Goal: Information Seeking & Learning: Learn about a topic

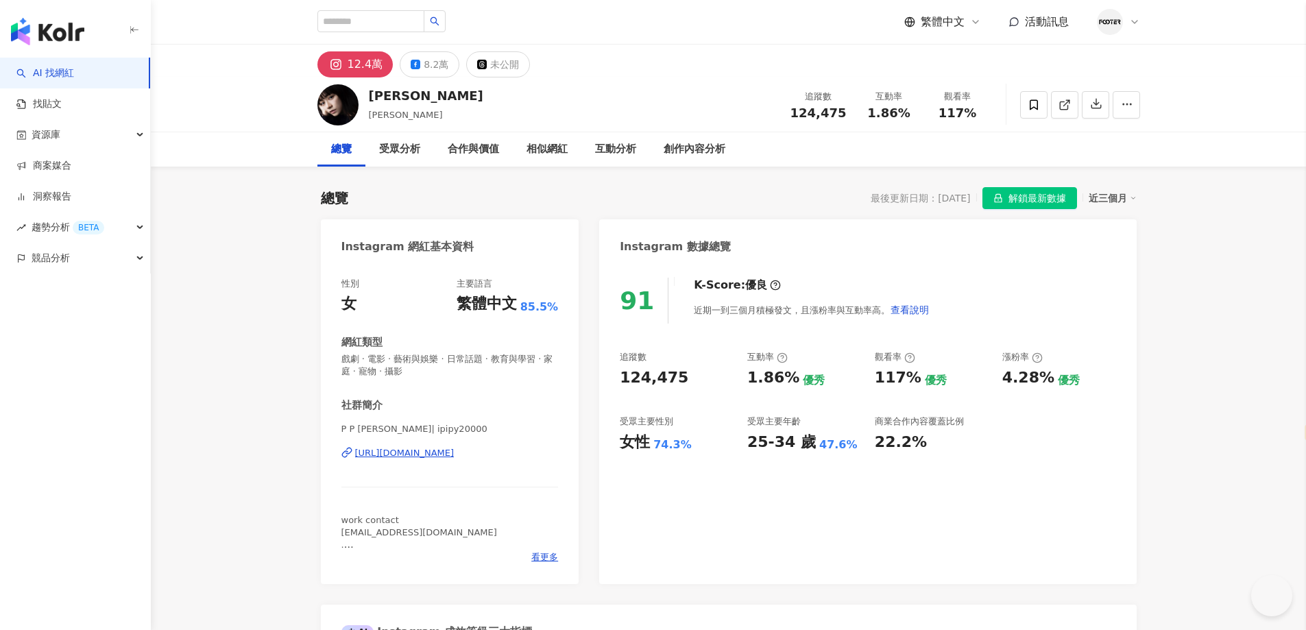
select select "*****"
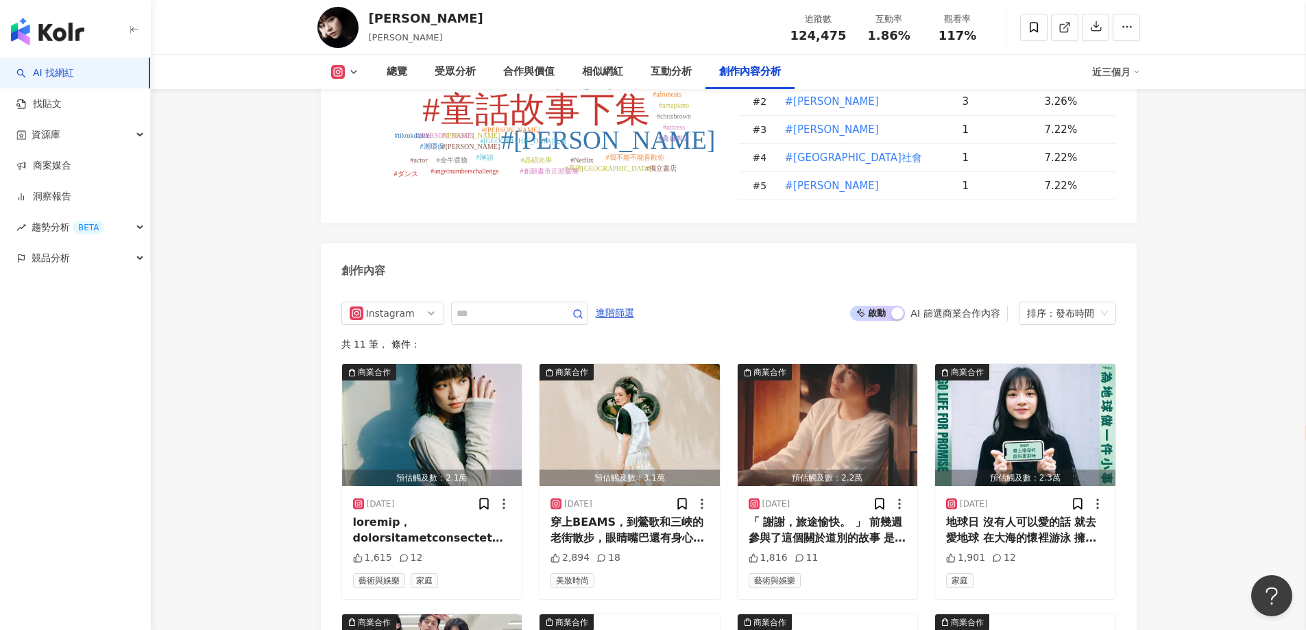
scroll to position [3772, 0]
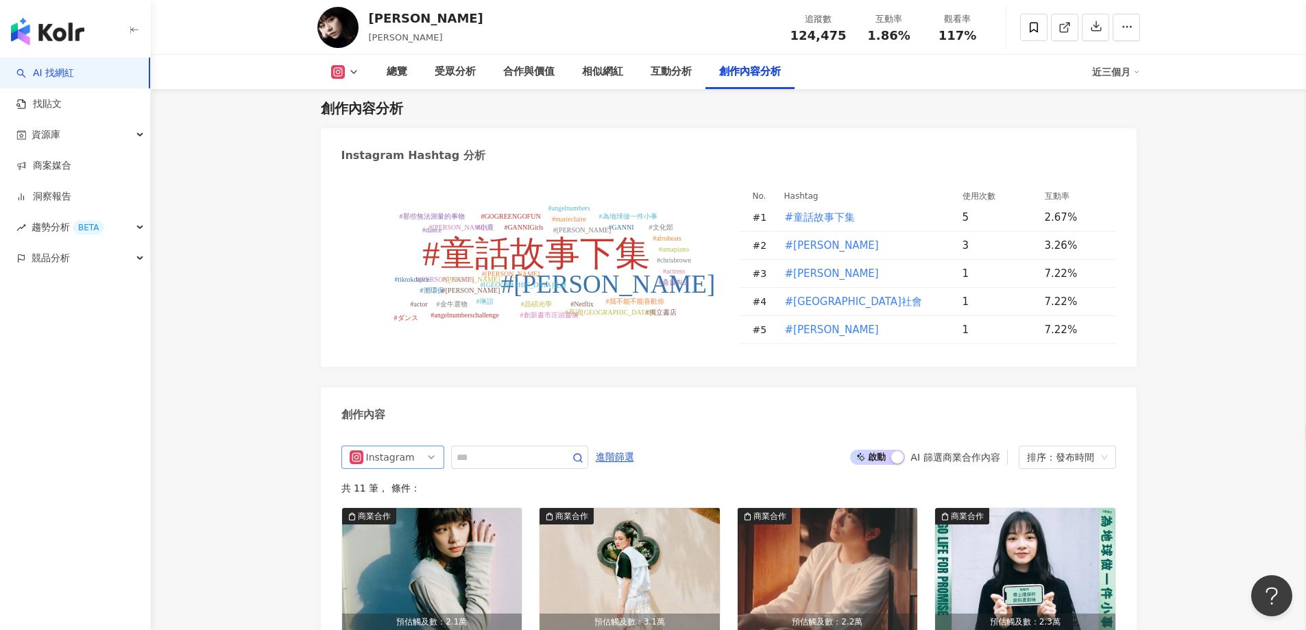
click at [394, 446] on div "Instagram" at bounding box center [388, 457] width 45 height 22
click at [392, 525] on div "Facebook" at bounding box center [391, 532] width 45 height 15
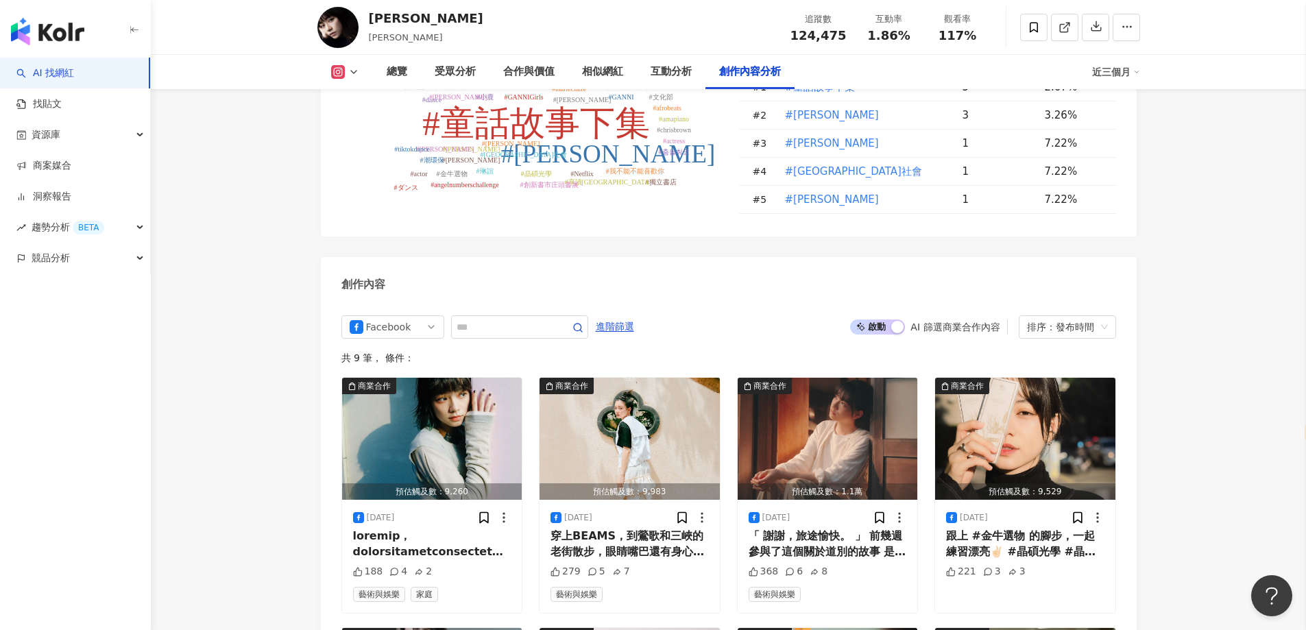
click at [772, 8] on div "姚愛寗 Pipi Yao 追蹤數 124,475 互動率 1.86% 觀看率 117%" at bounding box center [729, 27] width 878 height 54
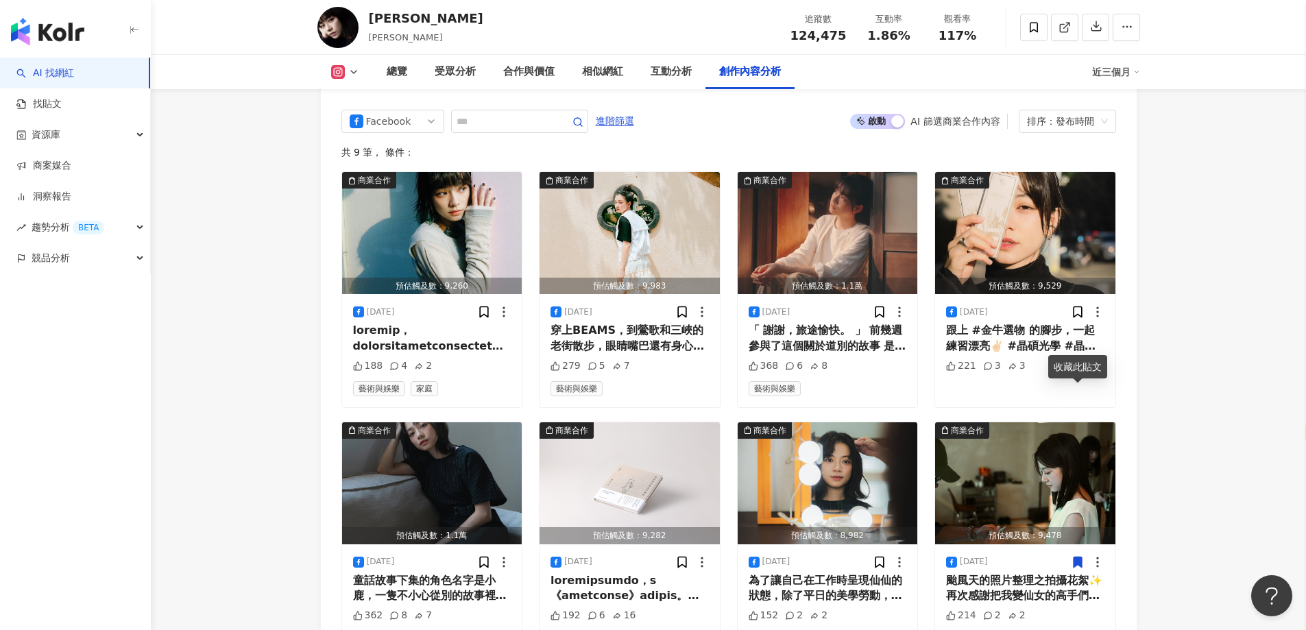
click at [726, 24] on div "姚愛寗 Pipi Yao 追蹤數 124,475 互動率 1.86% 觀看率 117%" at bounding box center [729, 27] width 878 height 54
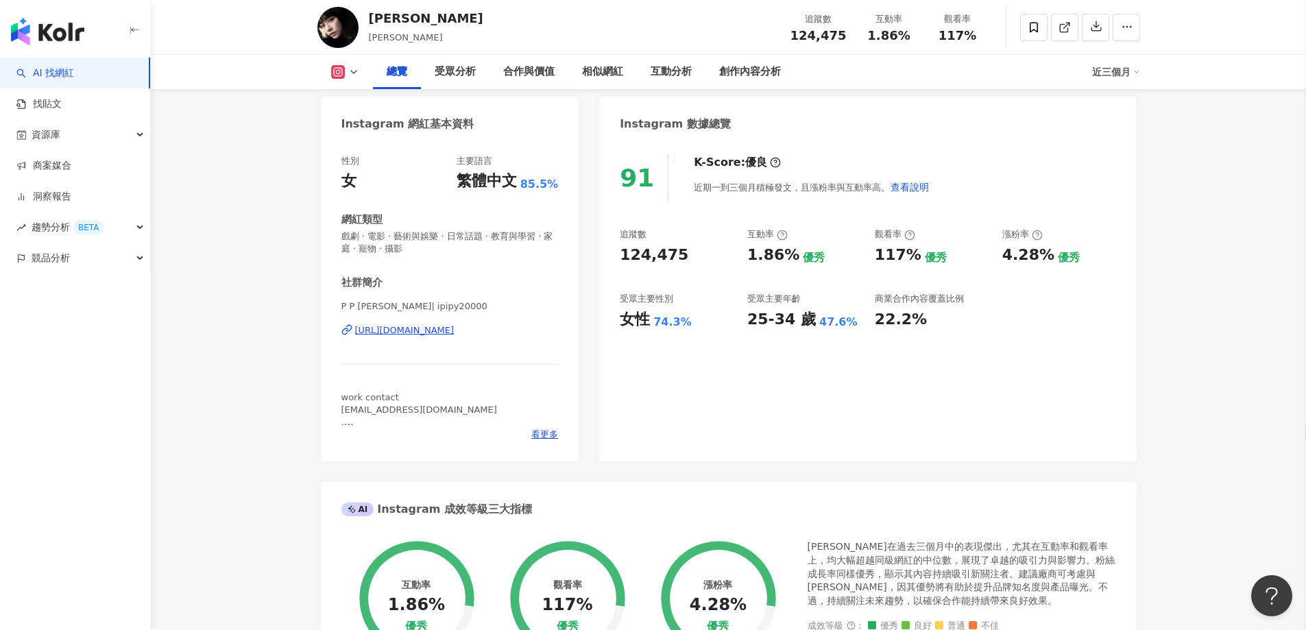
scroll to position [0, 0]
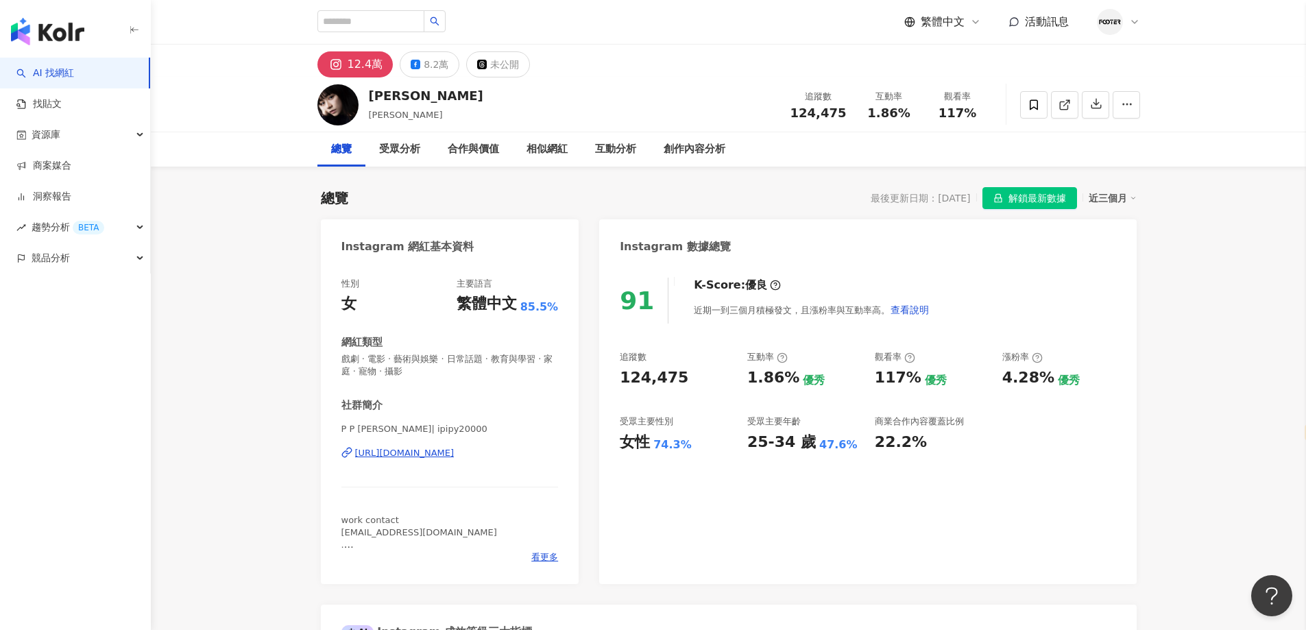
click at [395, 105] on div "姚愛寗 Pipi Yao" at bounding box center [426, 104] width 115 height 34
click at [392, 104] on div "姚愛寗" at bounding box center [426, 95] width 115 height 17
click at [394, 99] on div "姚愛寗" at bounding box center [426, 95] width 115 height 17
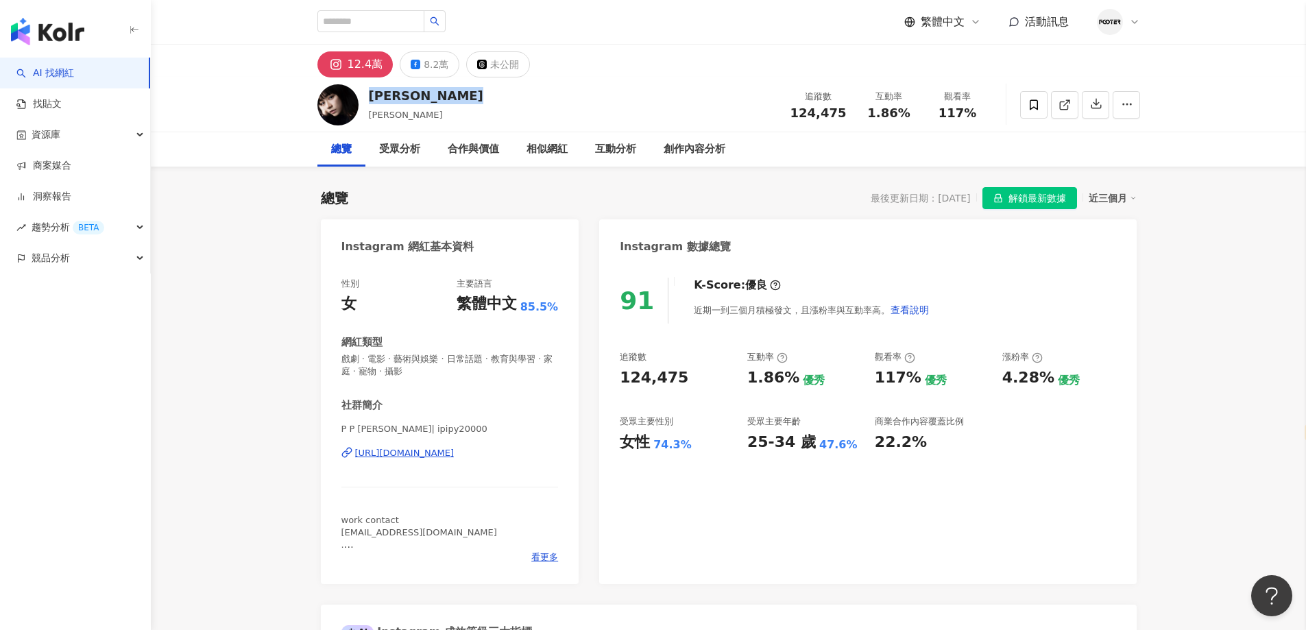
copy div "姚愛寗"
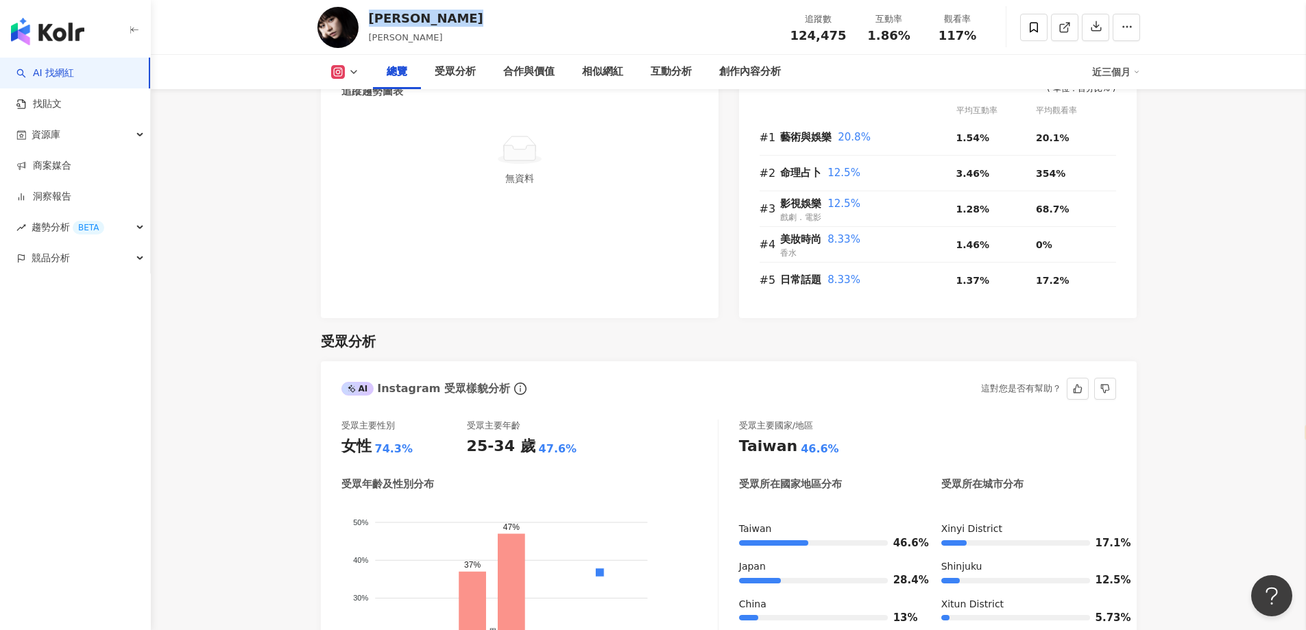
scroll to position [480, 0]
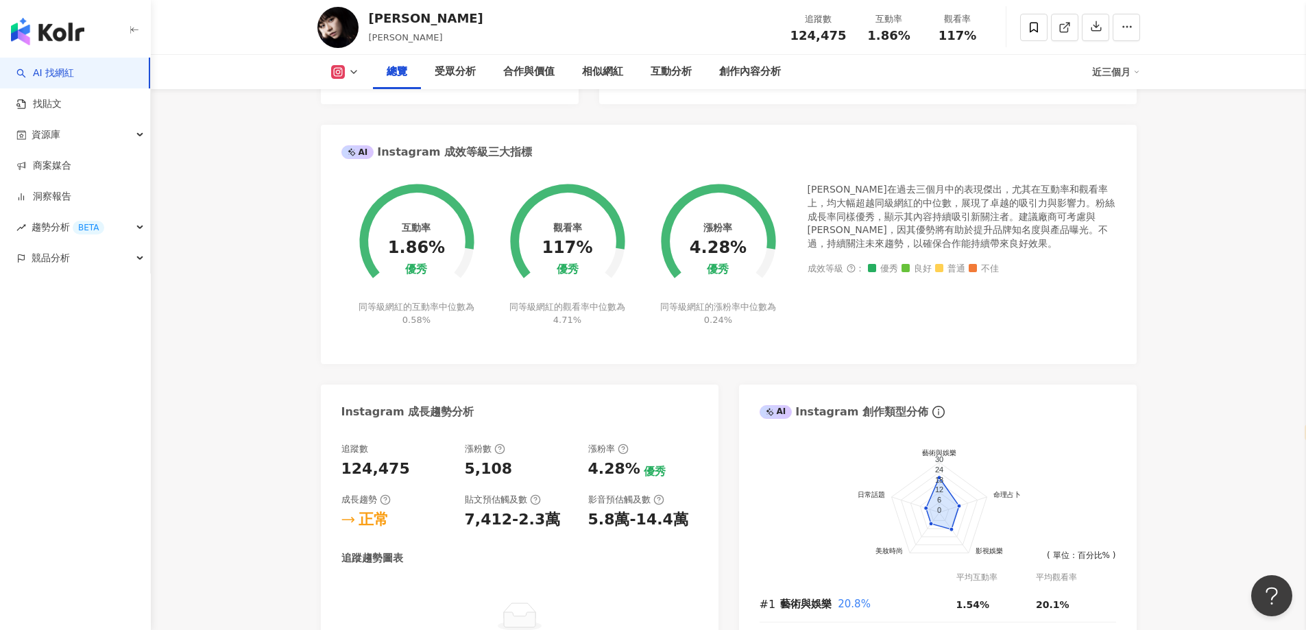
click at [351, 82] on div "總覽 受眾分析 合作與價值 相似網紅 互動分析 創作內容分析 近三個月" at bounding box center [729, 72] width 823 height 34
click at [355, 77] on icon at bounding box center [353, 72] width 11 height 11
click at [362, 121] on button "Facebook" at bounding box center [367, 128] width 82 height 19
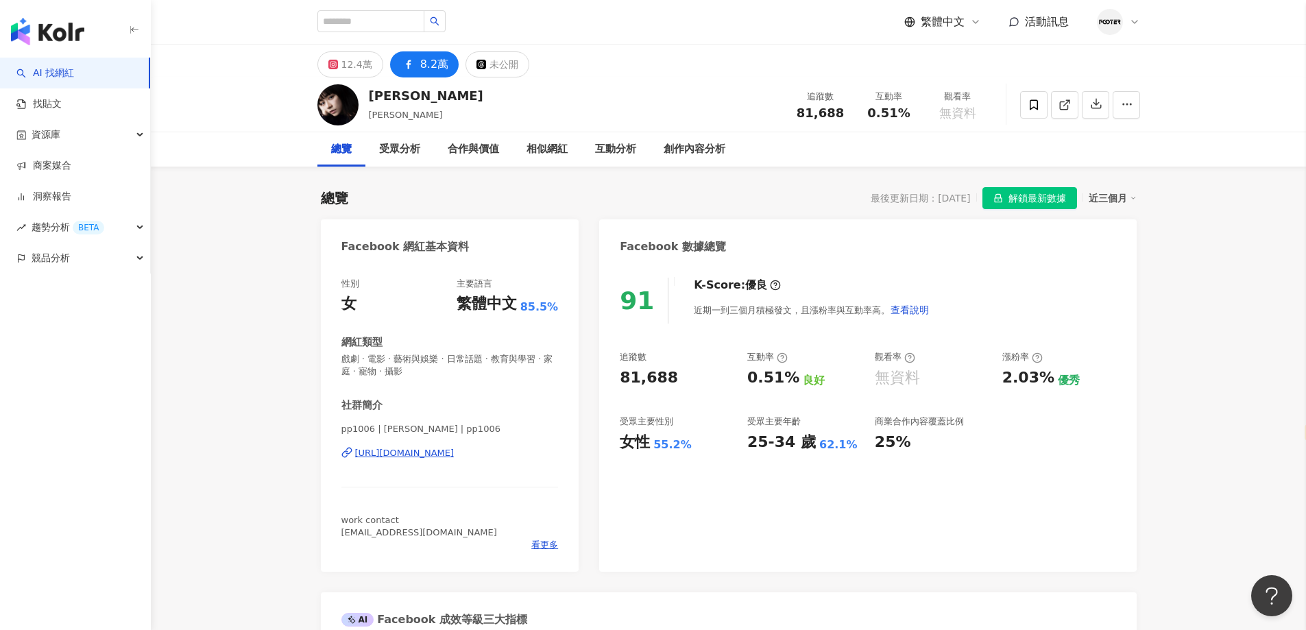
click at [418, 455] on div "https://www.facebook.com/187477828070920" at bounding box center [404, 453] width 99 height 12
click at [1036, 113] on span at bounding box center [1033, 104] width 27 height 27
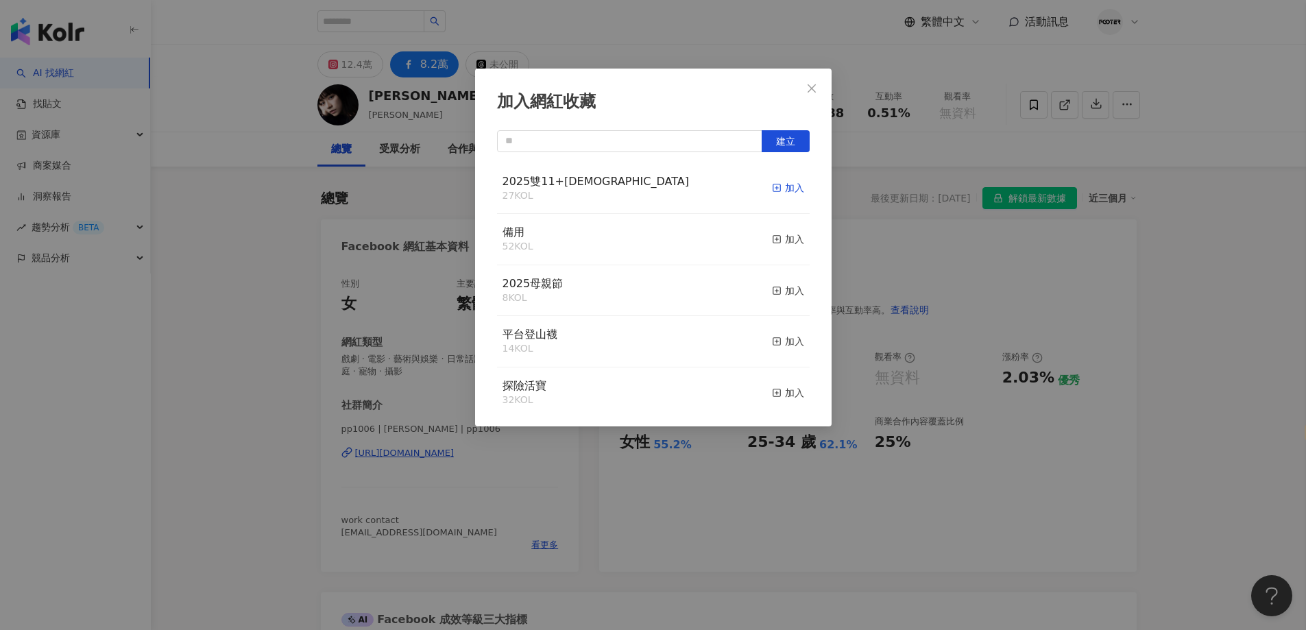
click at [772, 193] on icon "button" at bounding box center [777, 188] width 10 height 10
click at [970, 281] on div "加入網紅收藏 建立 2025雙11+聖誕節 28 KOL 已加入 備用 52 KOL 加入 2025母親節 8 KOL 加入 平台登山襪 14 KOL 加入 …" at bounding box center [653, 315] width 1306 height 630
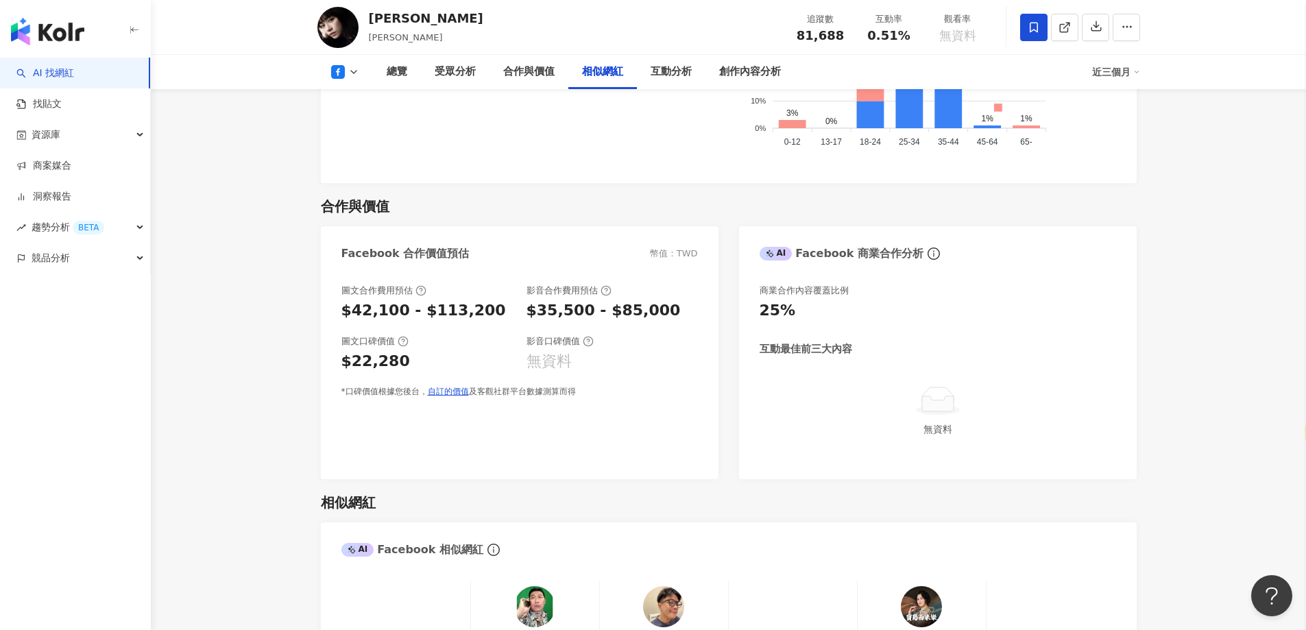
scroll to position [1852, 0]
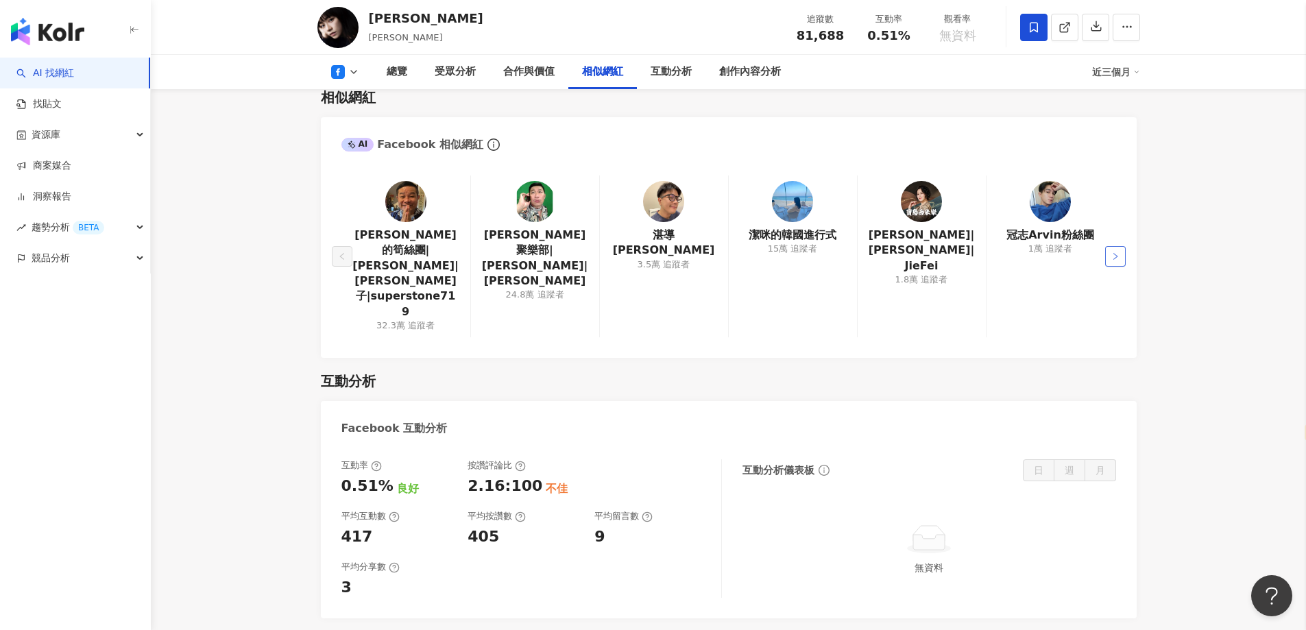
click at [1108, 246] on button "button" at bounding box center [1115, 256] width 21 height 21
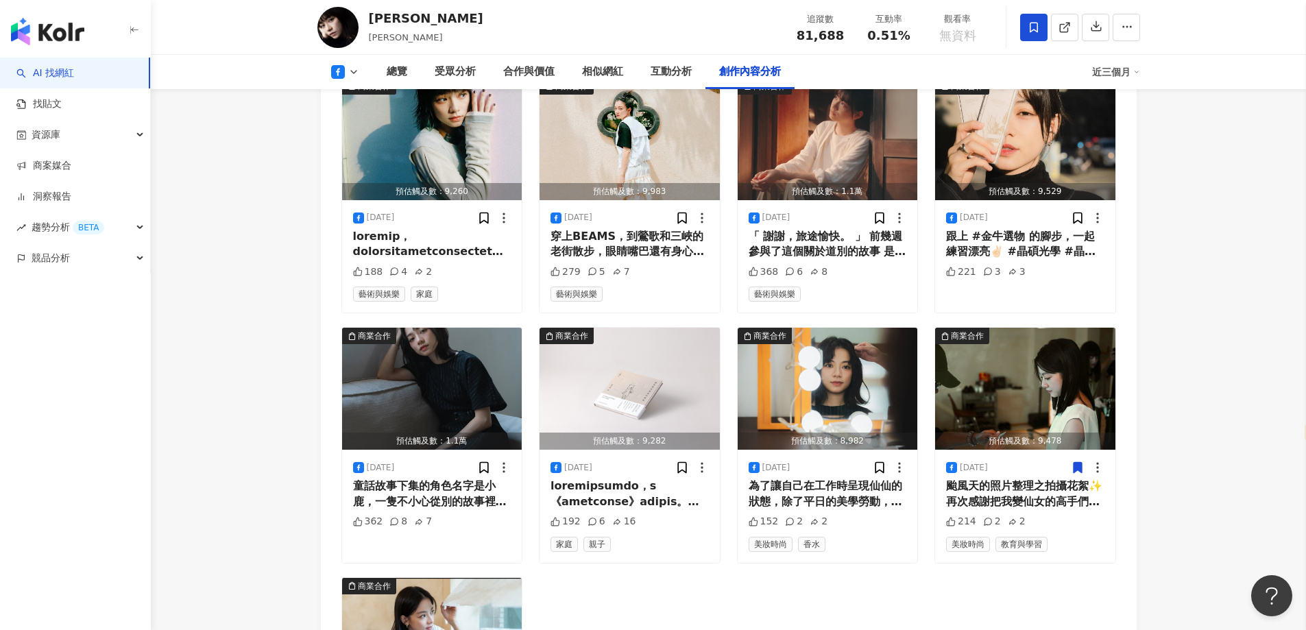
scroll to position [3292, 0]
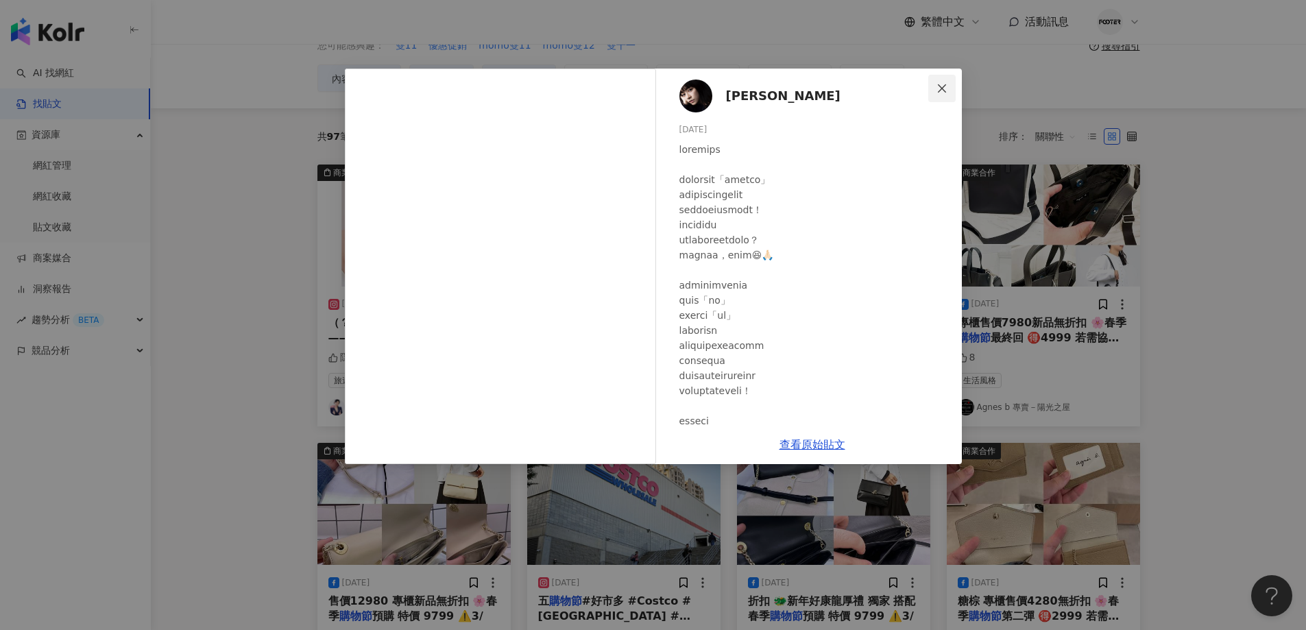
scroll to position [71, 0]
click at [946, 84] on icon "close" at bounding box center [942, 88] width 11 height 11
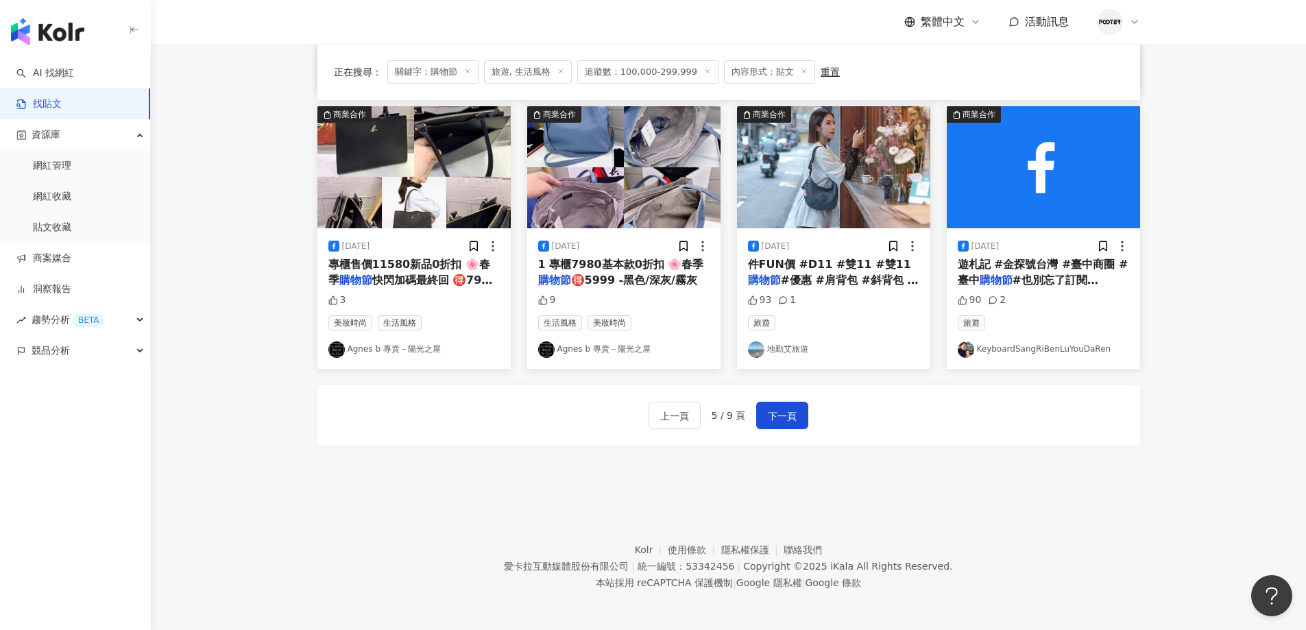
scroll to position [689, 0]
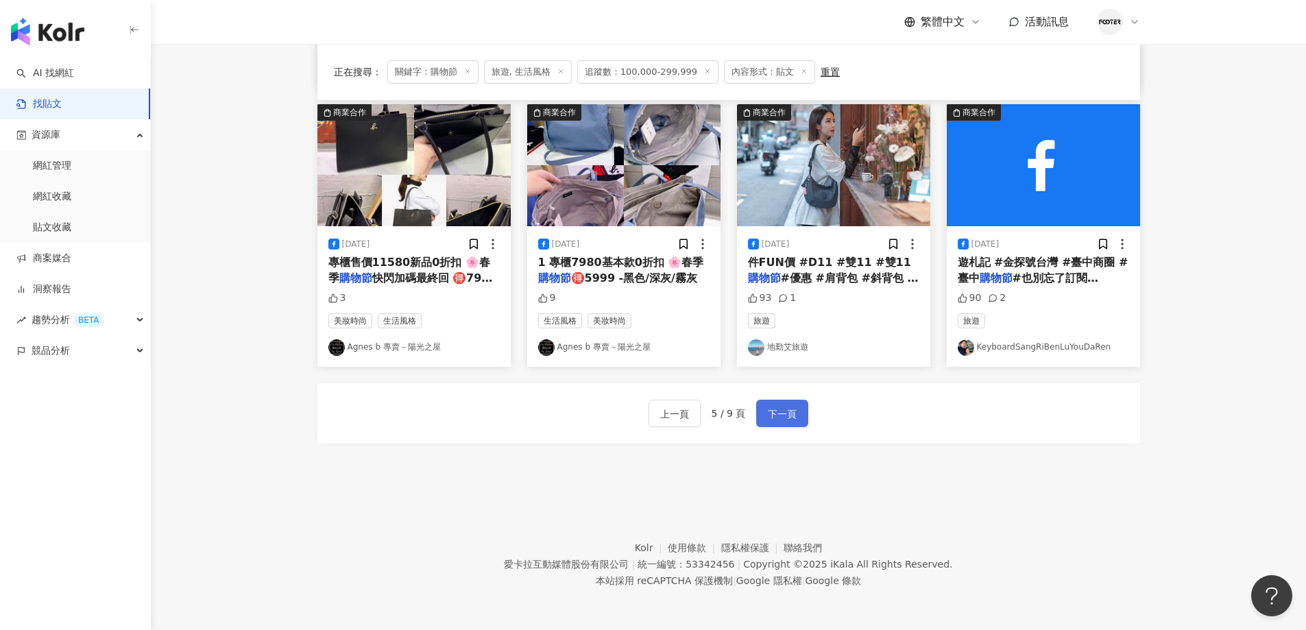
click at [796, 418] on button "下一頁" at bounding box center [782, 413] width 52 height 27
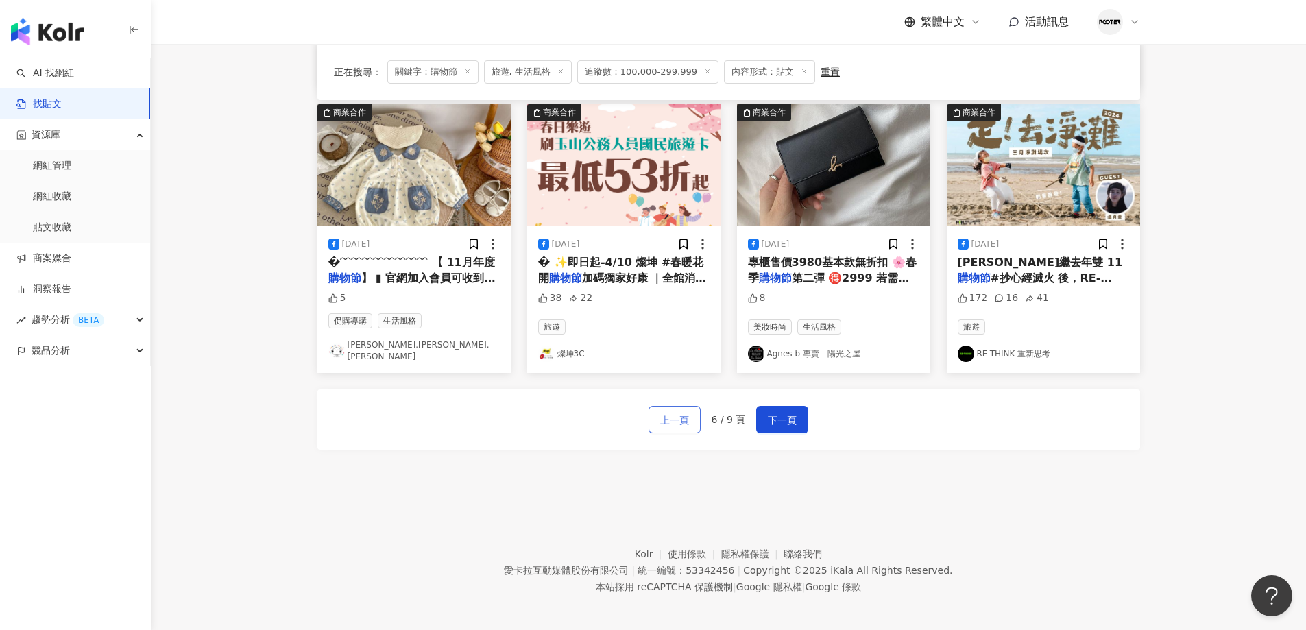
click at [664, 425] on button "上一頁" at bounding box center [675, 419] width 52 height 27
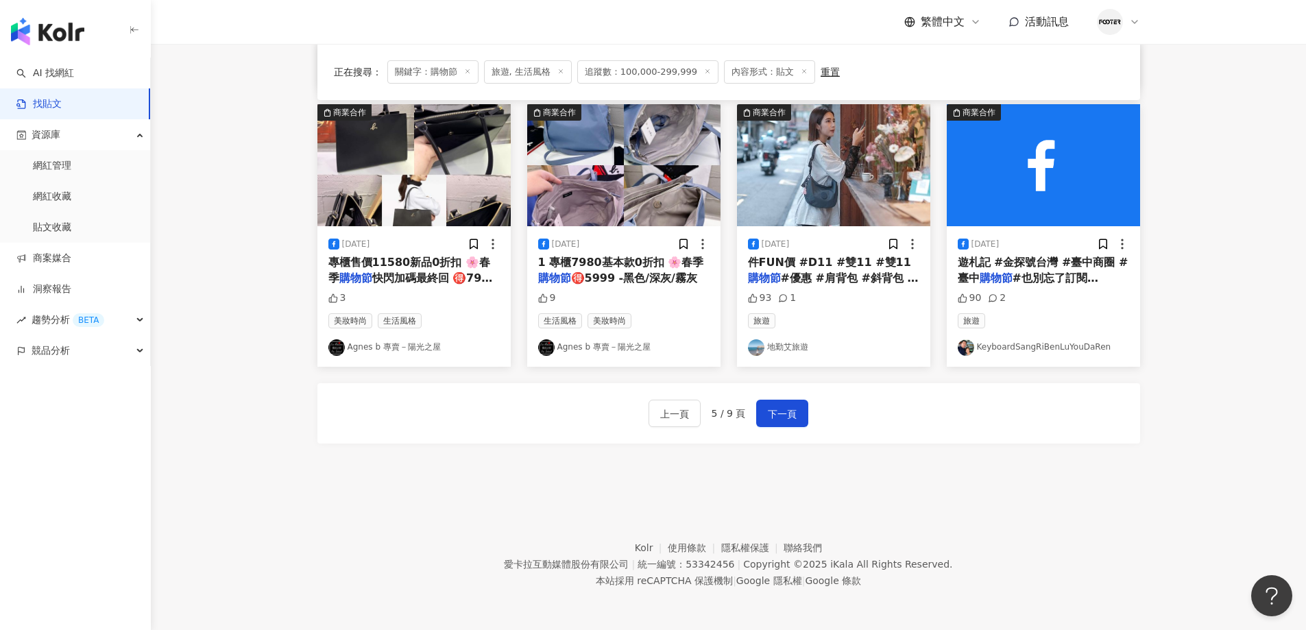
click at [870, 299] on div "93 1" at bounding box center [833, 298] width 171 height 14
click at [863, 266] on span "件FUN價 #D11 #雙11 #雙11" at bounding box center [829, 262] width 163 height 13
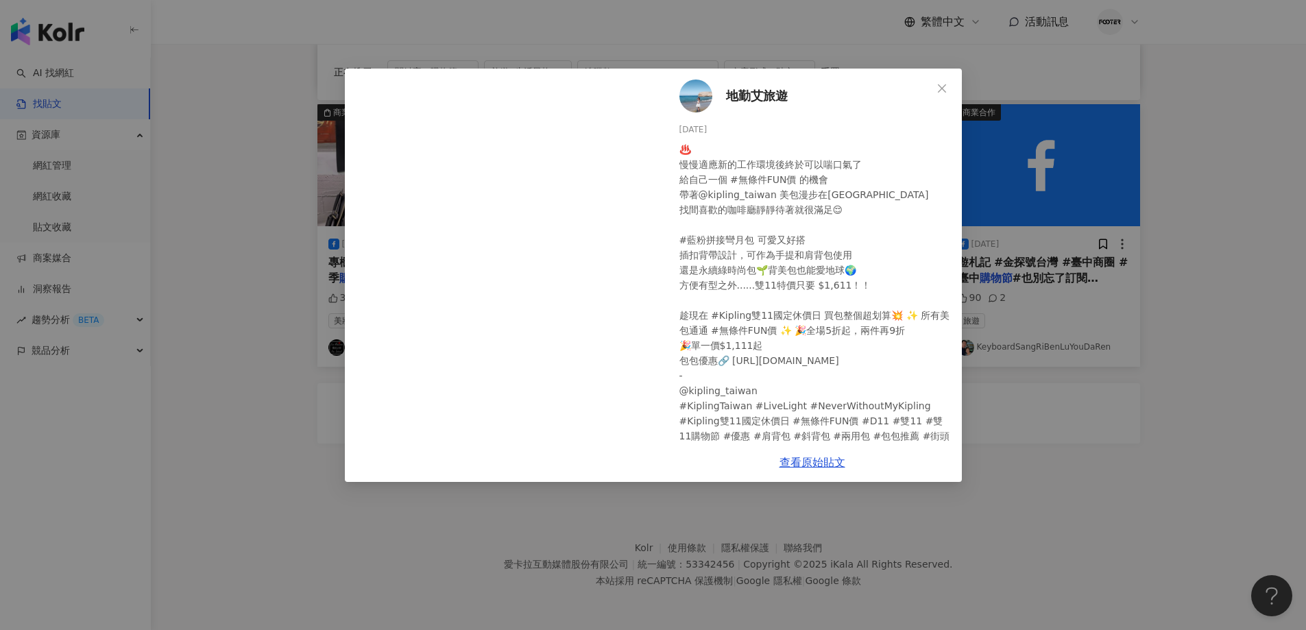
click at [731, 95] on span "地勤艾旅遊" at bounding box center [757, 95] width 62 height 19
click at [1011, 428] on div "地勤艾旅遊 2024/11/1 ♨️ 慢慢適應新的工作環境後終於可以喘口氣了 給自己一個 #無條件FUN價 的機會 帶著@kipling_taiwan 美包漫…" at bounding box center [653, 315] width 1306 height 630
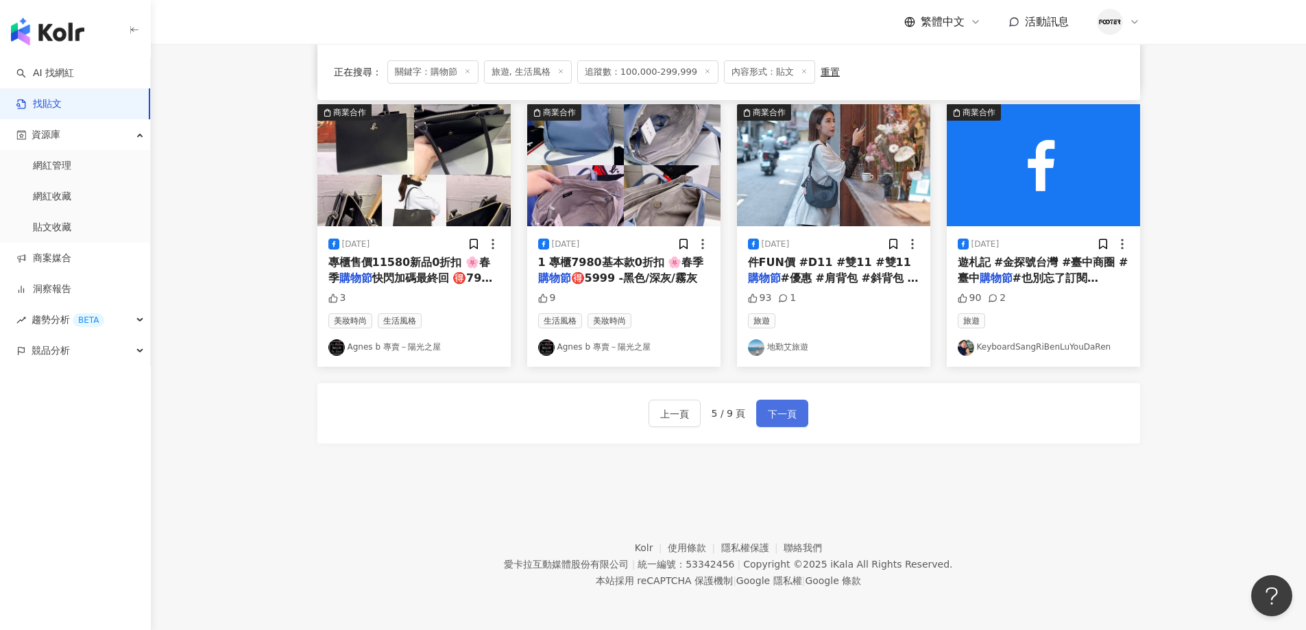
click at [785, 414] on span "下一頁" at bounding box center [782, 414] width 29 height 16
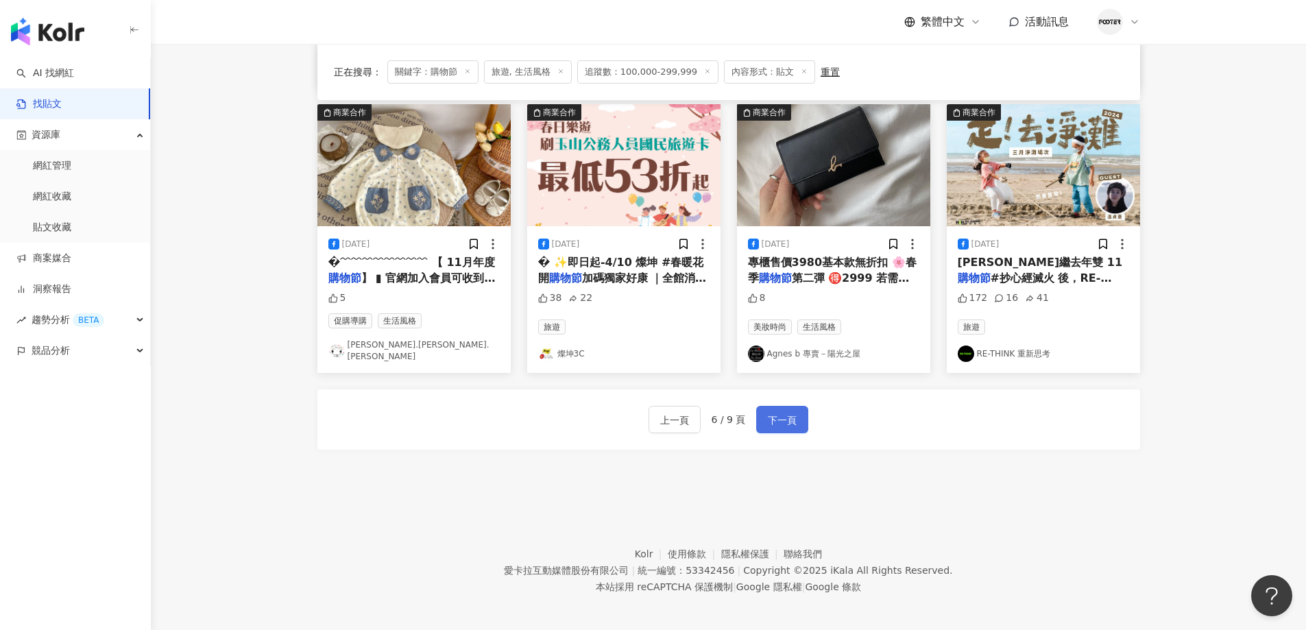
click at [780, 422] on button "下一頁" at bounding box center [782, 419] width 52 height 27
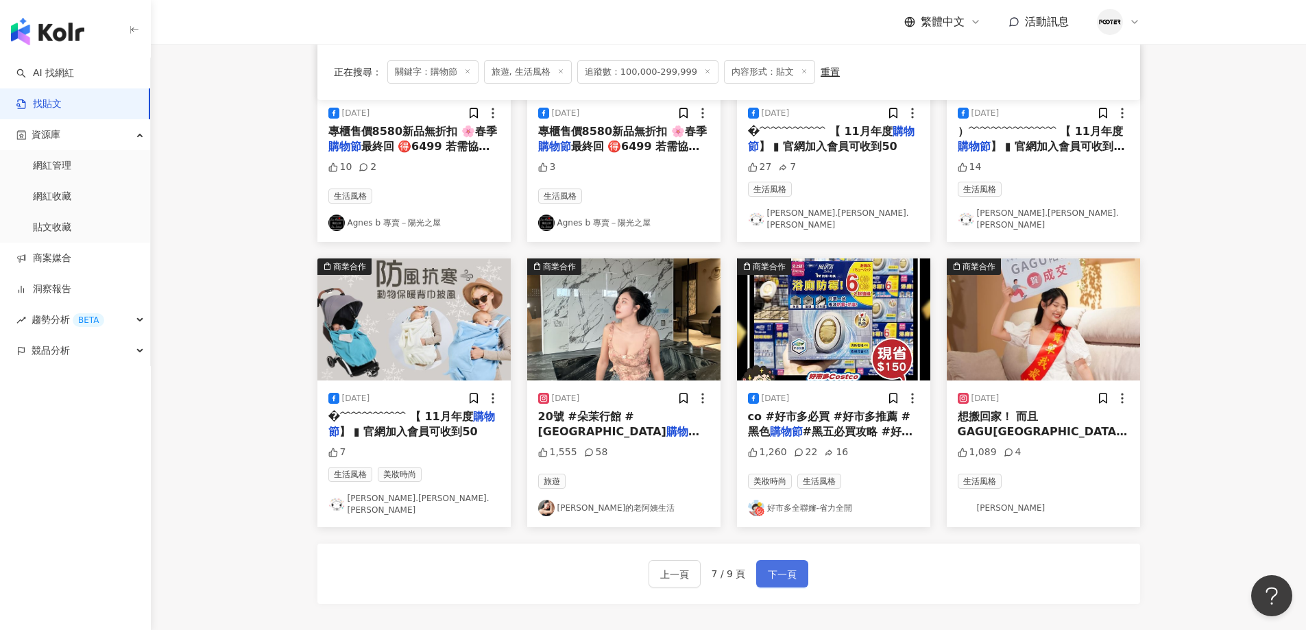
scroll to position [617, 0]
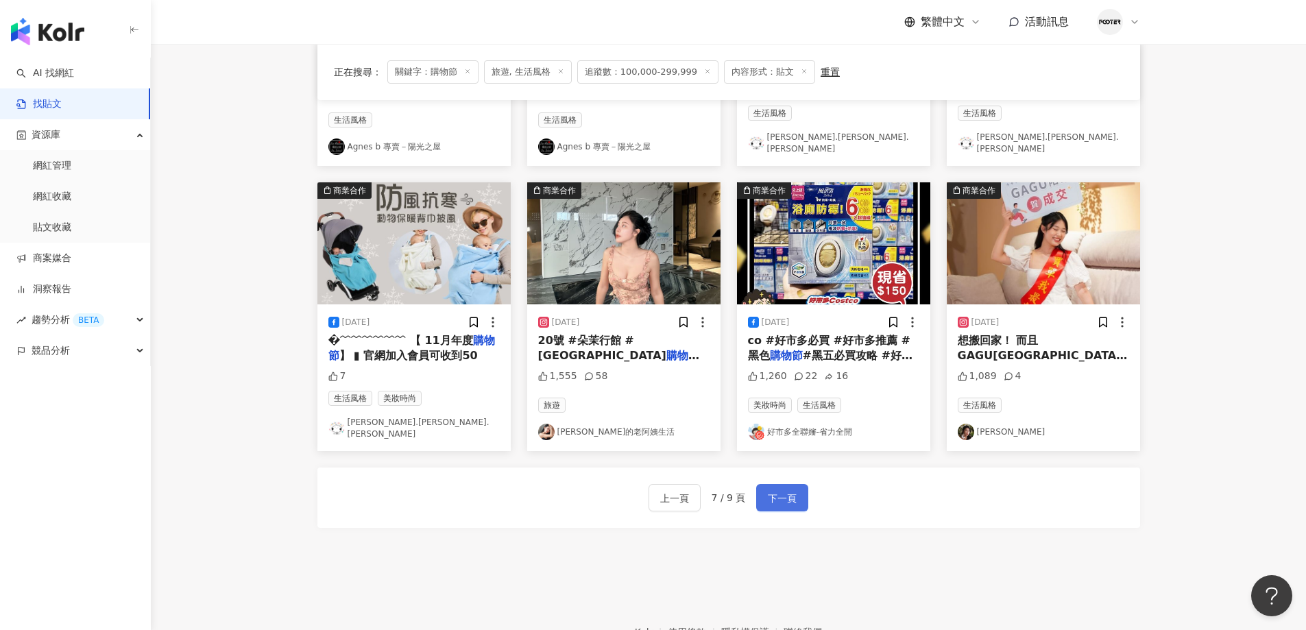
click at [774, 490] on span "下一頁" at bounding box center [782, 498] width 29 height 16
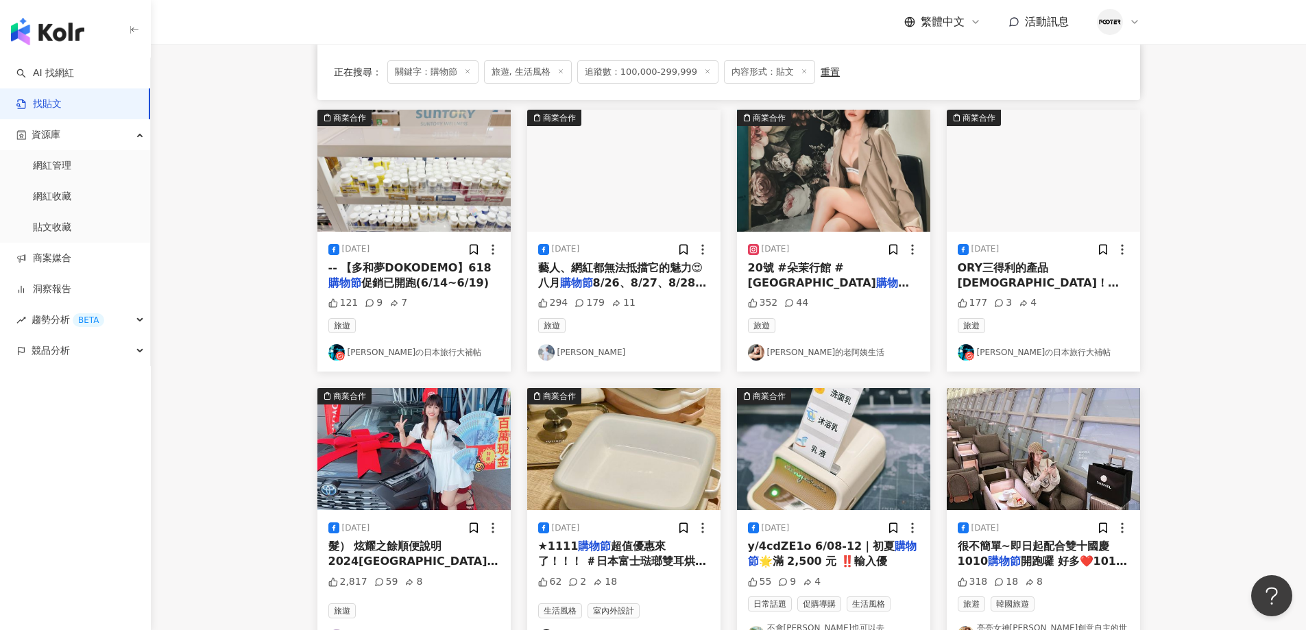
scroll to position [689, 0]
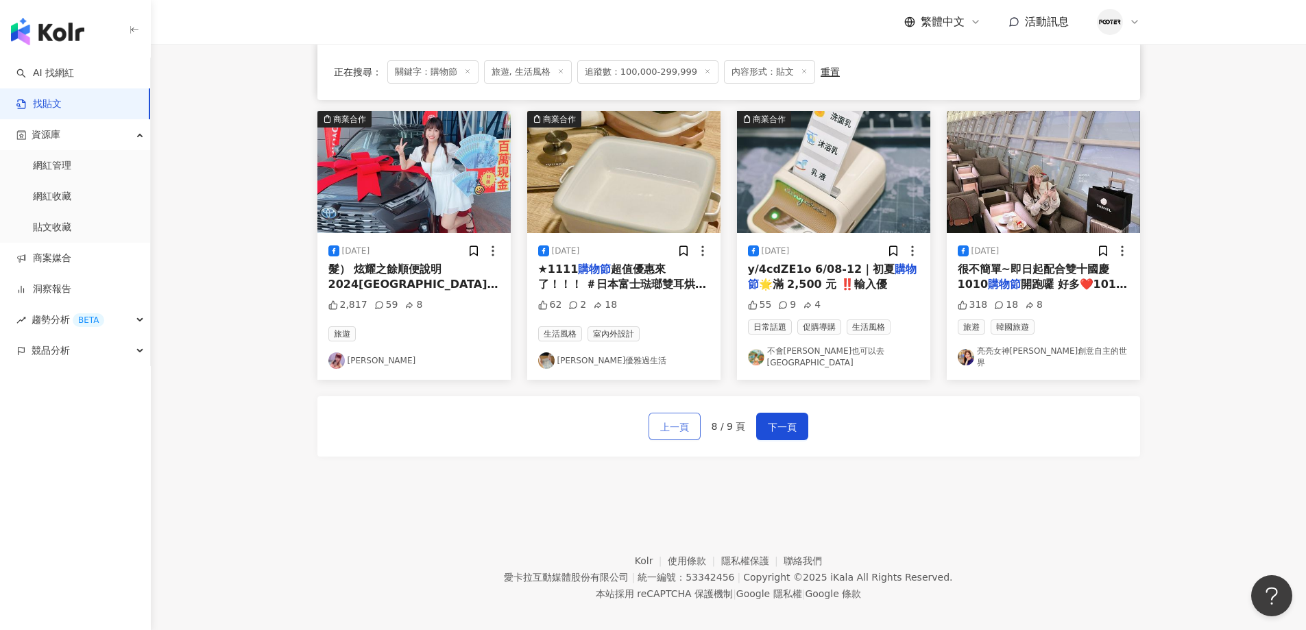
click at [687, 419] on span "上一頁" at bounding box center [674, 427] width 29 height 16
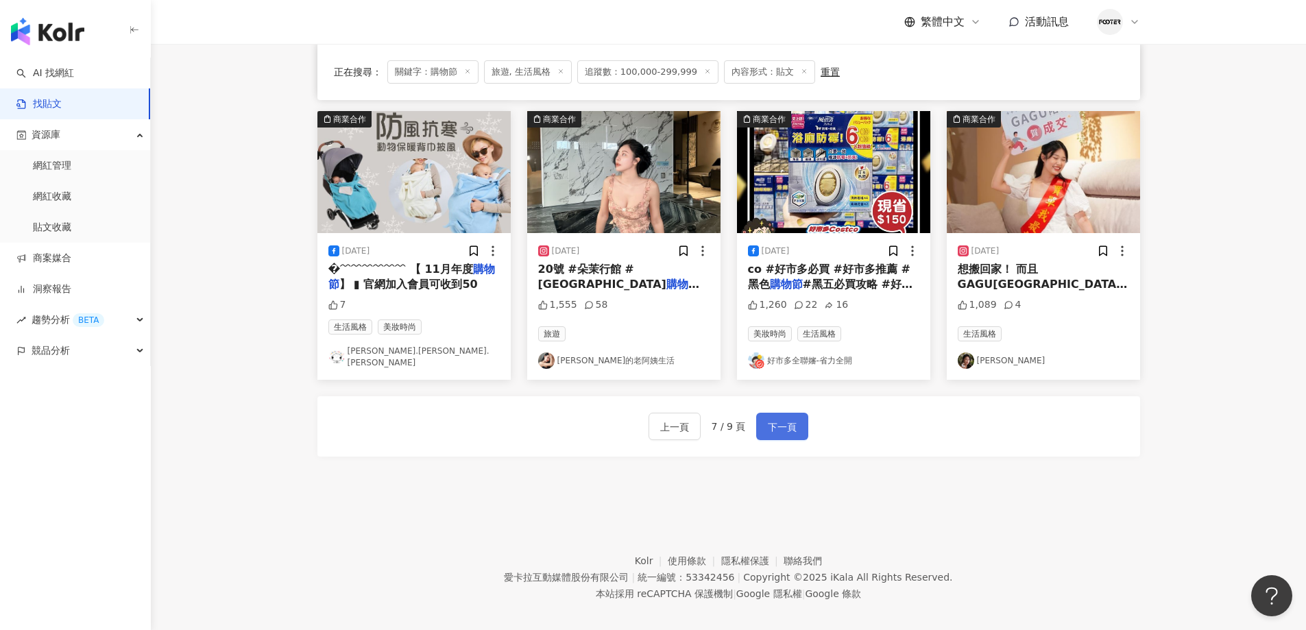
click at [780, 423] on button "下一頁" at bounding box center [782, 426] width 52 height 27
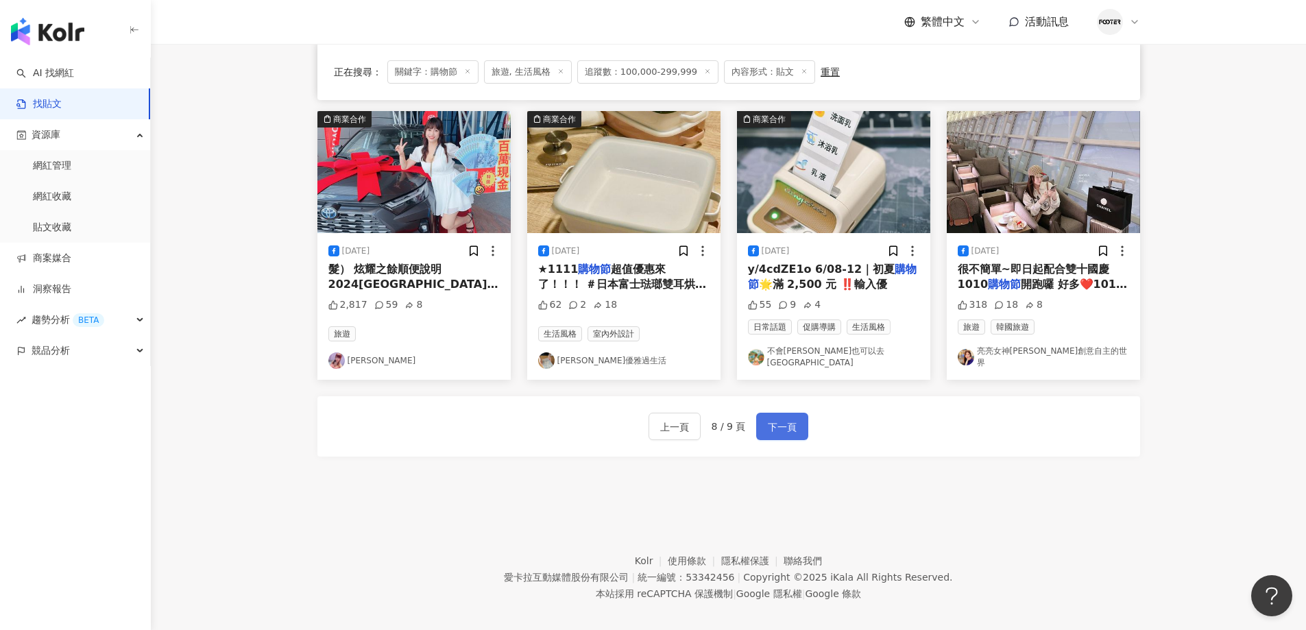
click at [801, 418] on button "下一頁" at bounding box center [782, 426] width 52 height 27
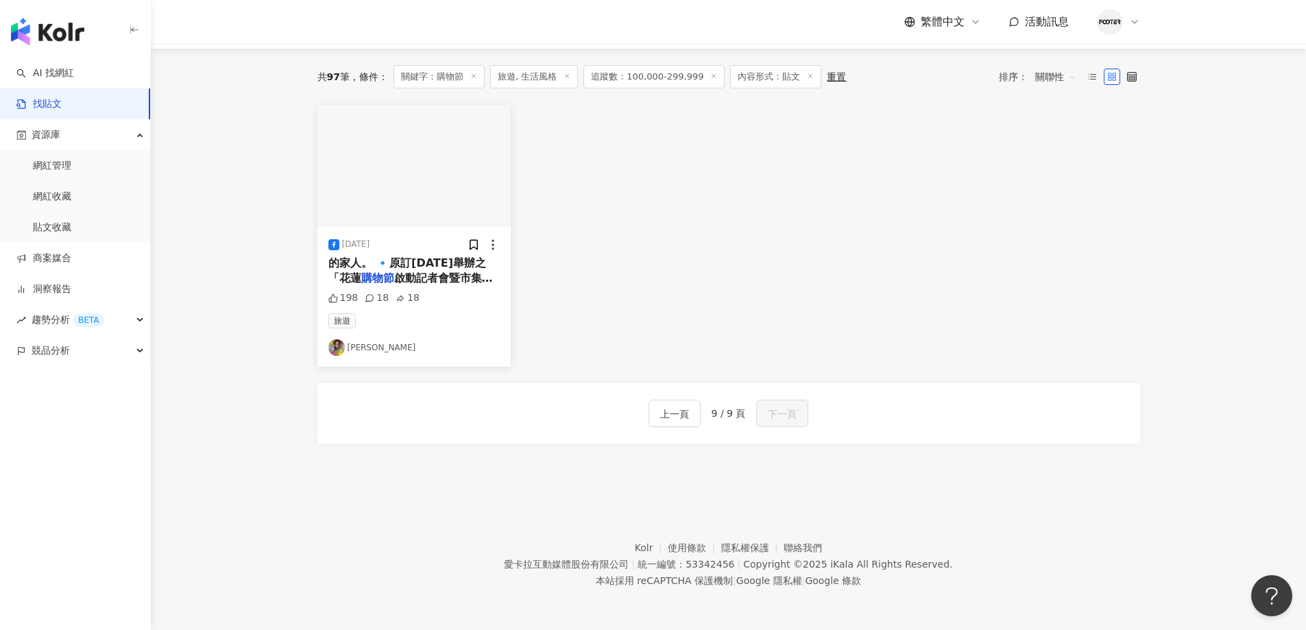
scroll to position [0, 0]
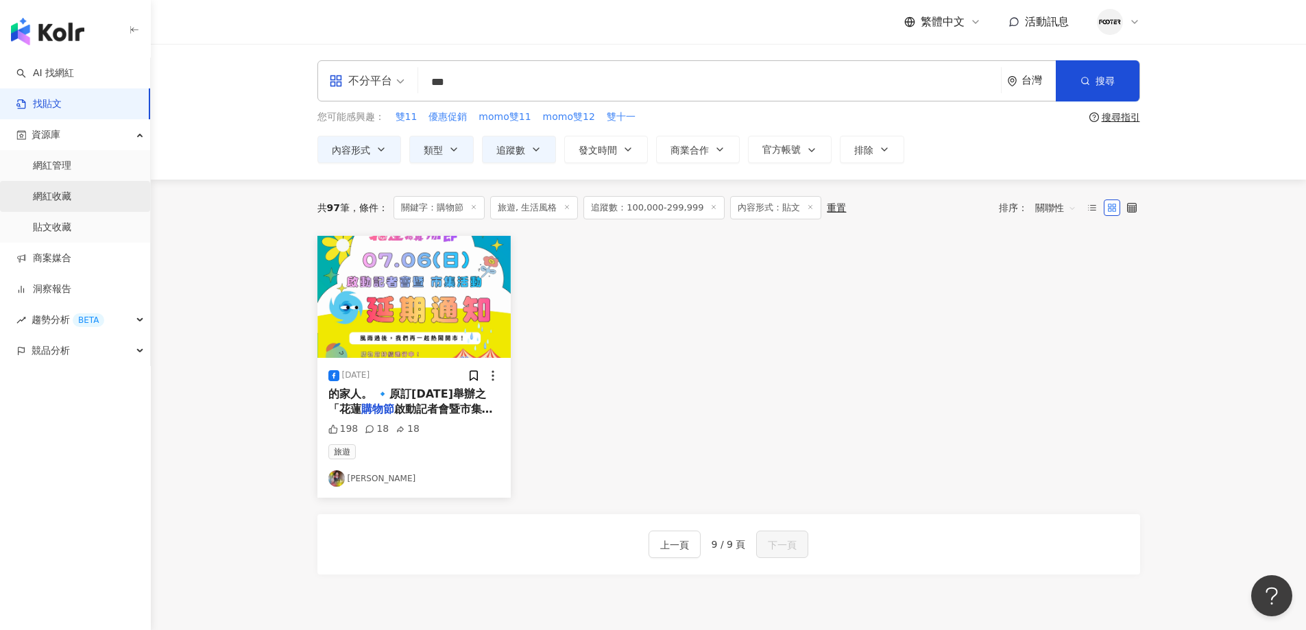
click at [71, 190] on link "網紅收藏" at bounding box center [52, 197] width 38 height 14
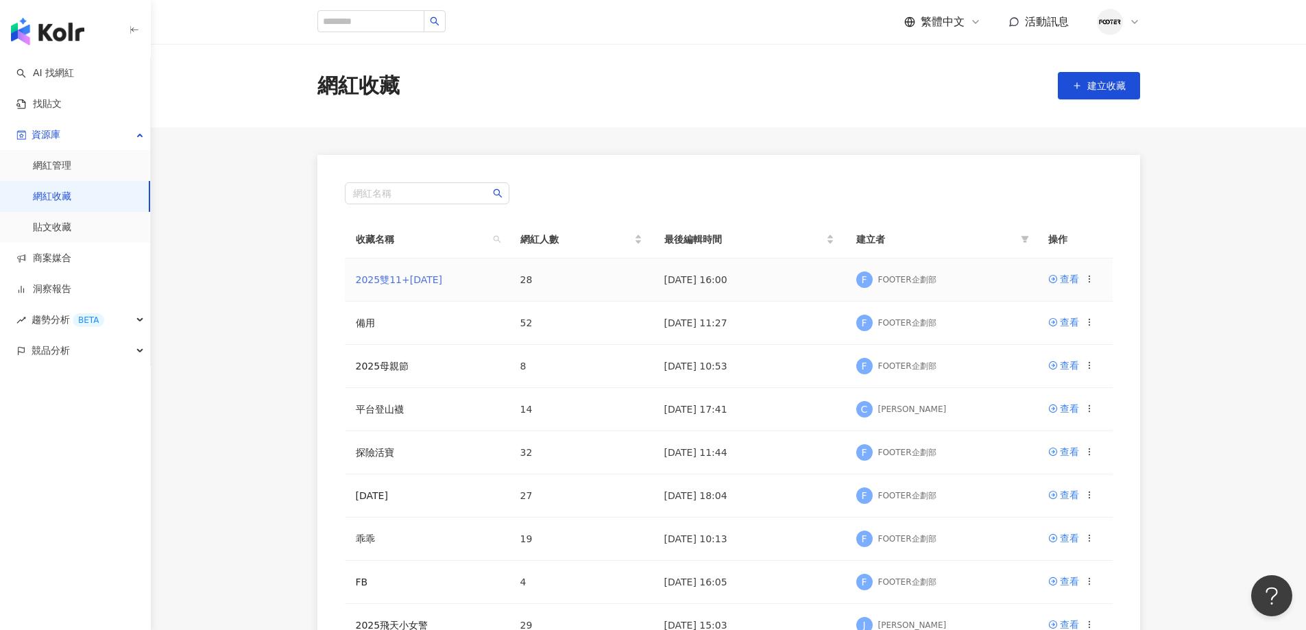
click at [400, 285] on link "2025雙11+[DATE]" at bounding box center [399, 279] width 87 height 11
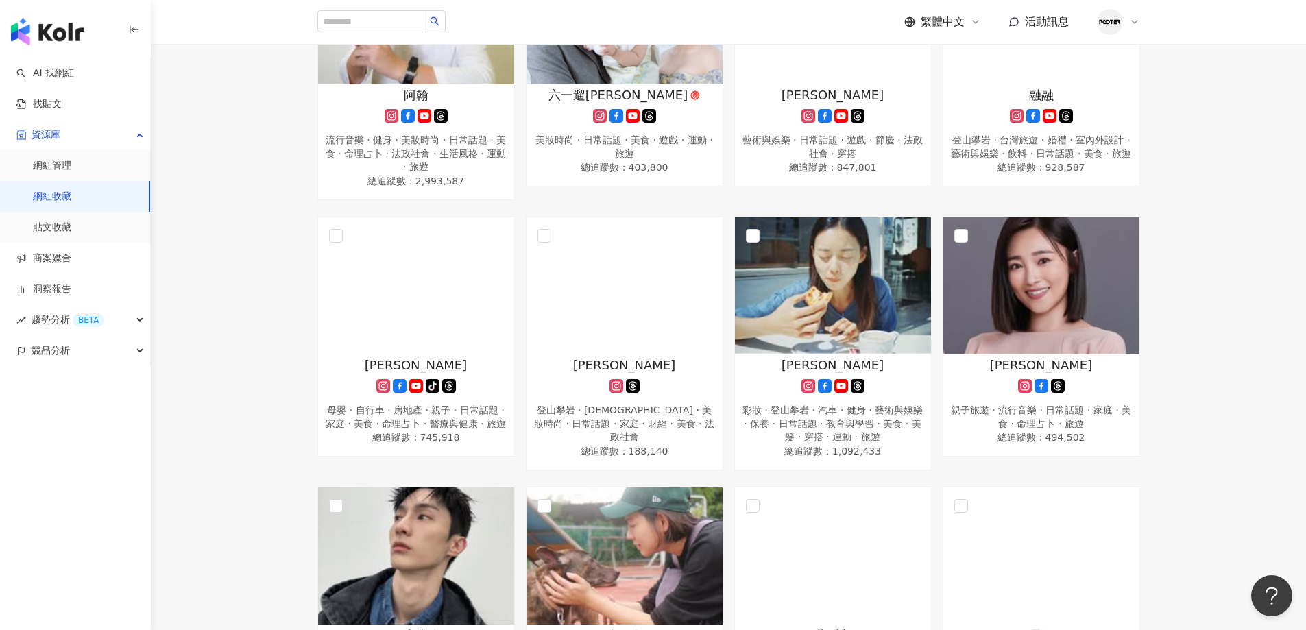
scroll to position [1097, 0]
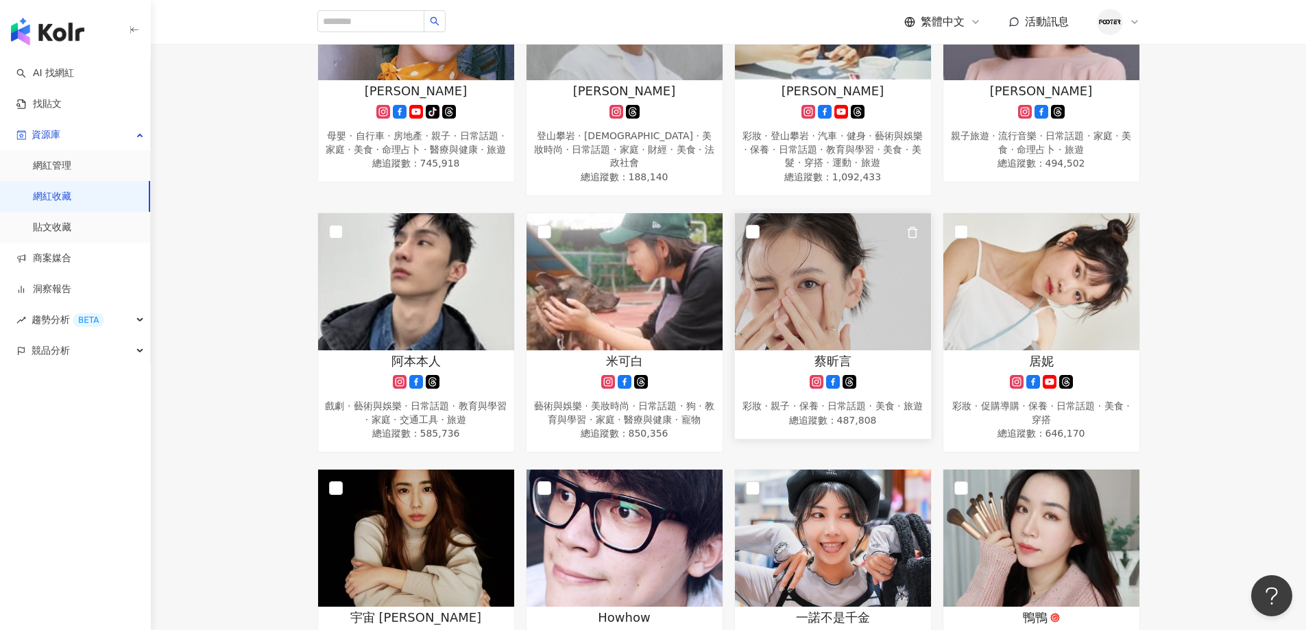
click at [806, 262] on img at bounding box center [833, 281] width 196 height 137
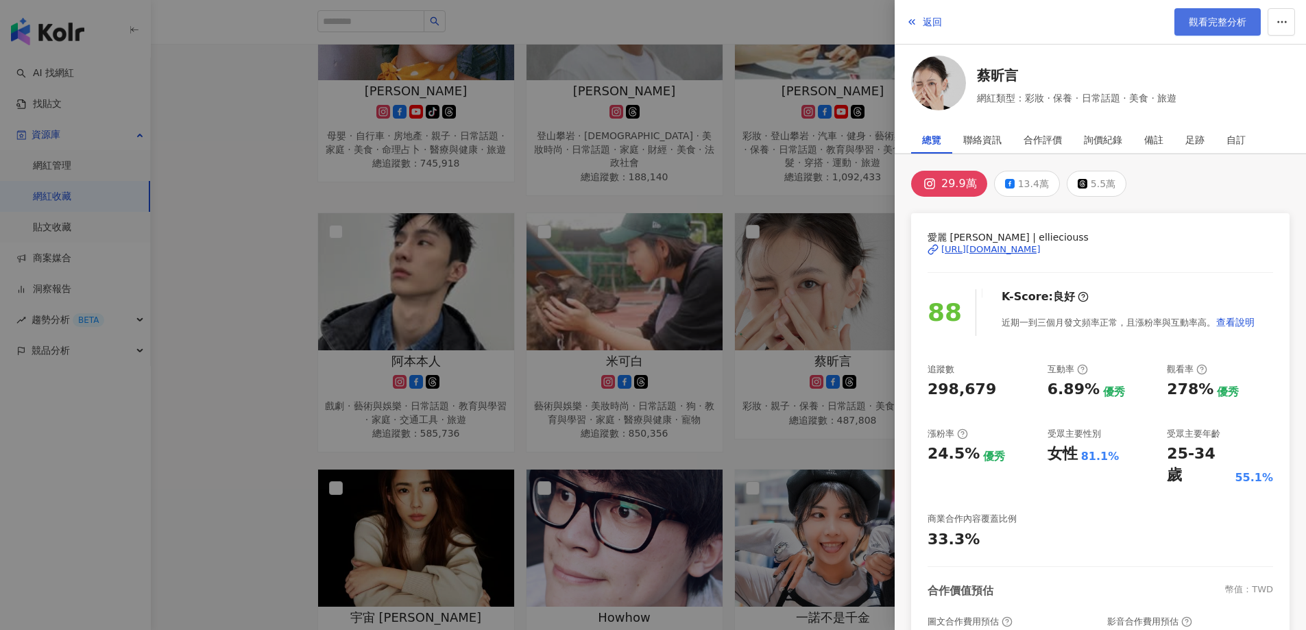
click at [1213, 21] on span "觀看完整分析" at bounding box center [1218, 21] width 58 height 11
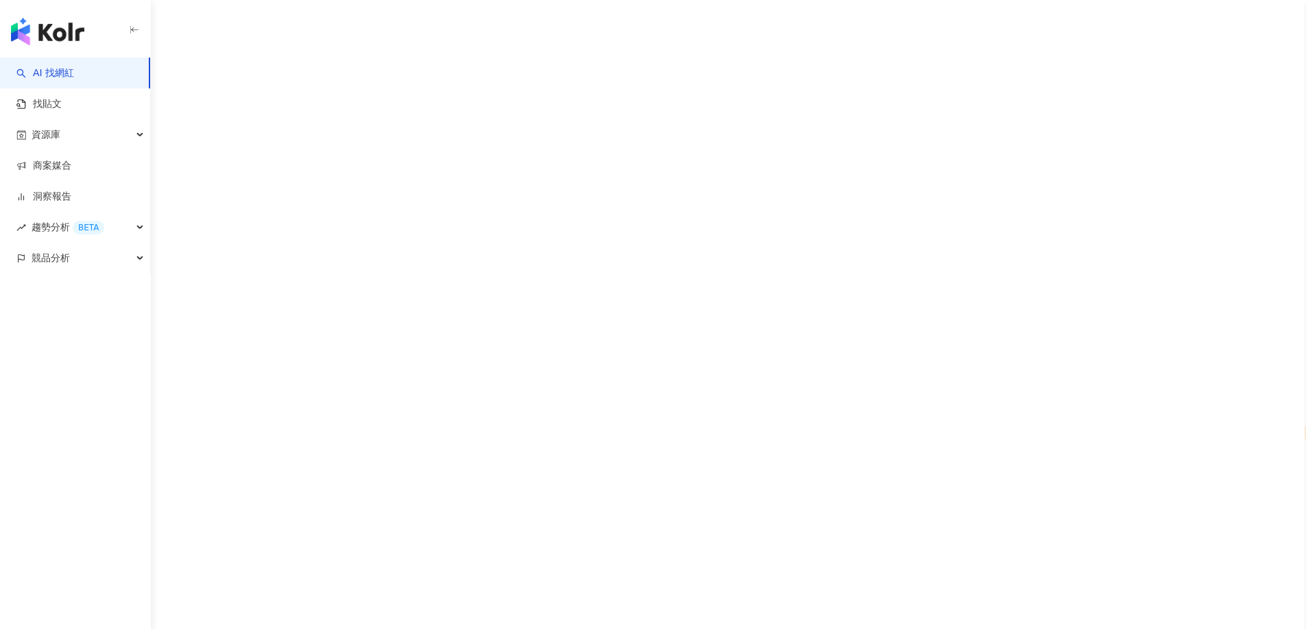
select select "*****"
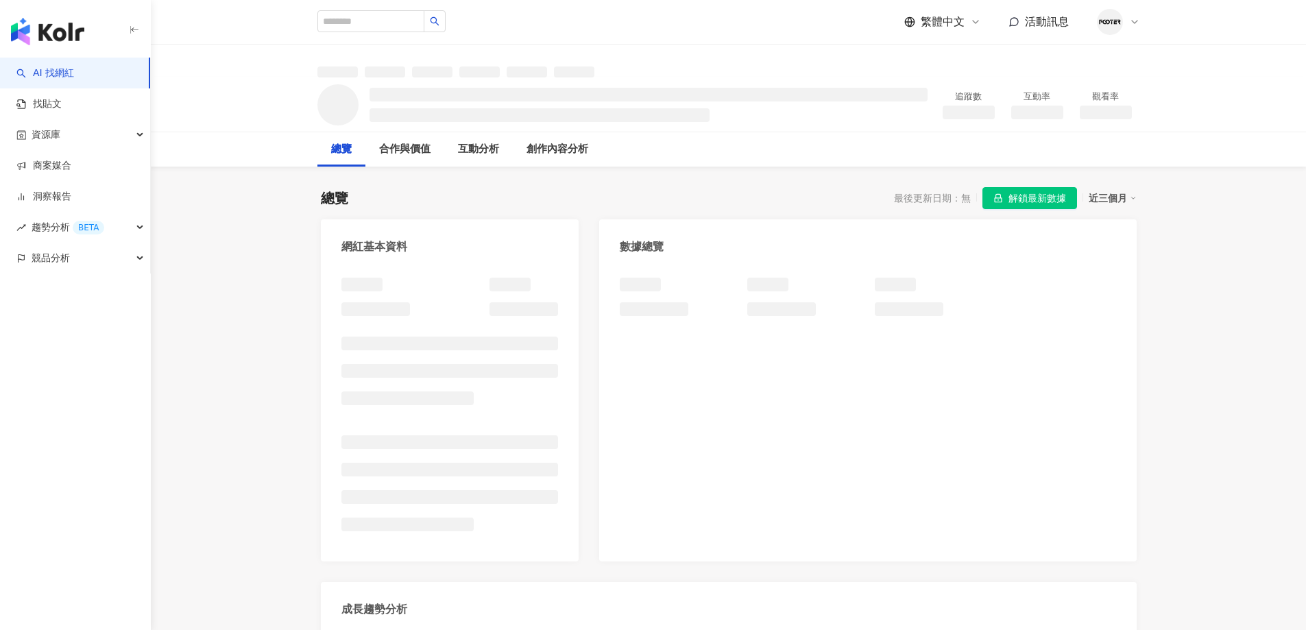
select select "*****"
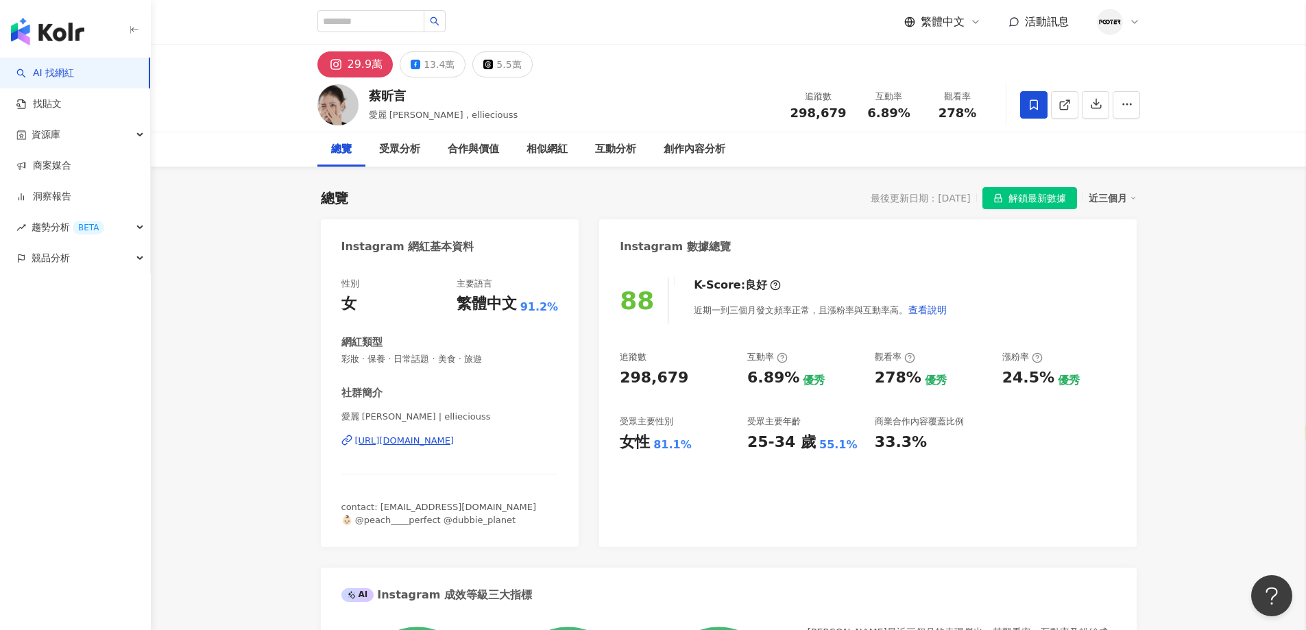
click at [839, 47] on div "29.9萬 13.4萬 5.5萬" at bounding box center [729, 61] width 878 height 33
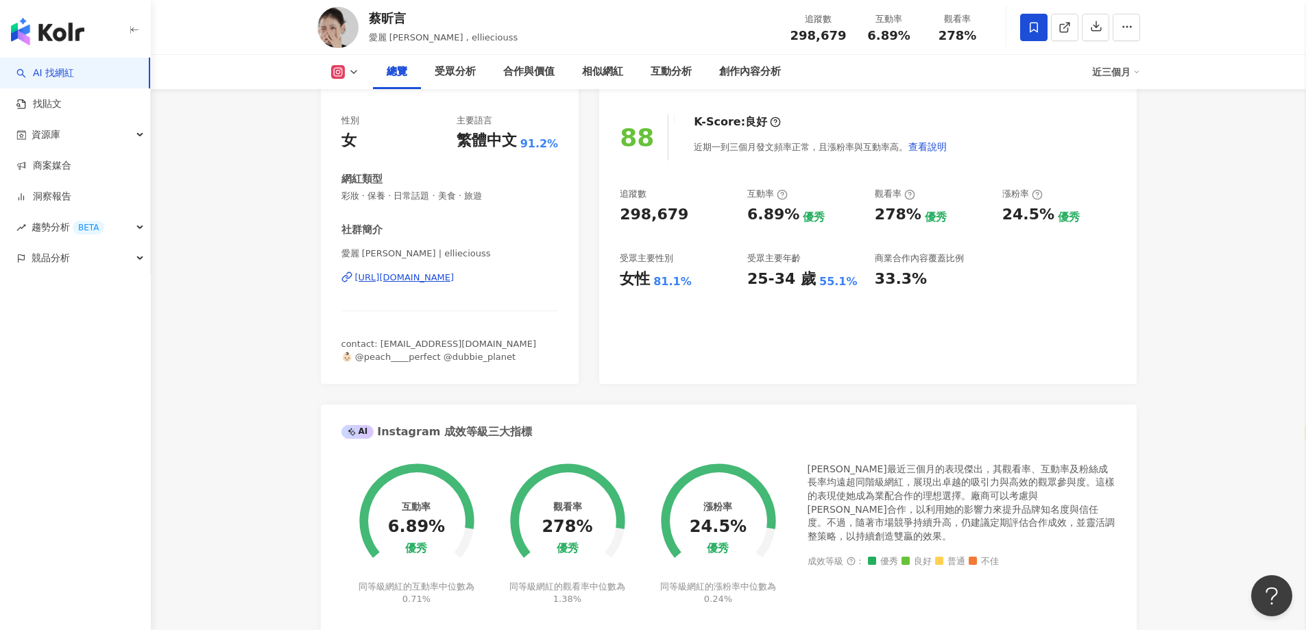
scroll to position [69, 0]
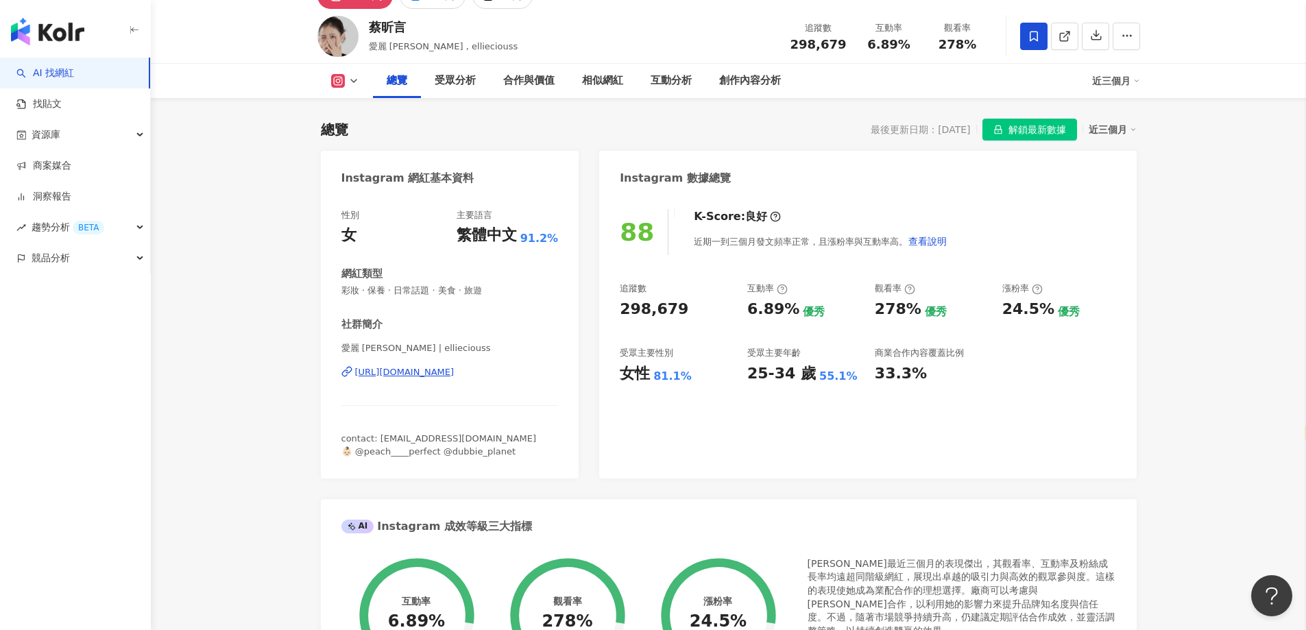
click at [433, 376] on div "[URL][DOMAIN_NAME]" at bounding box center [404, 372] width 99 height 12
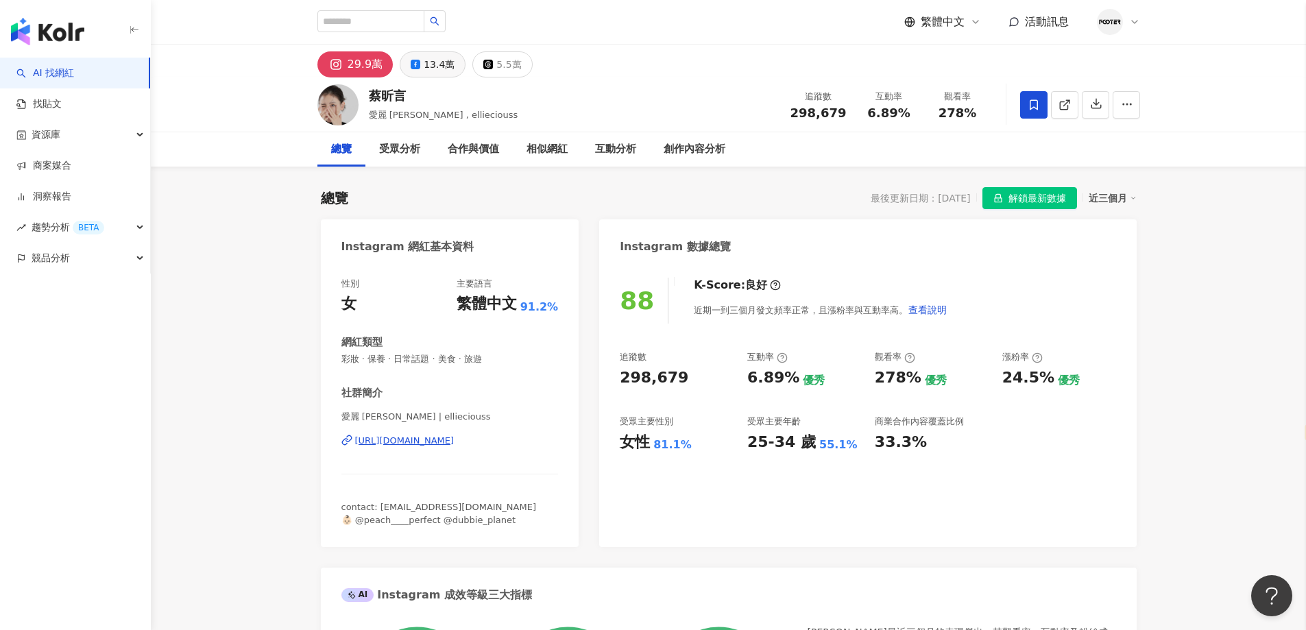
click at [432, 58] on div "13.4萬" at bounding box center [439, 64] width 31 height 19
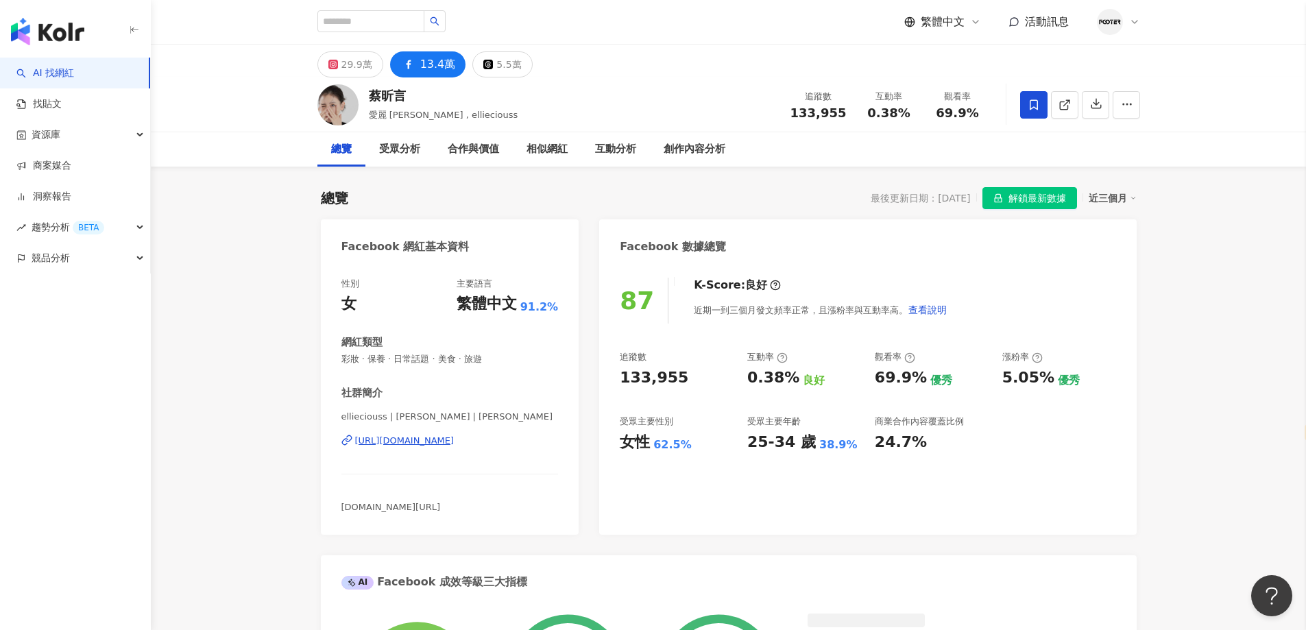
click at [455, 446] on div "[URL][DOMAIN_NAME]" at bounding box center [404, 441] width 99 height 12
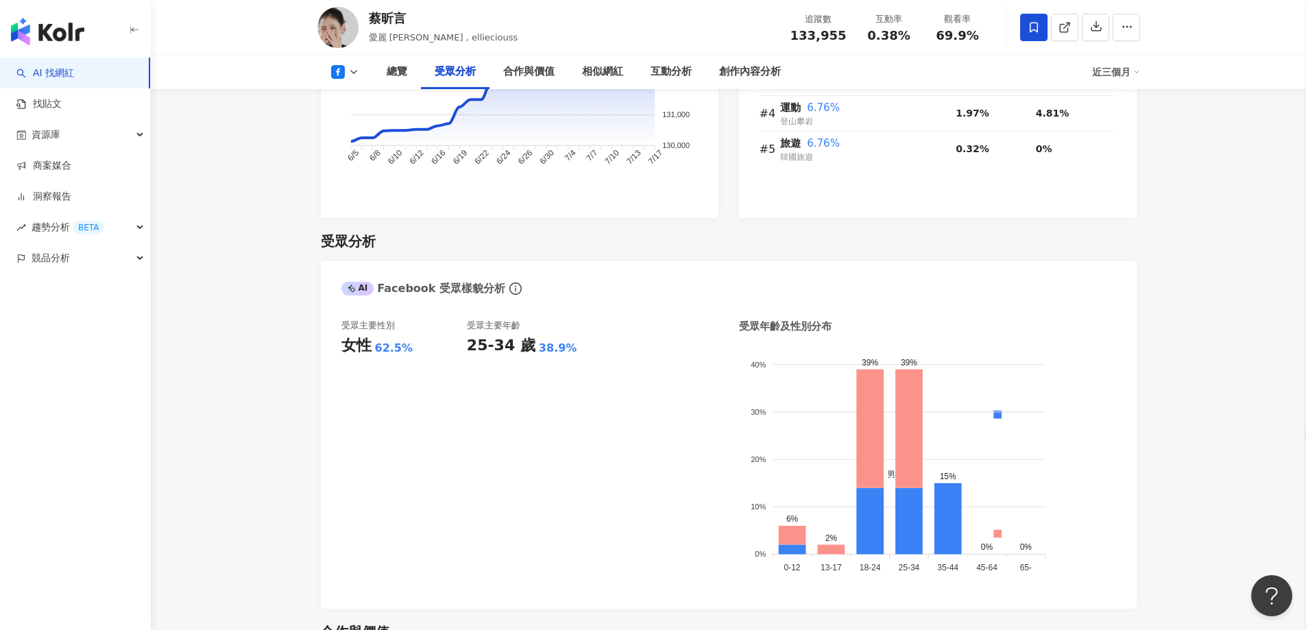
scroll to position [1440, 0]
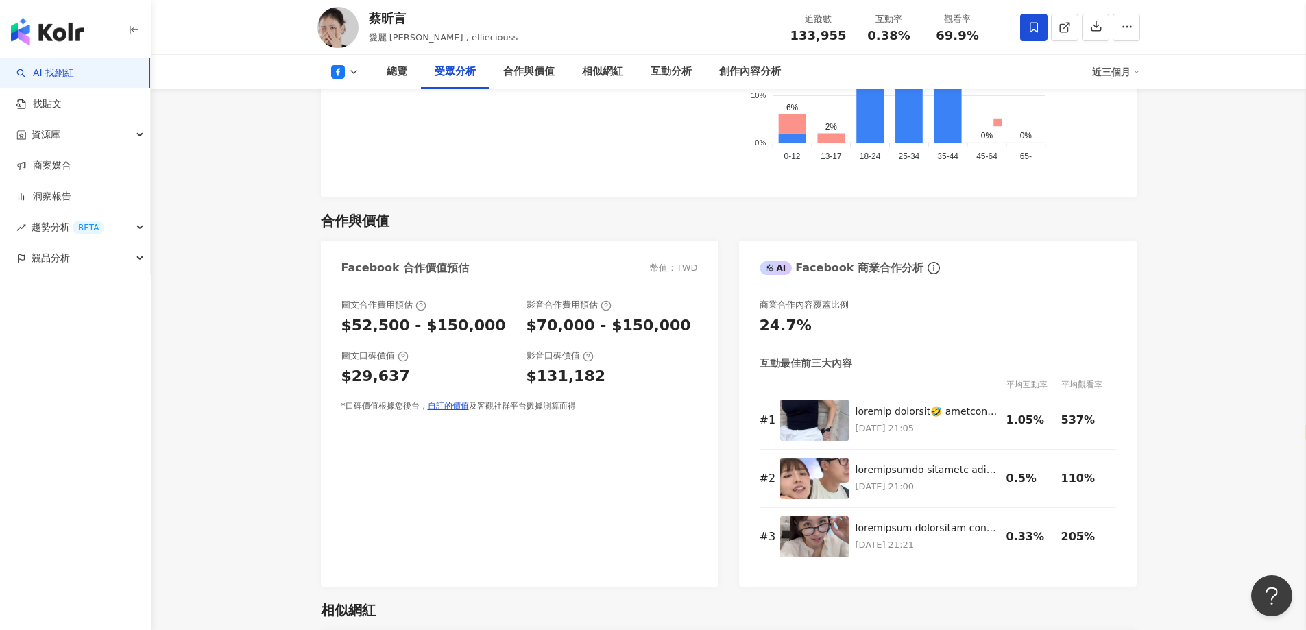
click at [357, 75] on icon at bounding box center [353, 72] width 11 height 11
click at [365, 99] on button "Instagram" at bounding box center [367, 97] width 82 height 19
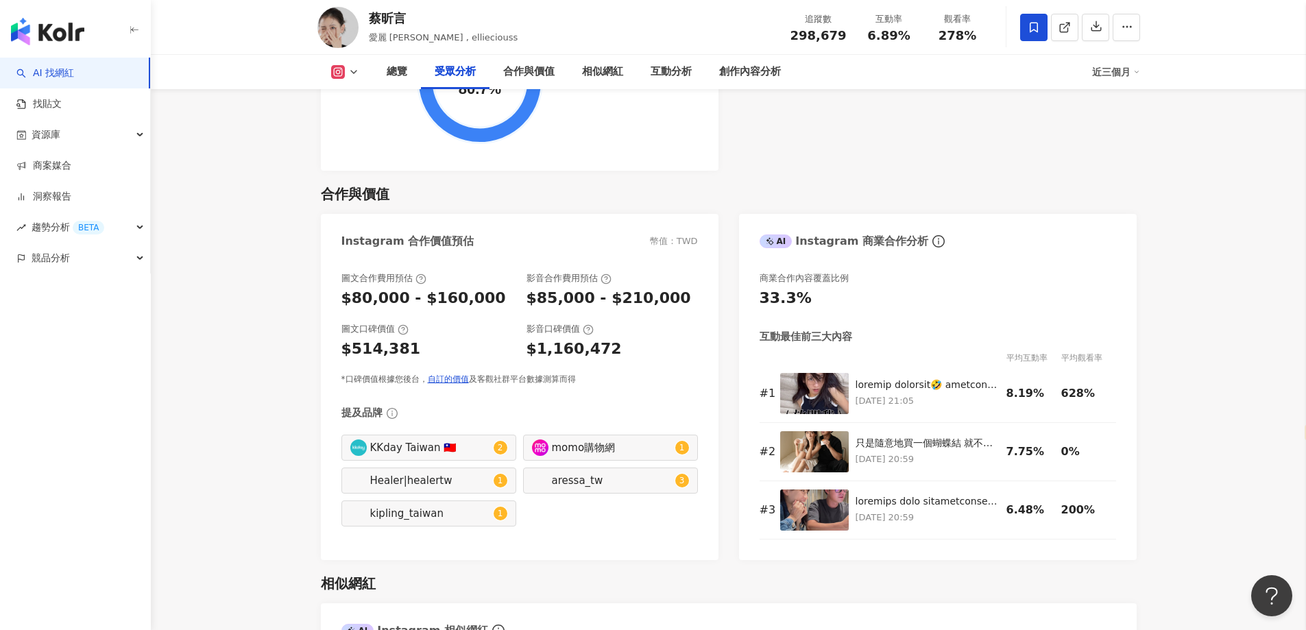
scroll to position [1440, 0]
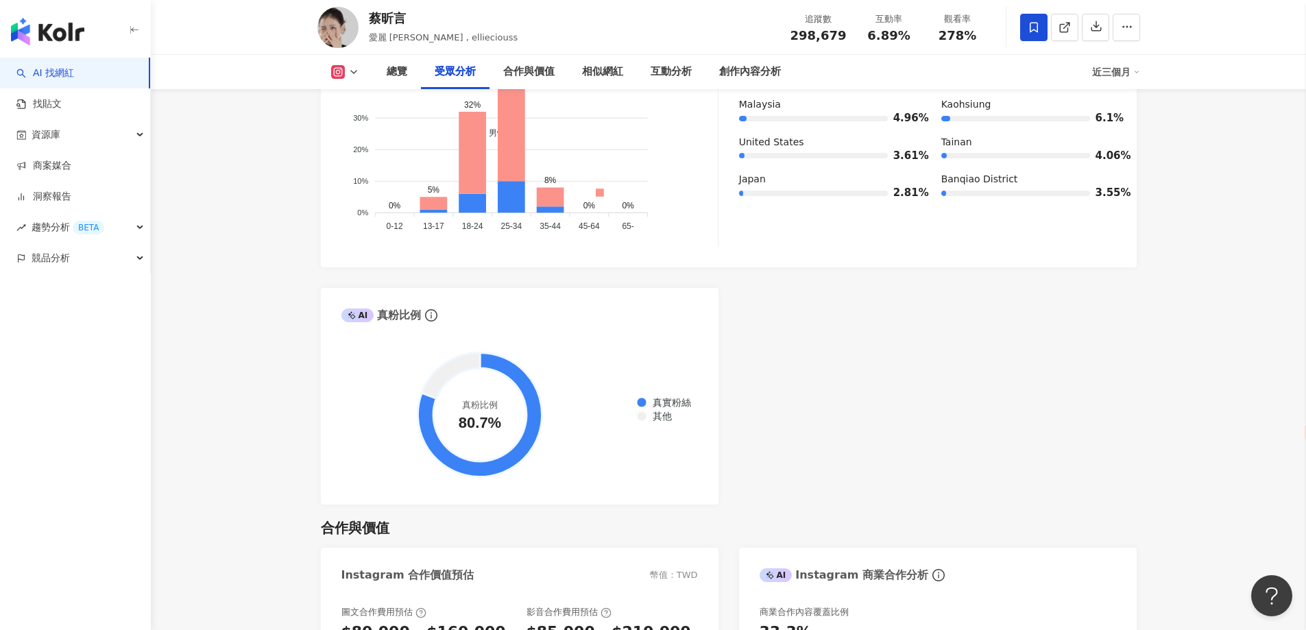
click at [348, 67] on icon at bounding box center [353, 72] width 11 height 11
click at [355, 123] on button "Facebook" at bounding box center [367, 128] width 82 height 19
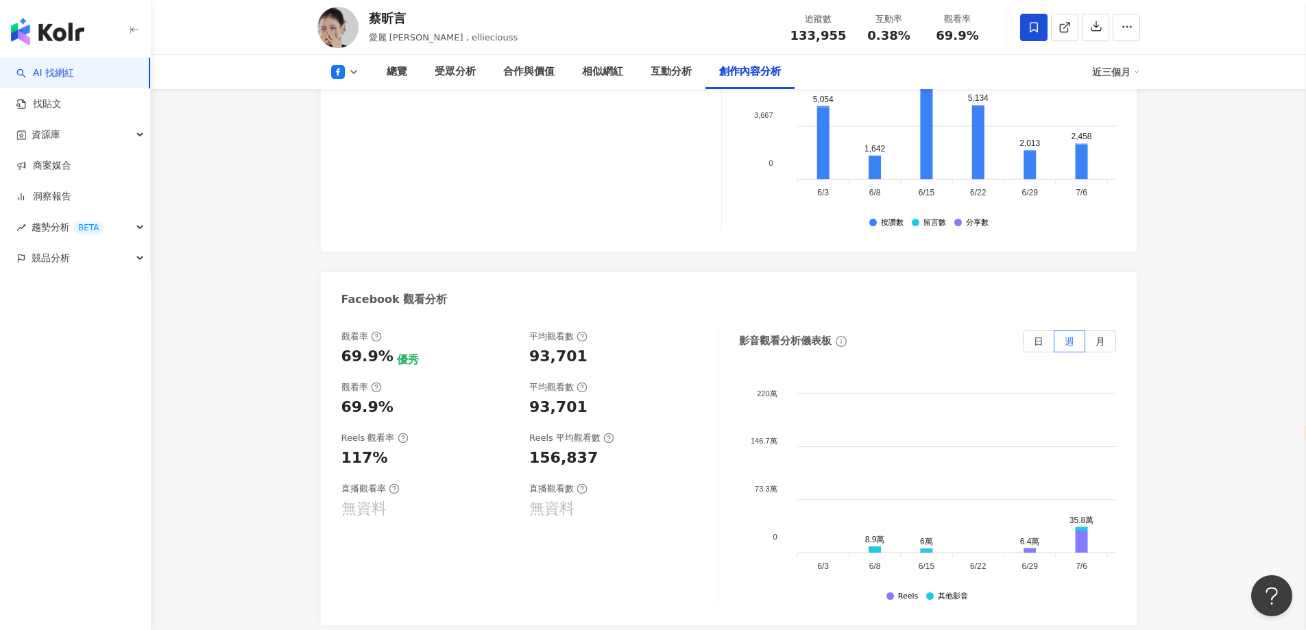
scroll to position [3554, 0]
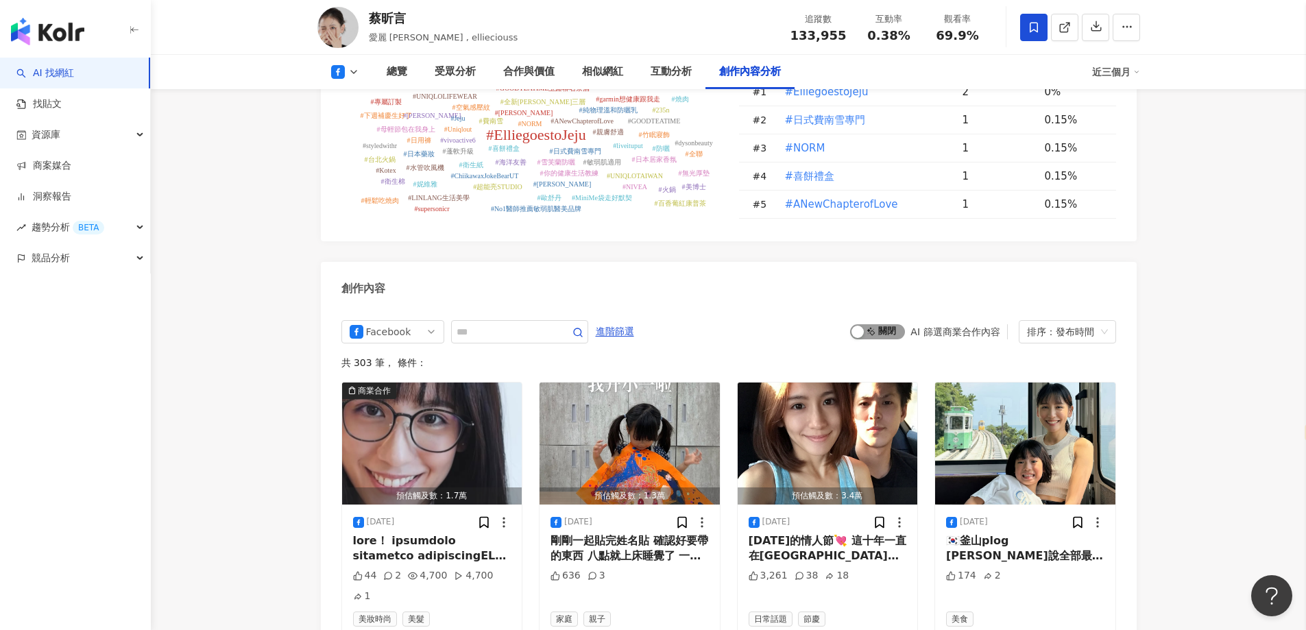
click at [861, 326] on div "button" at bounding box center [858, 332] width 12 height 12
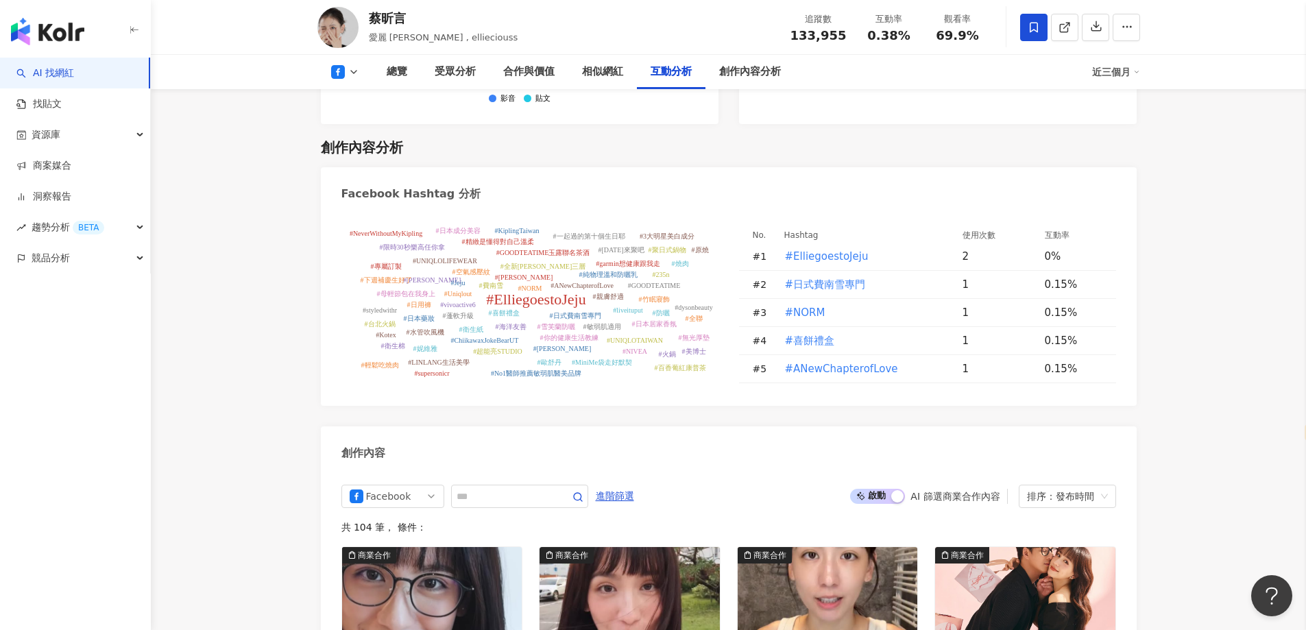
scroll to position [3255, 0]
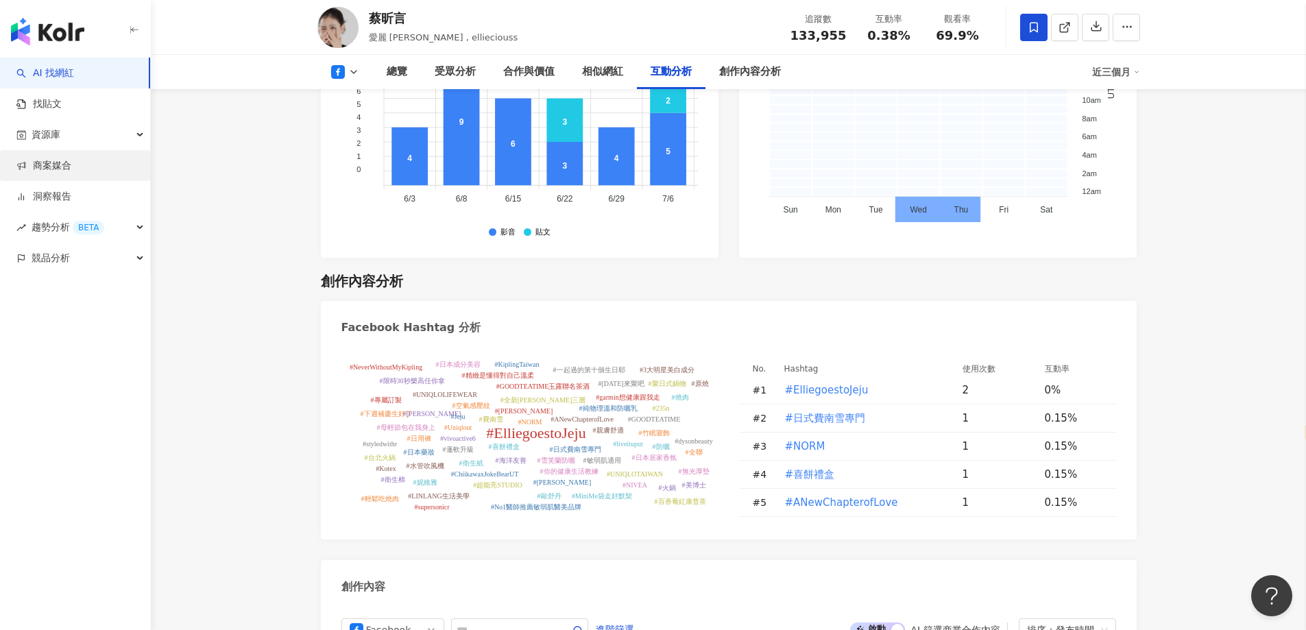
click at [71, 168] on link "商案媒合" at bounding box center [43, 166] width 55 height 14
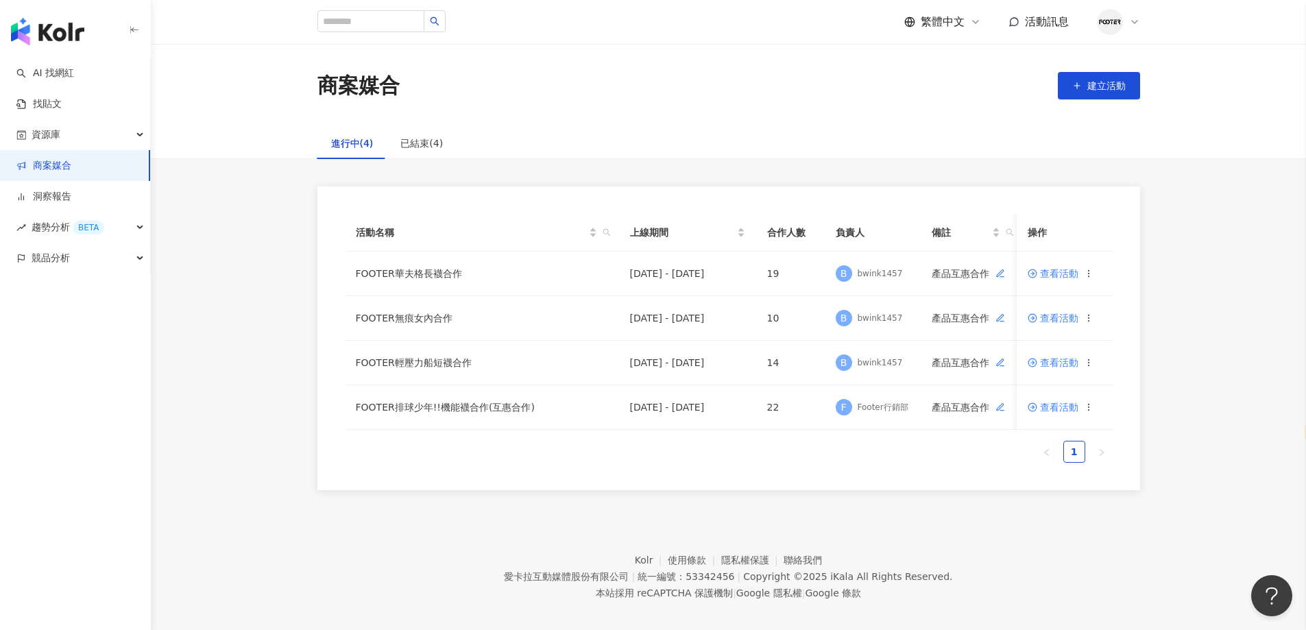
click at [86, 129] on div "資源庫" at bounding box center [75, 134] width 150 height 31
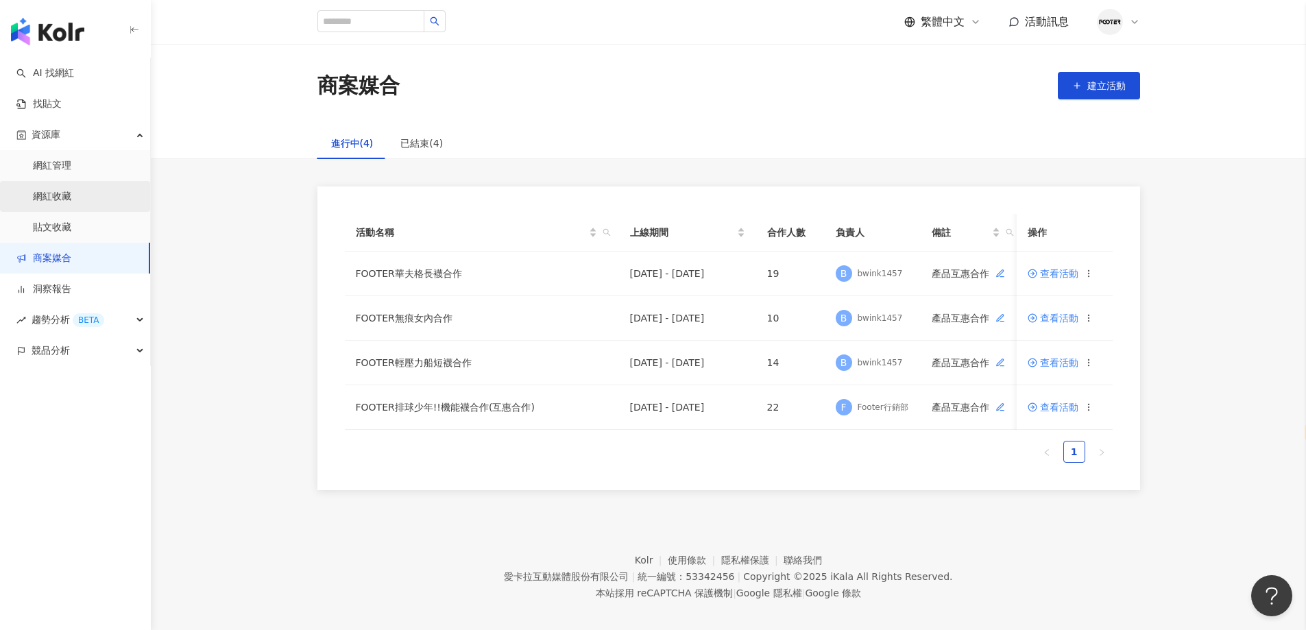
click at [71, 195] on link "網紅收藏" at bounding box center [52, 197] width 38 height 14
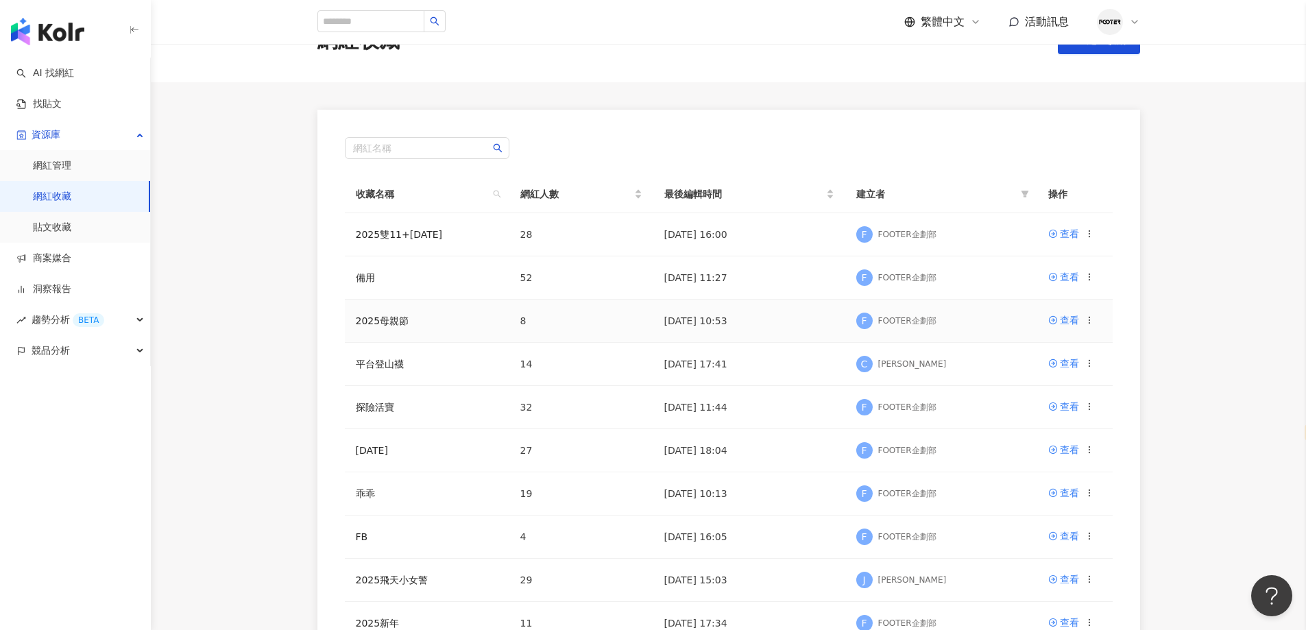
scroll to position [137, 0]
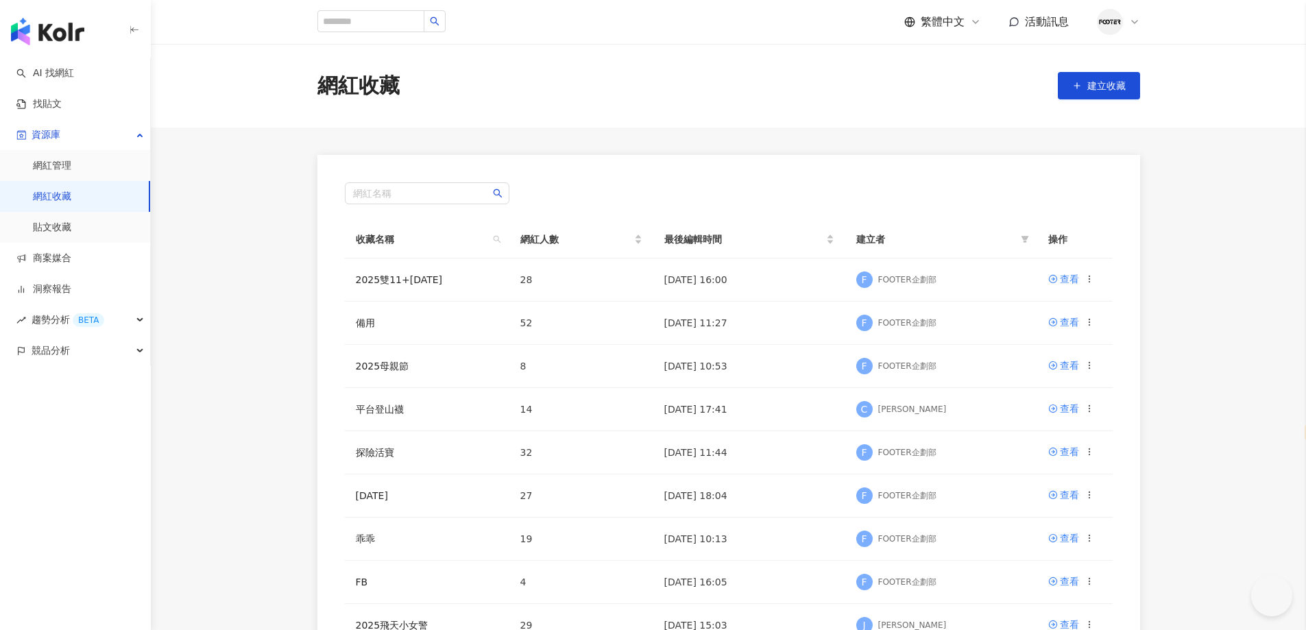
select select "*****"
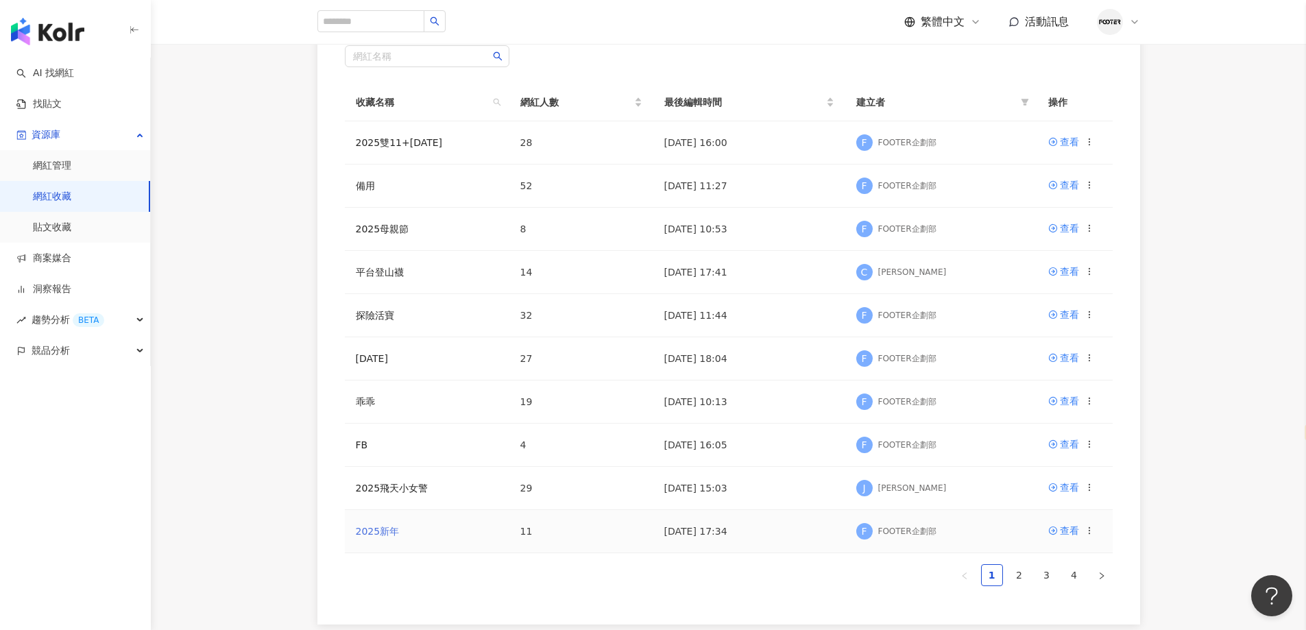
click at [383, 526] on link "2025新年" at bounding box center [378, 531] width 44 height 11
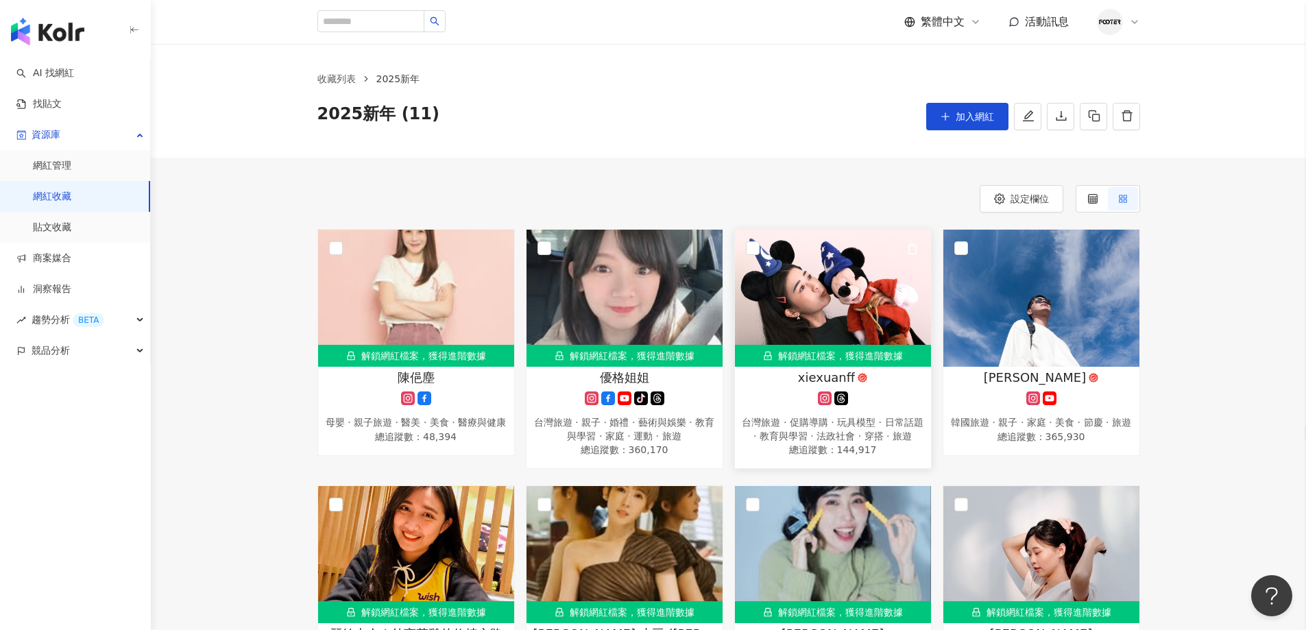
click at [784, 372] on div "xiexuanff" at bounding box center [833, 377] width 182 height 17
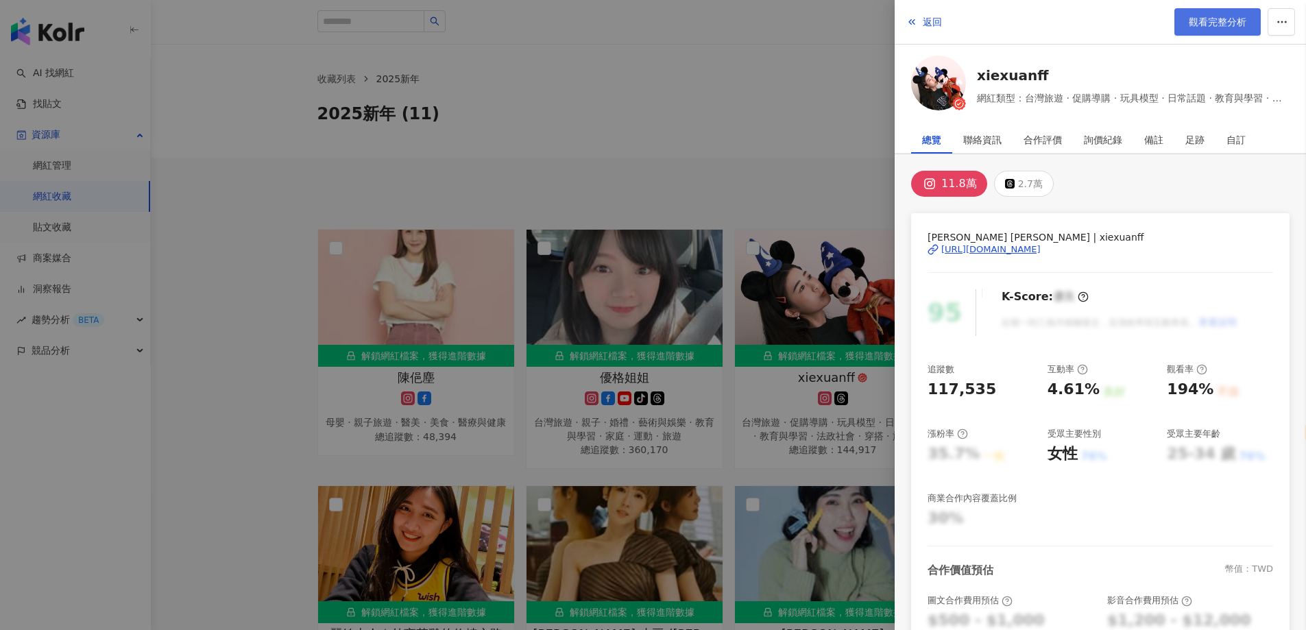
click at [1195, 24] on span "觀看完整分析" at bounding box center [1218, 21] width 58 height 11
click at [505, 82] on div at bounding box center [653, 315] width 1306 height 630
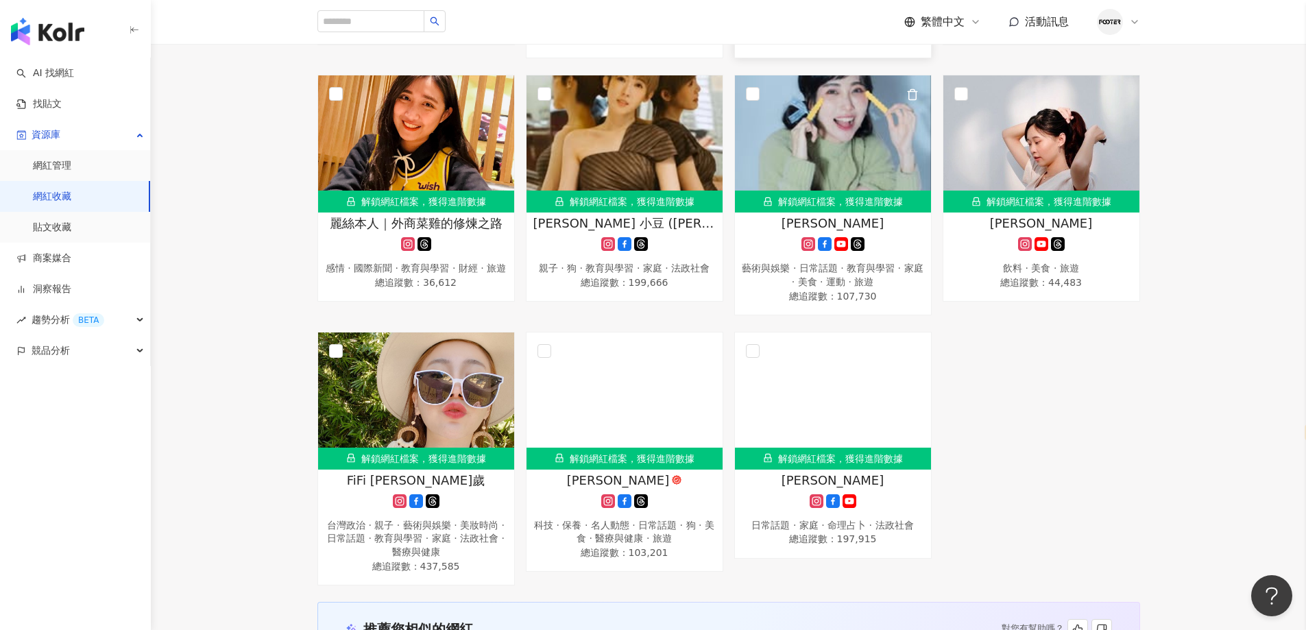
scroll to position [411, 0]
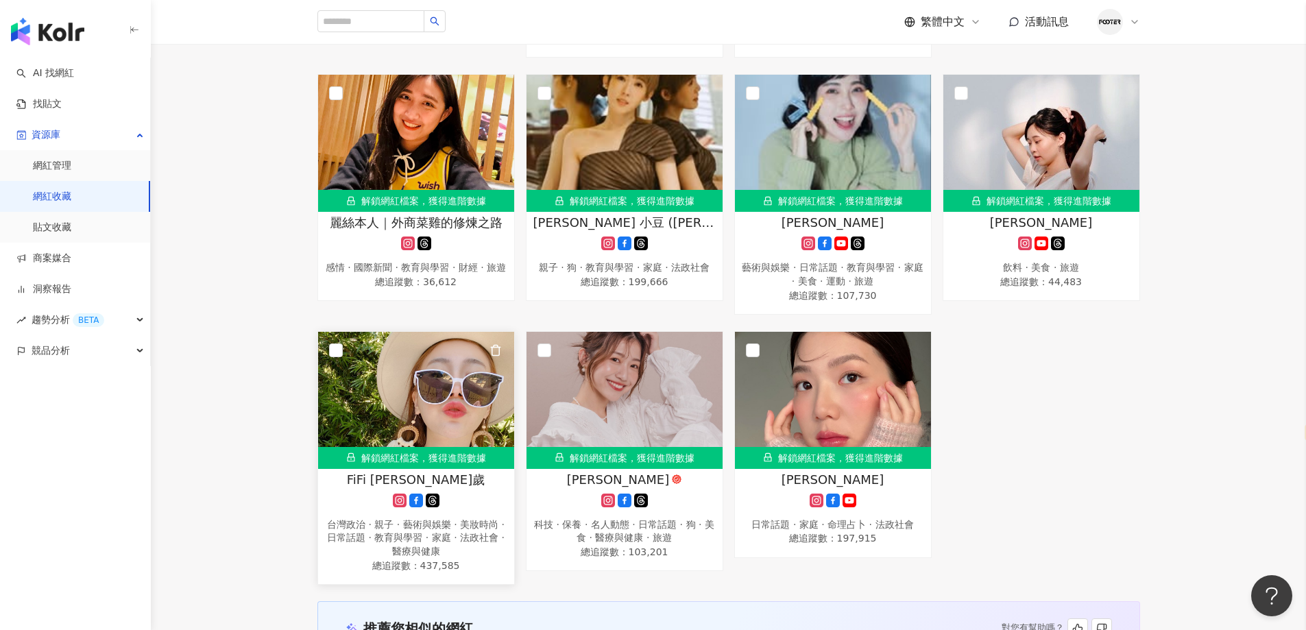
click at [375, 485] on div "FiFi 吳三歲" at bounding box center [416, 479] width 182 height 17
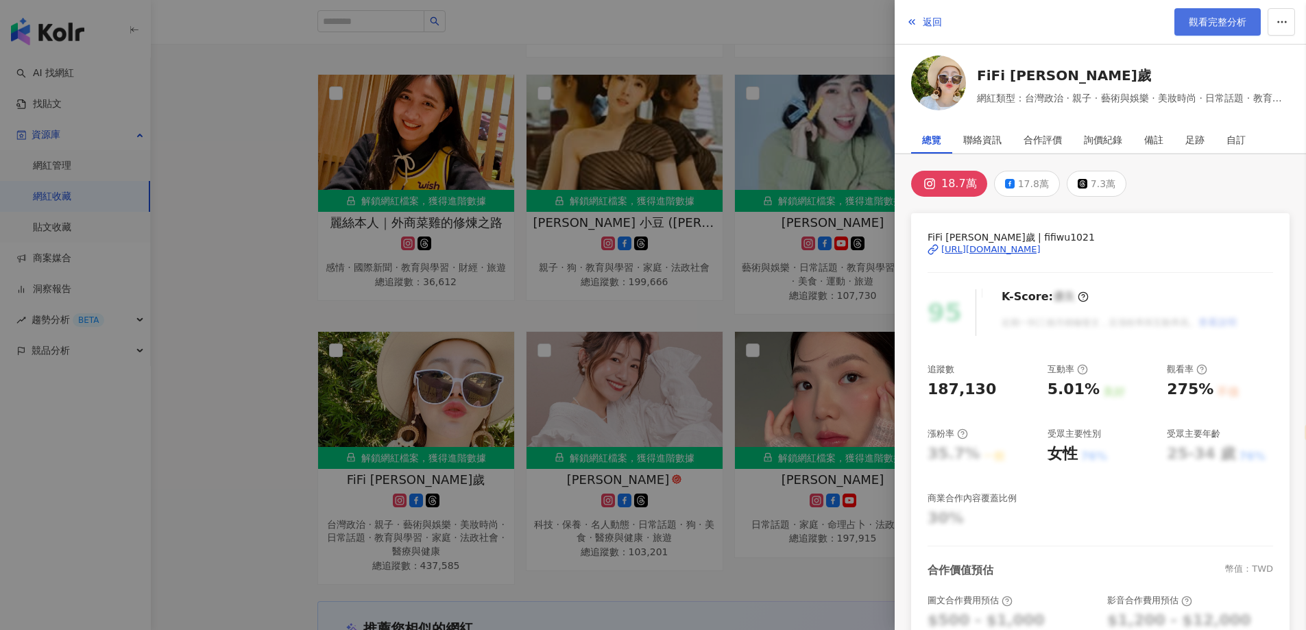
click at [1229, 26] on span "觀看完整分析" at bounding box center [1218, 21] width 58 height 11
click at [689, 317] on div at bounding box center [653, 315] width 1306 height 630
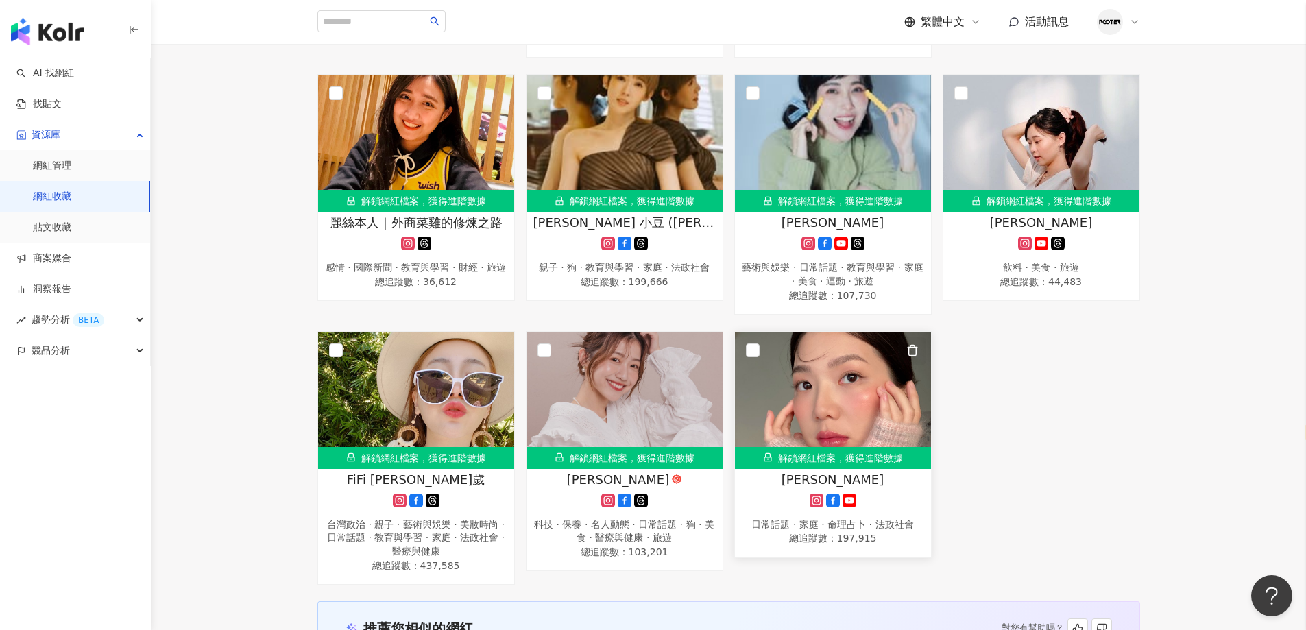
click at [911, 357] on icon "button" at bounding box center [913, 350] width 12 height 12
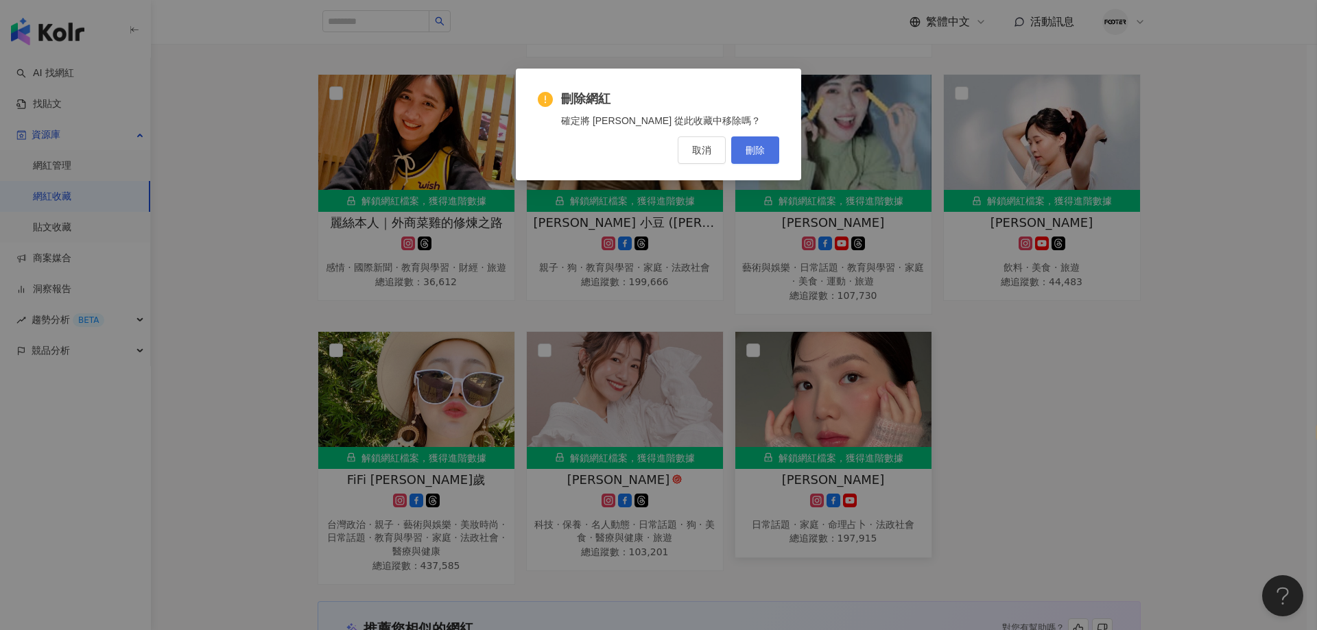
click at [752, 153] on span "刪除" at bounding box center [754, 150] width 19 height 11
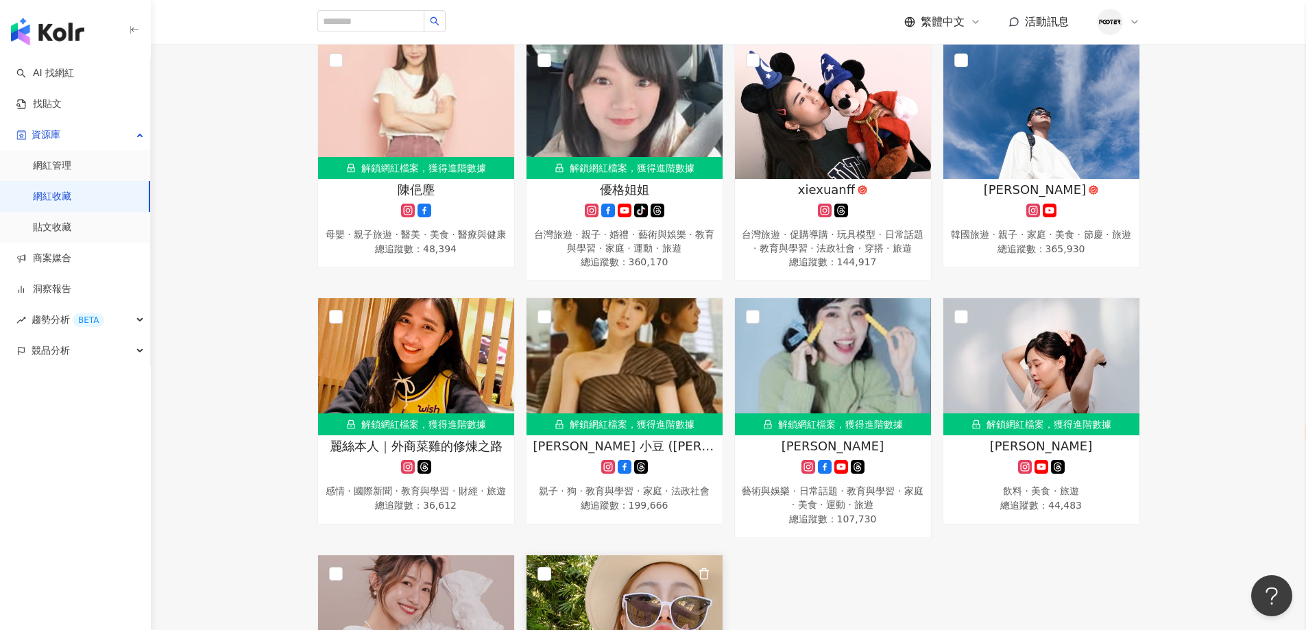
scroll to position [69, 0]
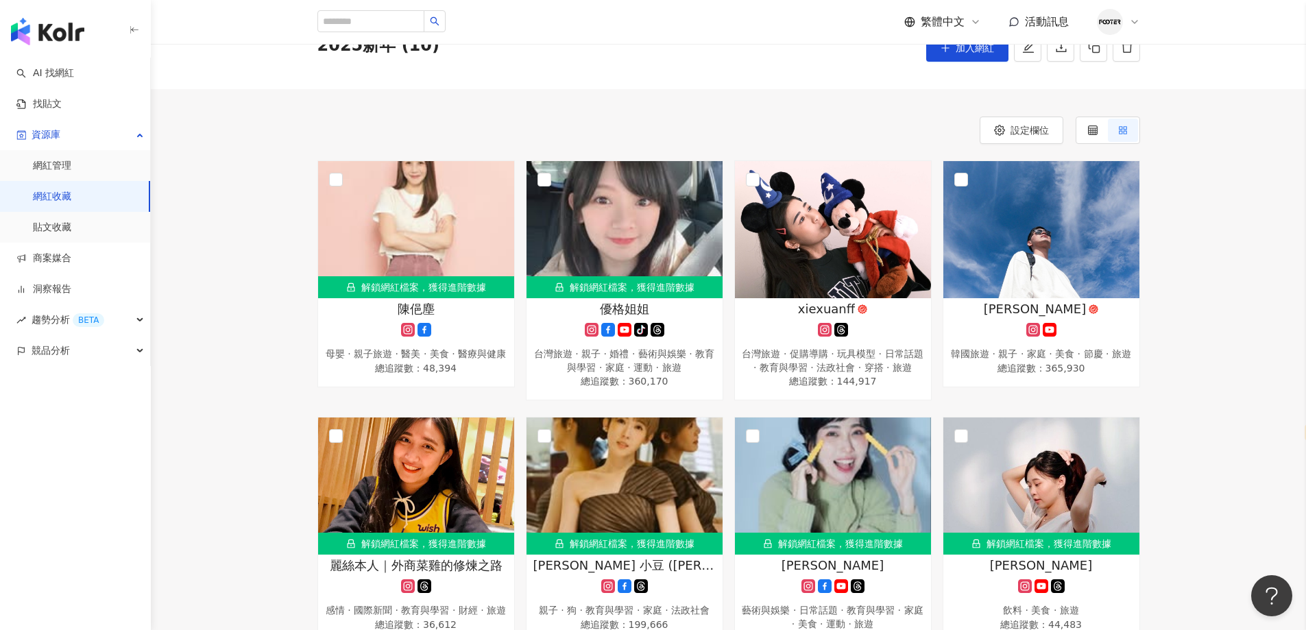
click at [656, 89] on div "設定欄位 解鎖網紅檔案，獲得進階數據 陳俋塵 母嬰 · 親子旅遊 · 醫美 · 美食 · 醫療與健康 總追蹤數 ： 48,394 解鎖網紅檔案，獲得進階數據 …" at bounding box center [729, 619] width 1156 height 1061
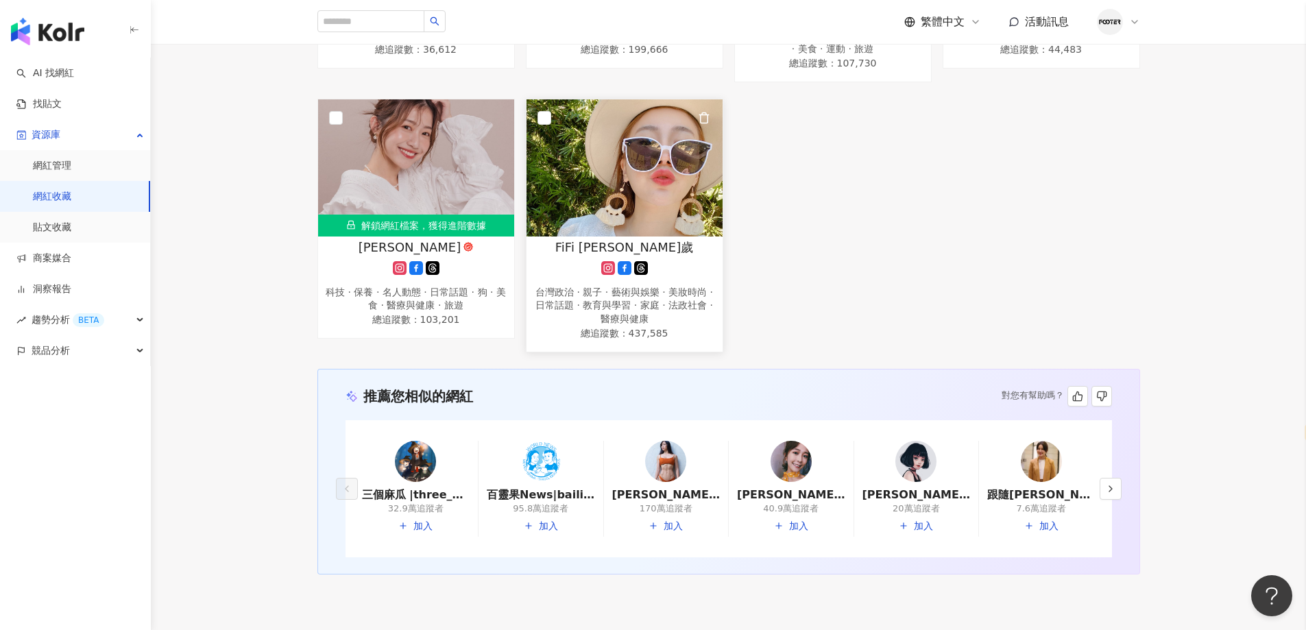
scroll to position [750, 0]
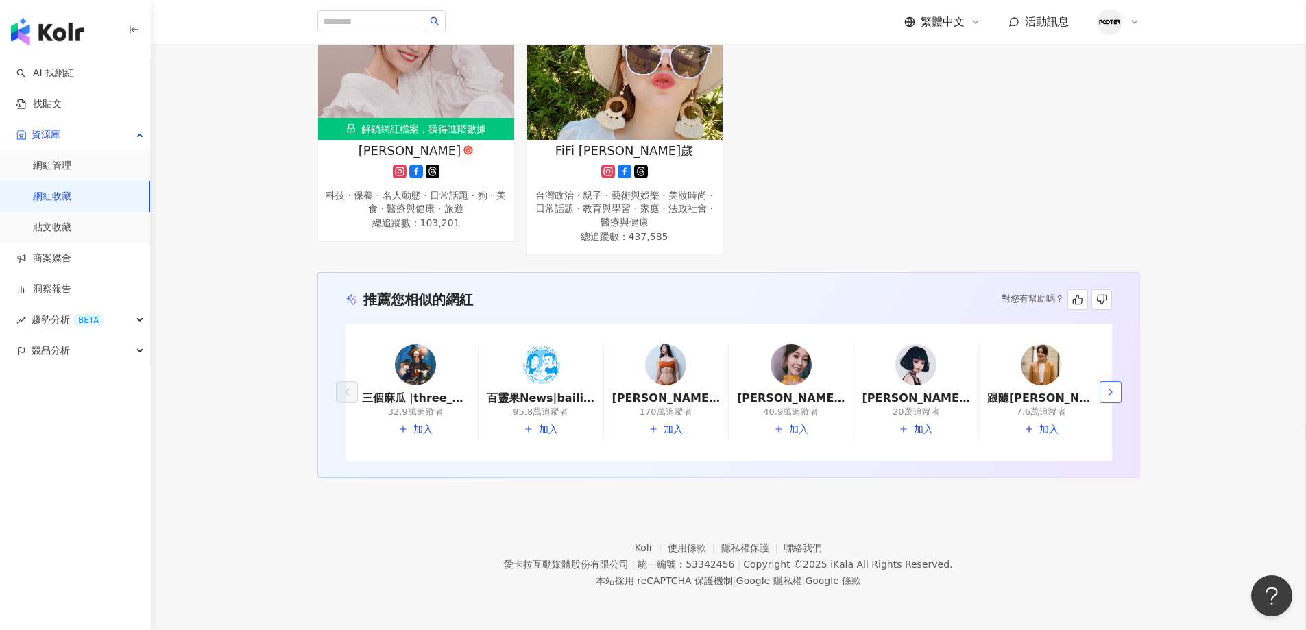
click at [1105, 382] on button "button" at bounding box center [1111, 392] width 22 height 22
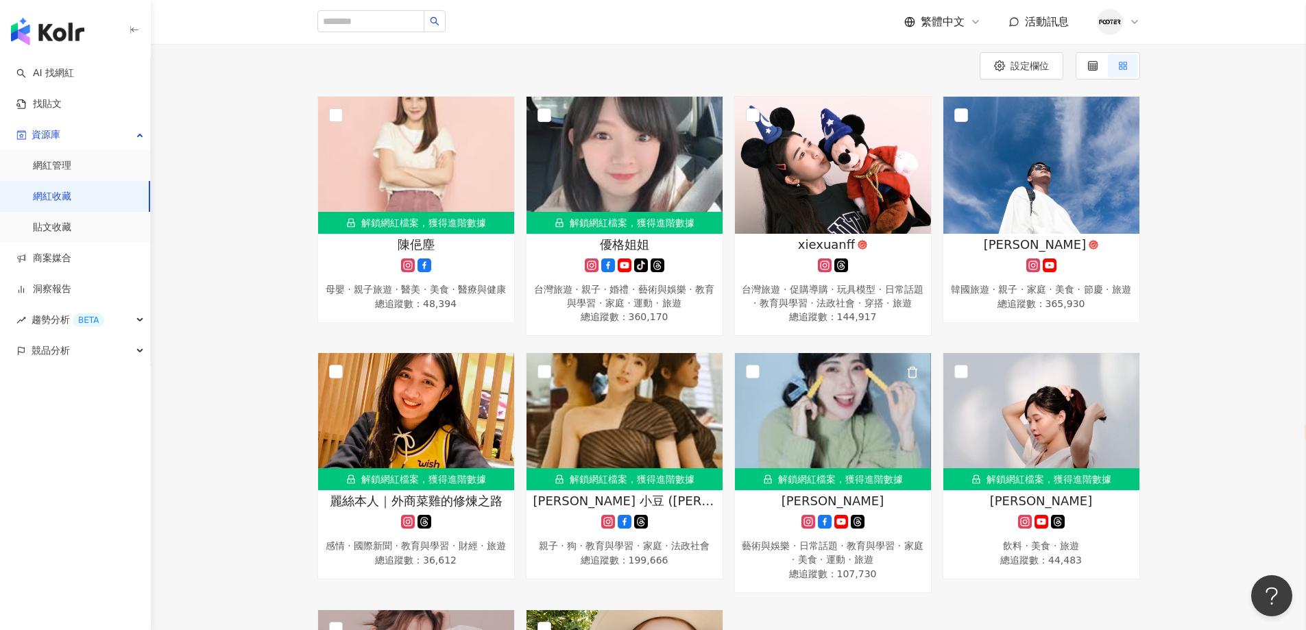
scroll to position [0, 0]
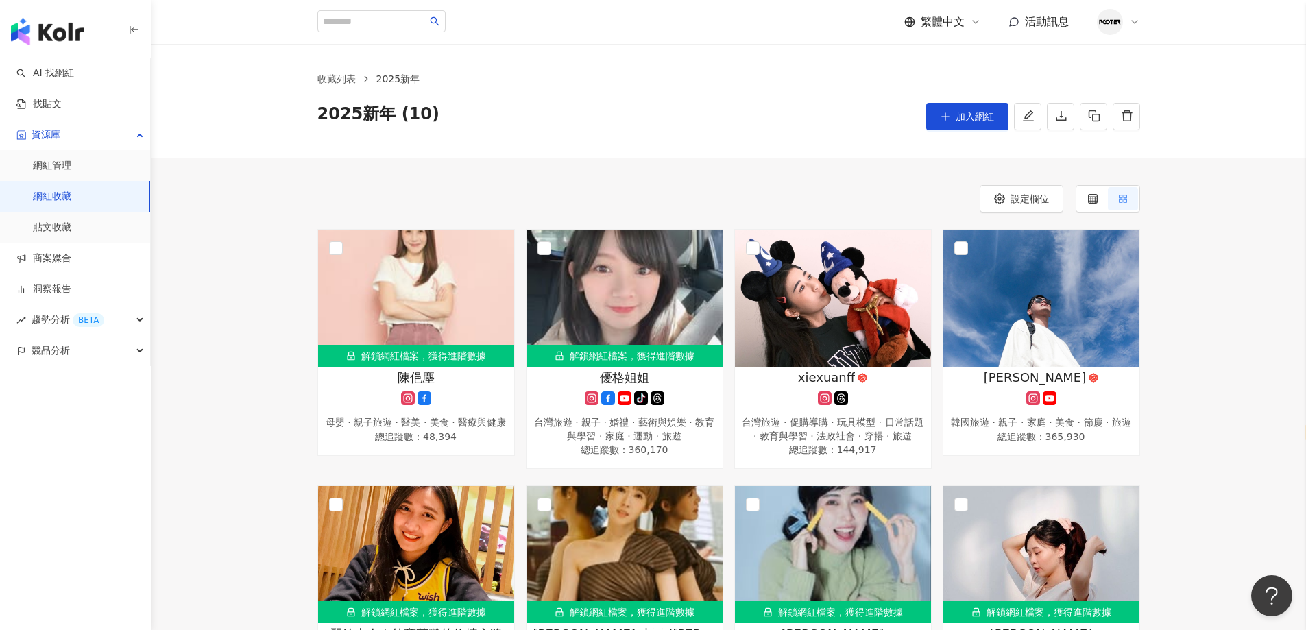
click at [651, 119] on div "2025新年 (10) 加入網紅" at bounding box center [729, 116] width 823 height 27
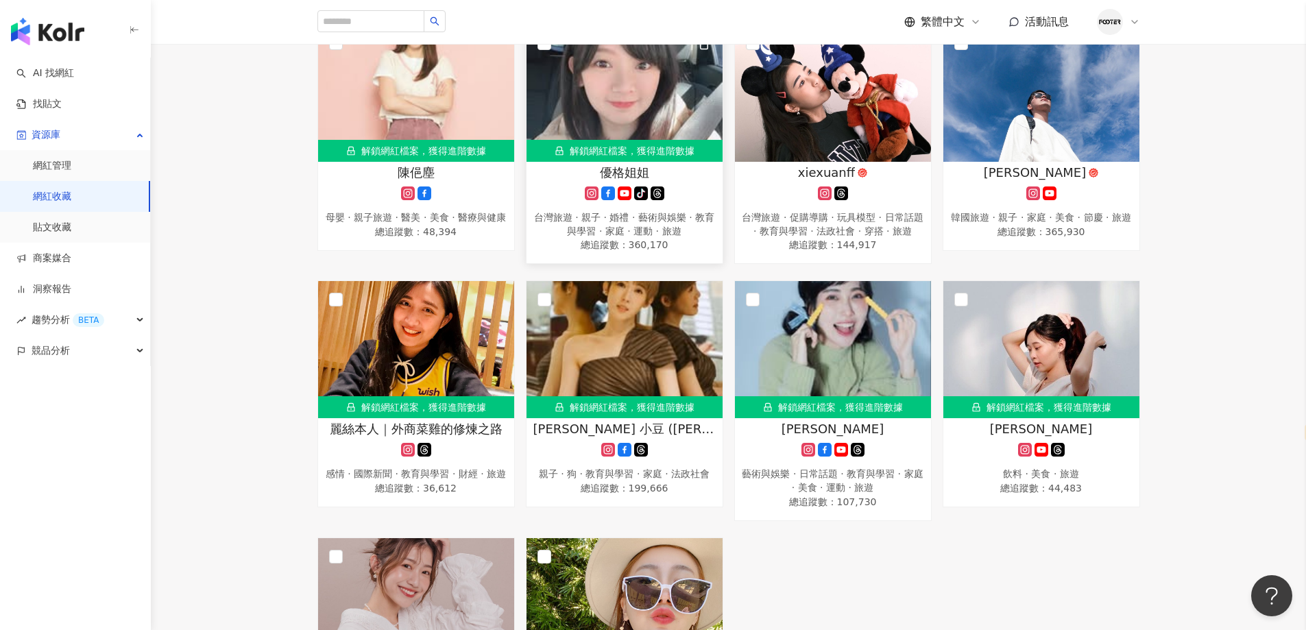
scroll to position [274, 0]
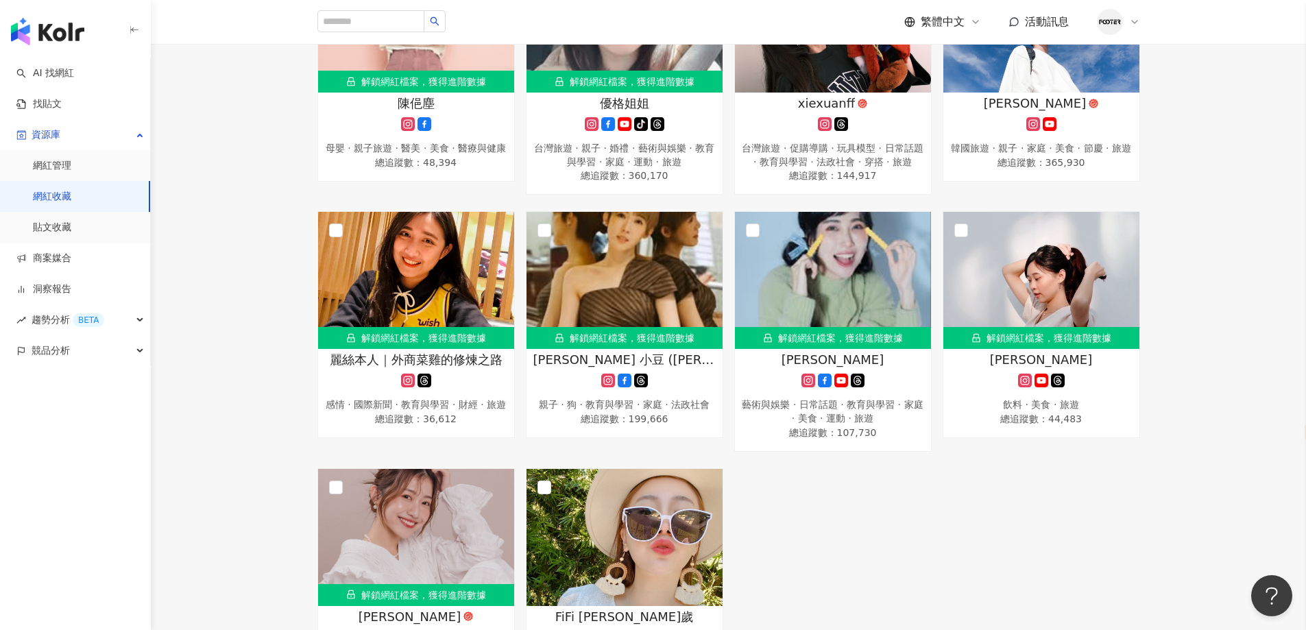
click at [45, 190] on link "網紅收藏" at bounding box center [52, 197] width 38 height 14
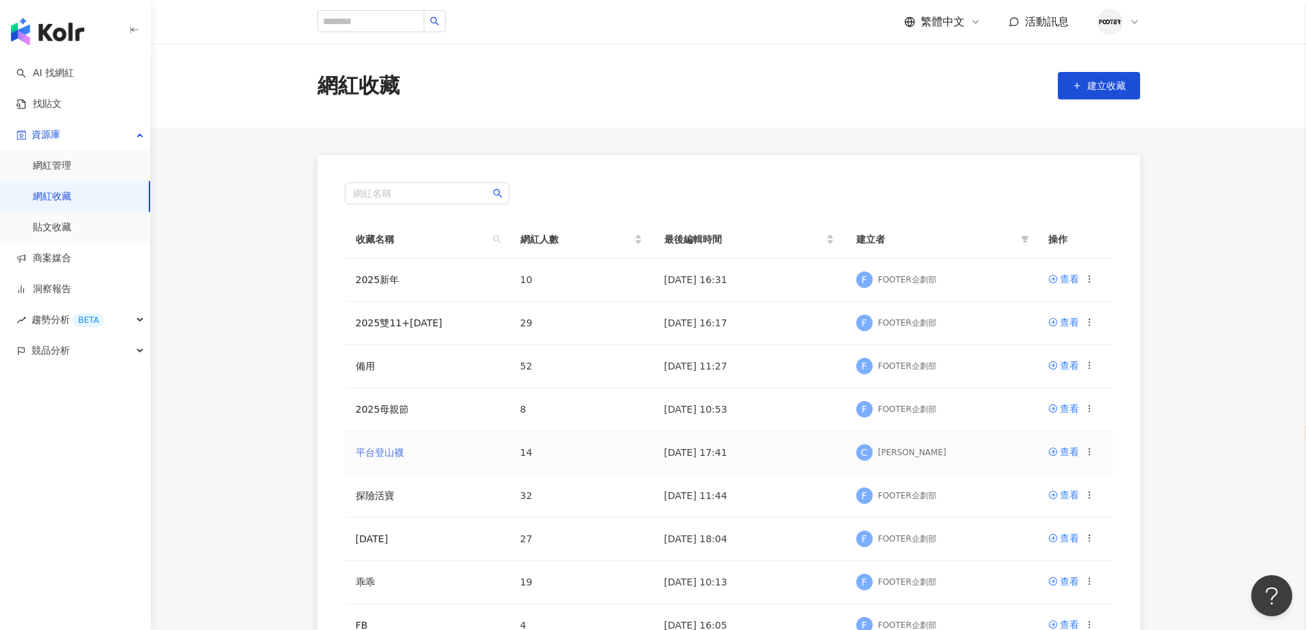
click at [372, 447] on link "平台登山襪" at bounding box center [380, 452] width 48 height 11
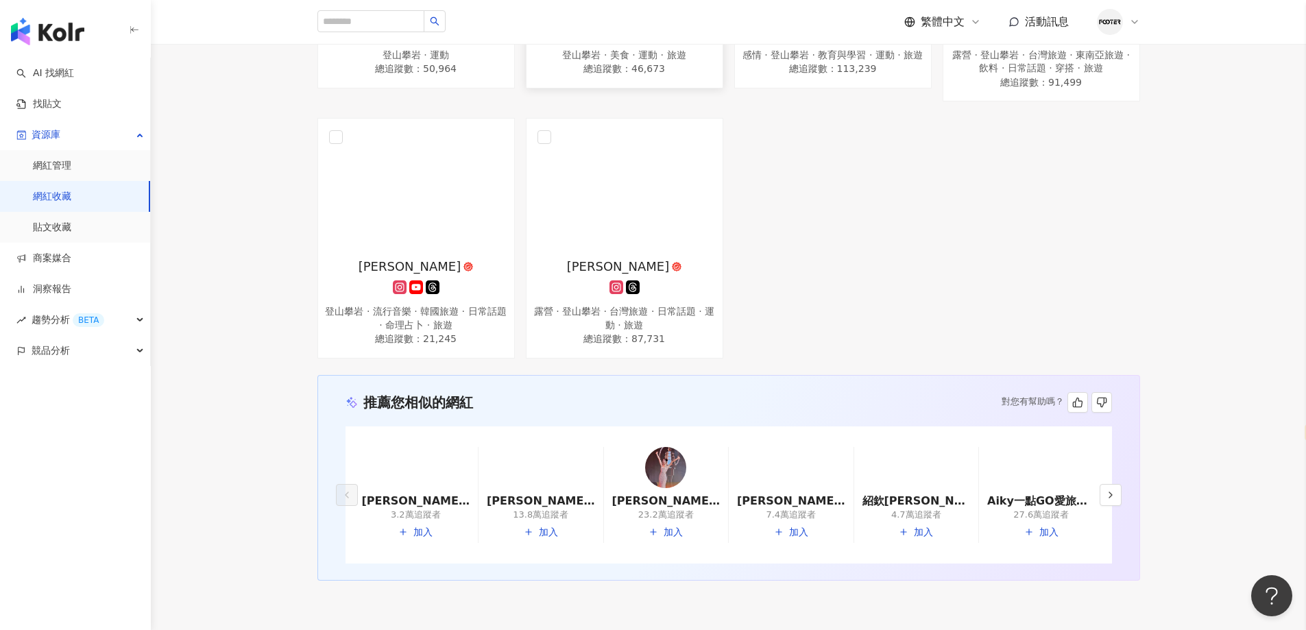
scroll to position [823, 0]
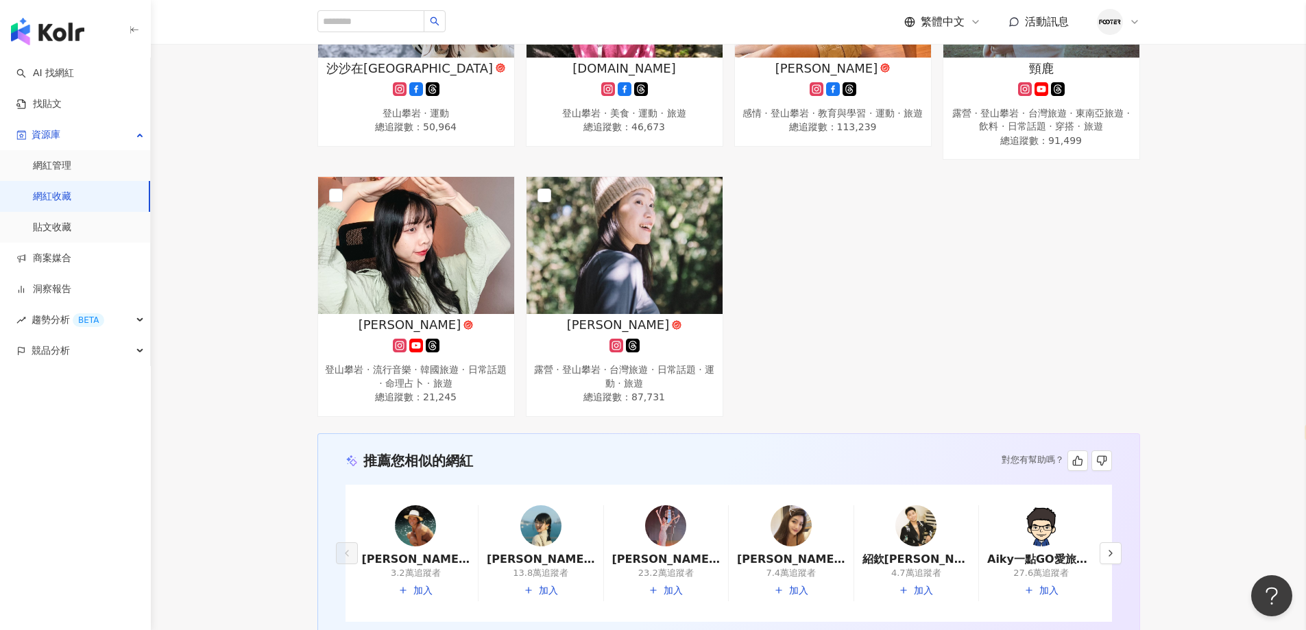
click at [418, 530] on img at bounding box center [415, 525] width 41 height 41
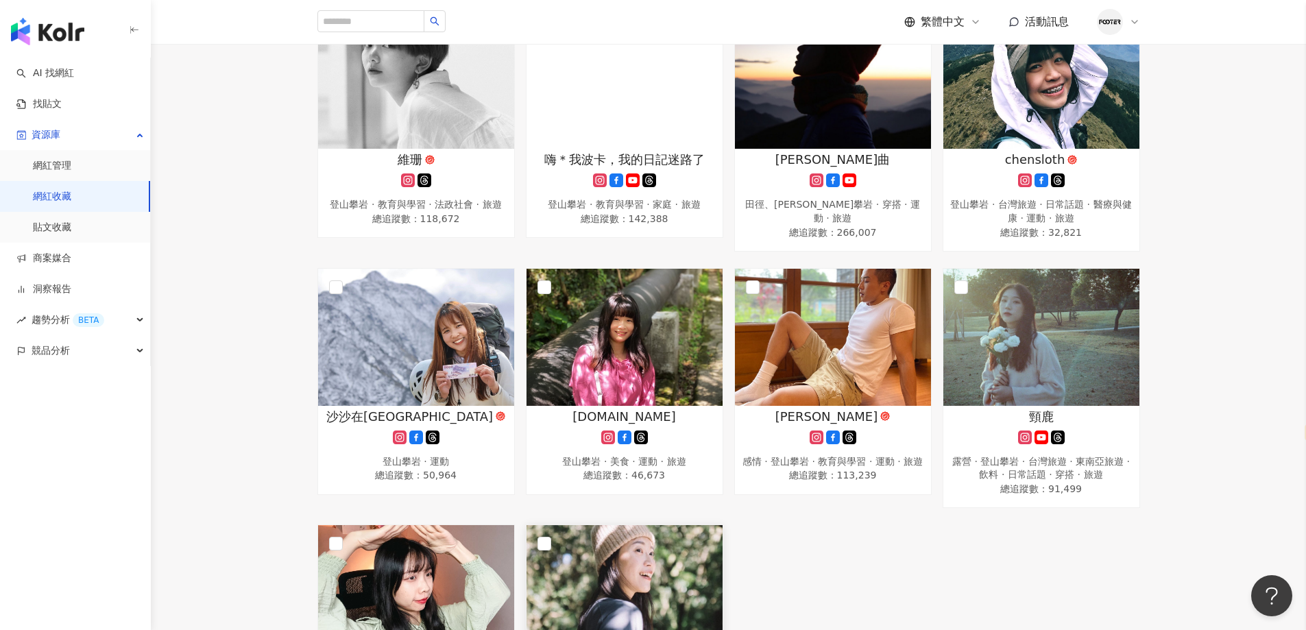
scroll to position [343, 0]
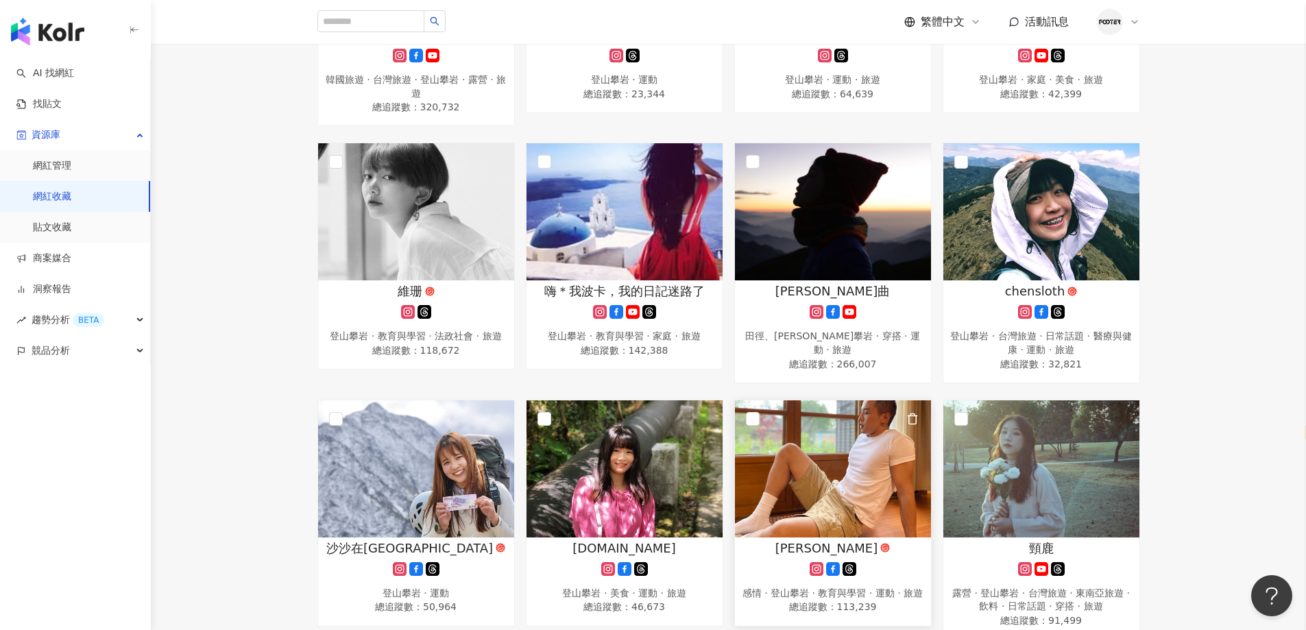
click at [820, 451] on img at bounding box center [833, 468] width 196 height 137
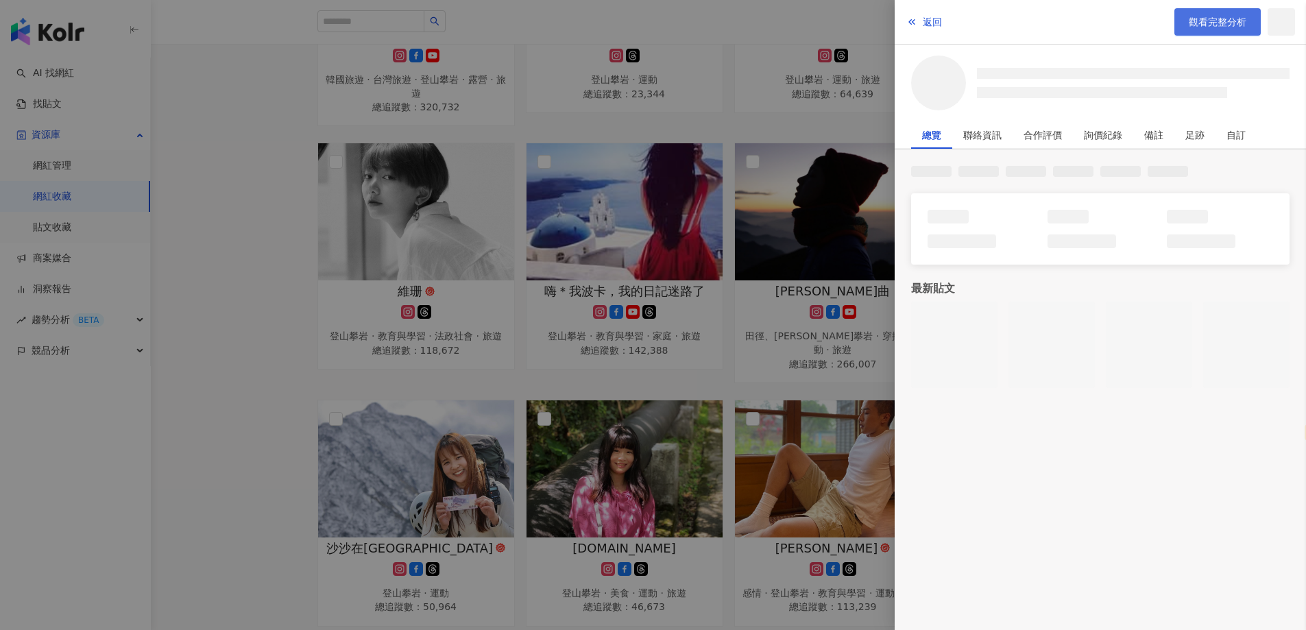
click at [1190, 16] on span "觀看完整分析" at bounding box center [1218, 21] width 58 height 11
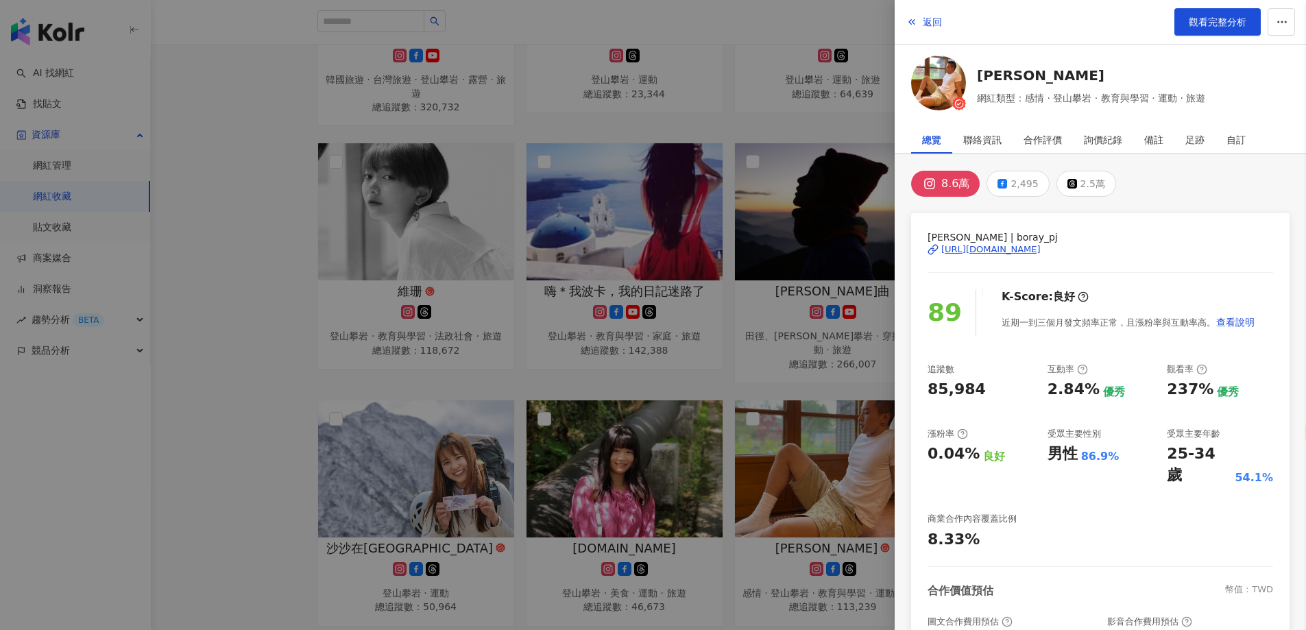
click at [237, 304] on div at bounding box center [653, 315] width 1306 height 630
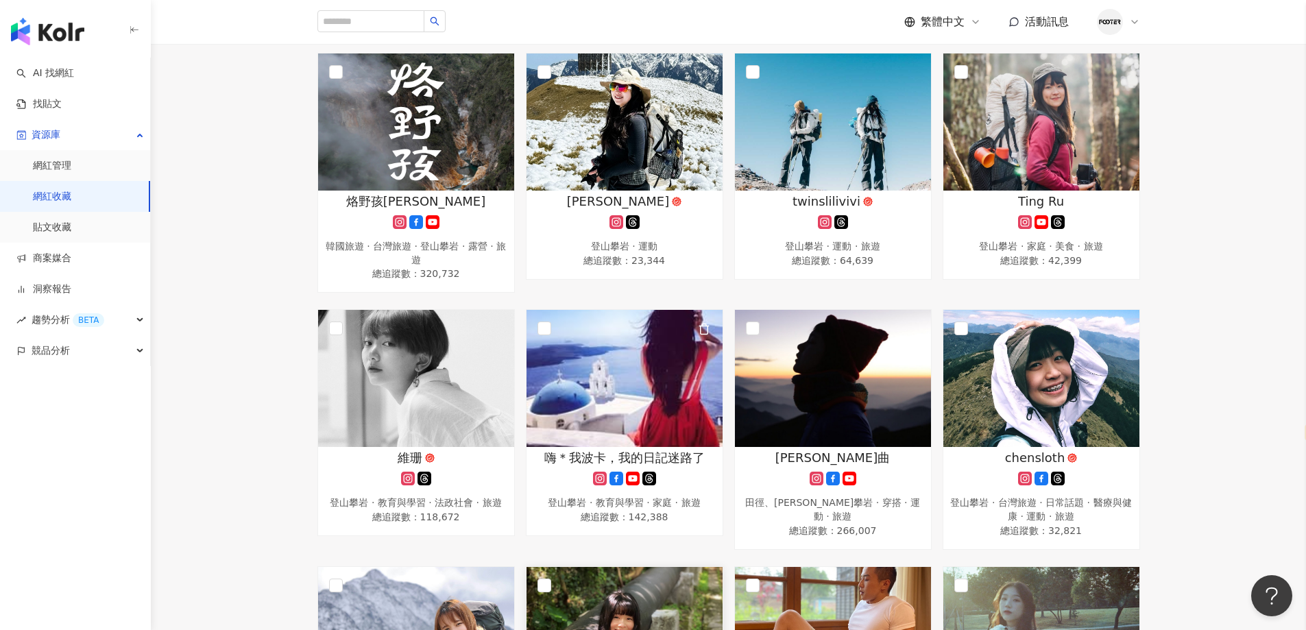
scroll to position [411, 0]
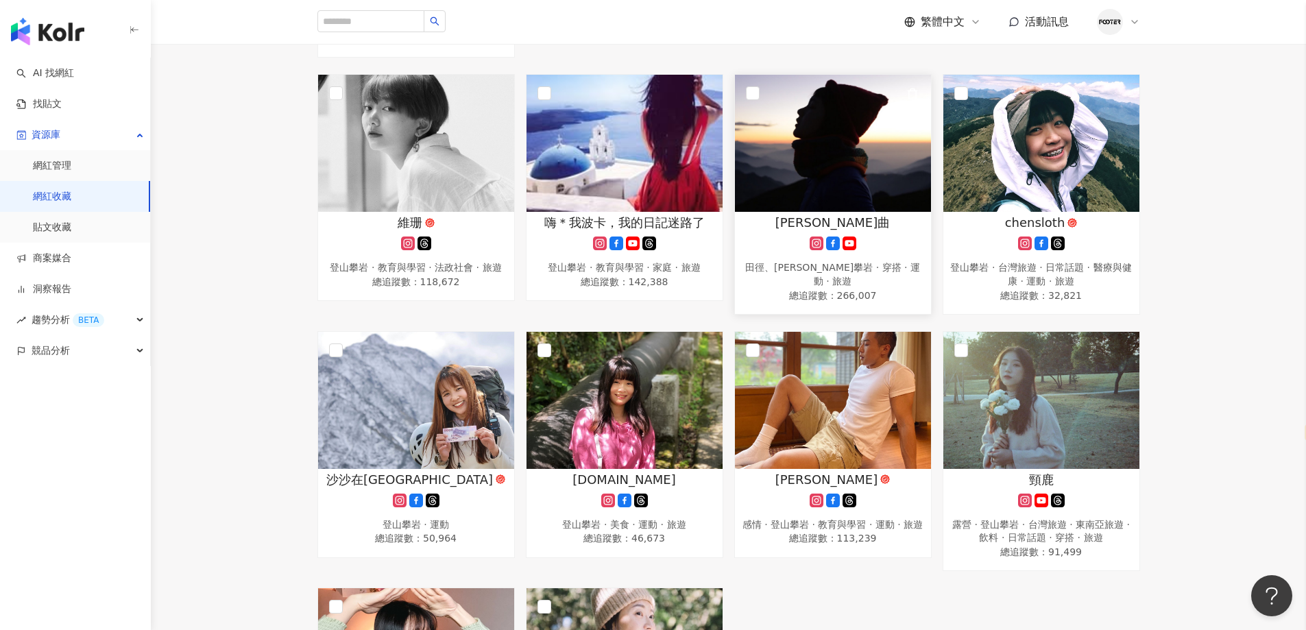
click at [802, 134] on img at bounding box center [833, 143] width 196 height 137
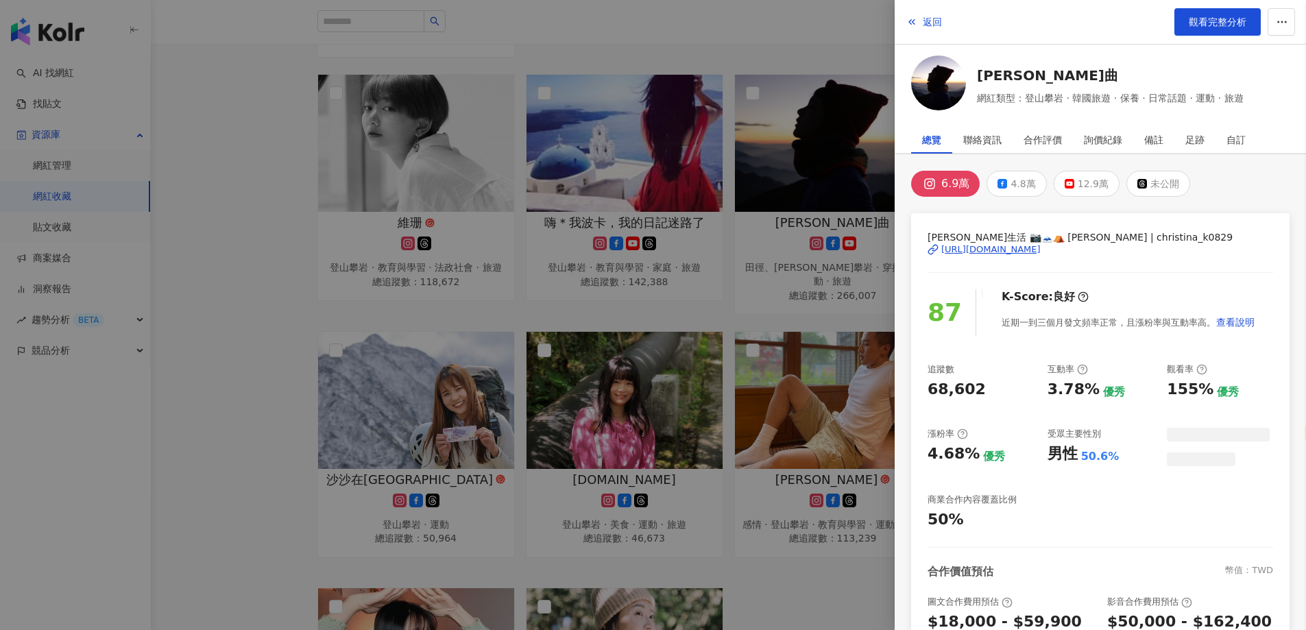
click at [241, 287] on div at bounding box center [653, 315] width 1306 height 630
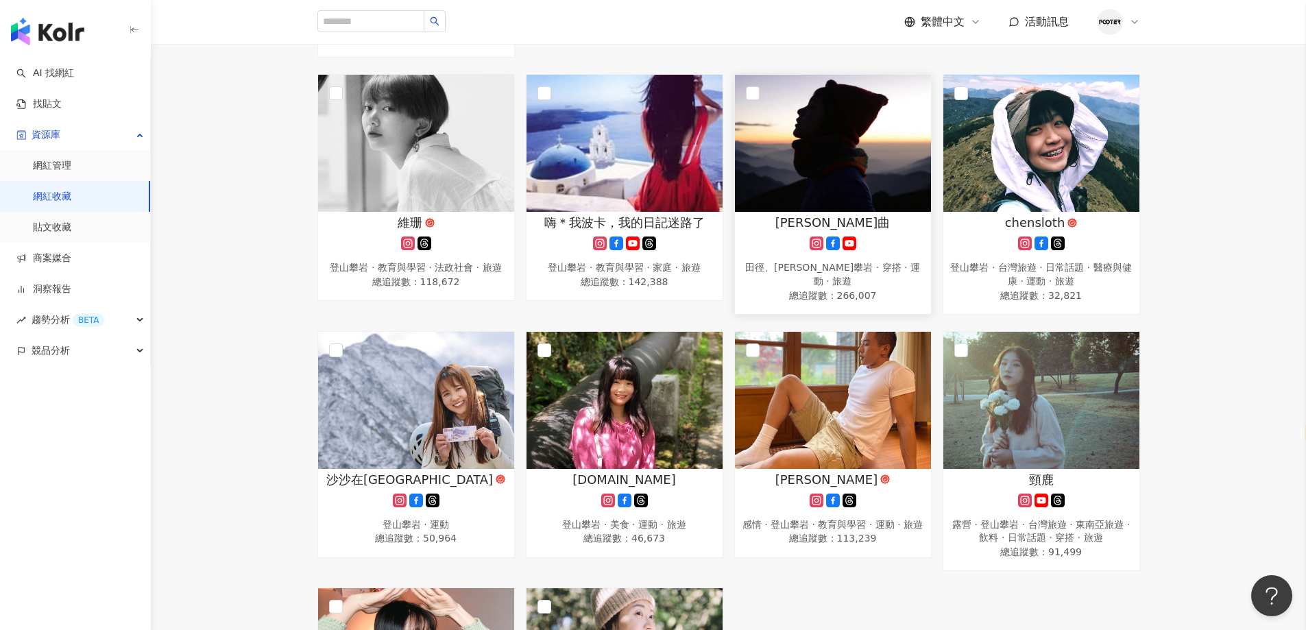
drag, startPoint x: 793, startPoint y: 11, endPoint x: 751, endPoint y: 78, distance: 79.5
click at [793, 11] on div "繁體中文 活動訊息" at bounding box center [729, 22] width 823 height 44
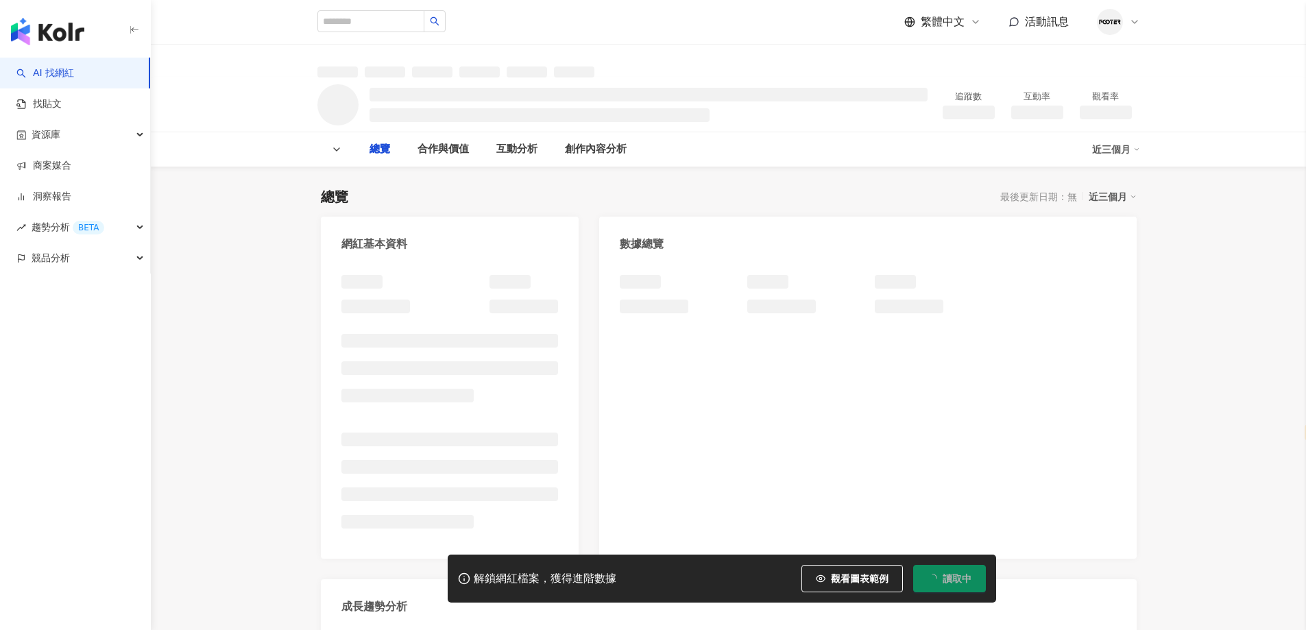
select select "*****"
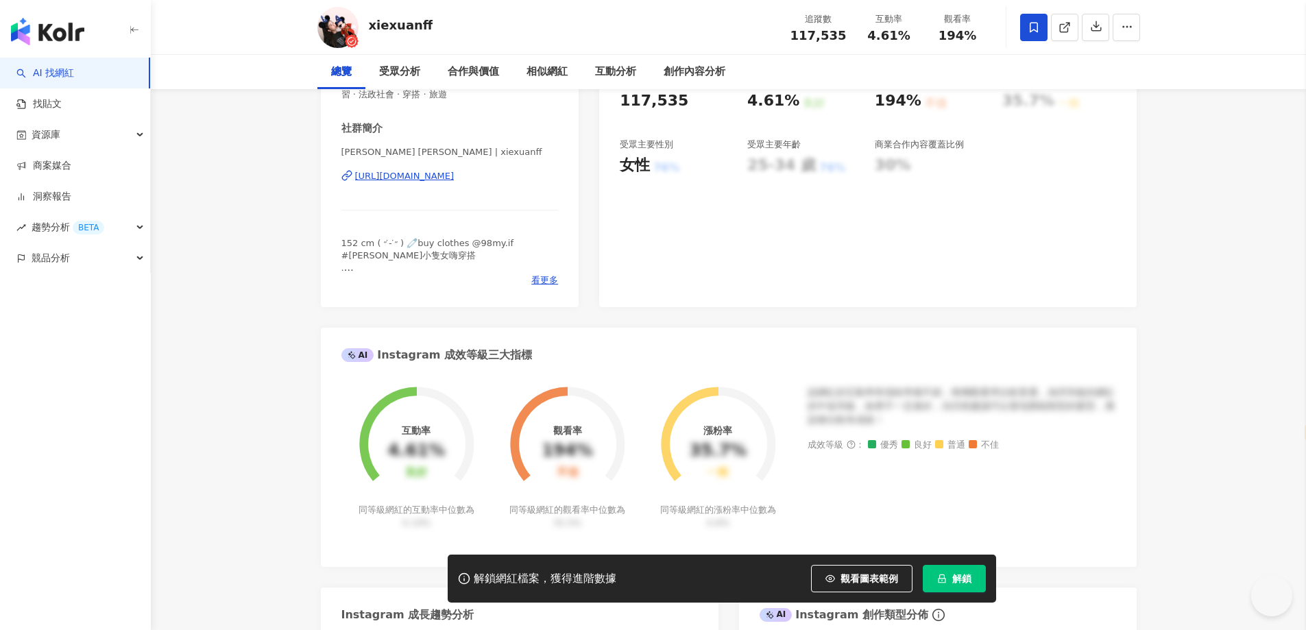
scroll to position [274, 0]
click at [953, 592] on button "解鎖" at bounding box center [954, 578] width 63 height 27
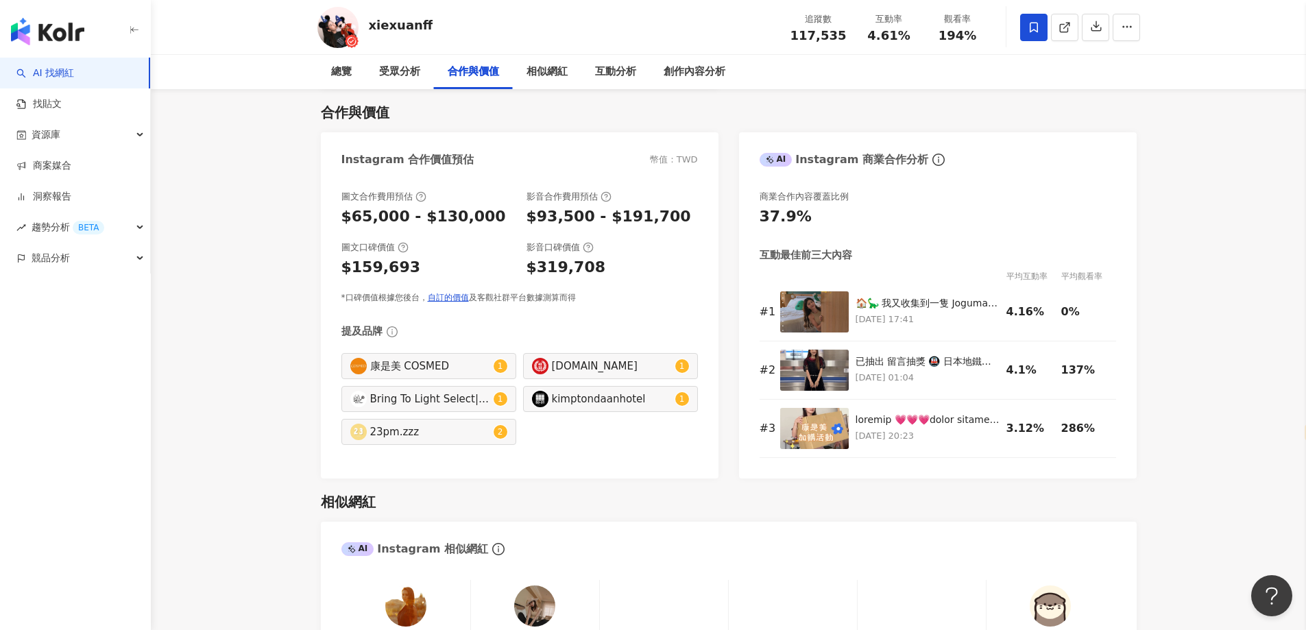
scroll to position [1852, 0]
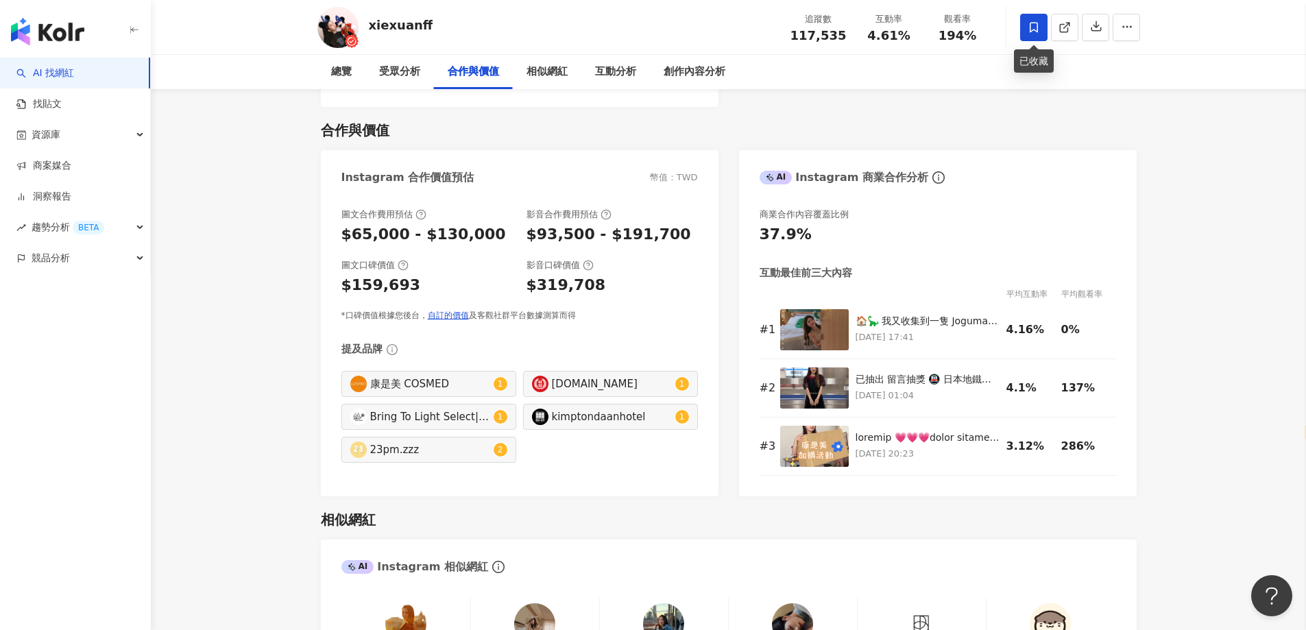
click at [1034, 27] on icon at bounding box center [1034, 27] width 12 height 12
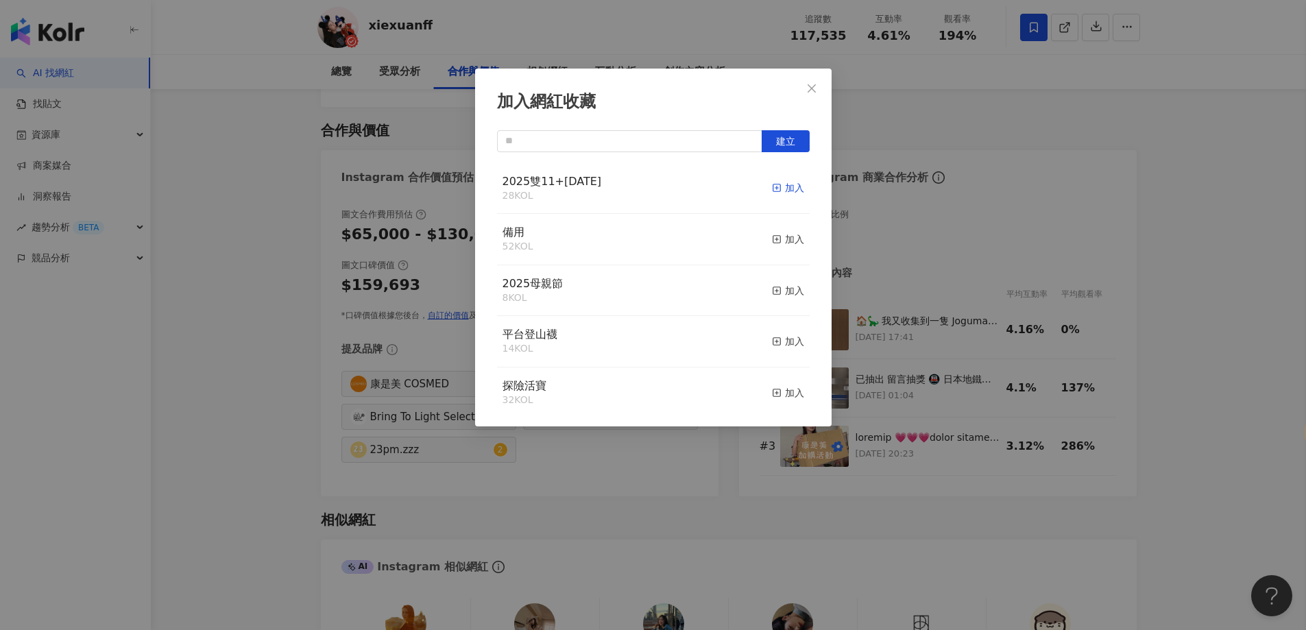
click at [778, 190] on div "加入" at bounding box center [788, 187] width 32 height 15
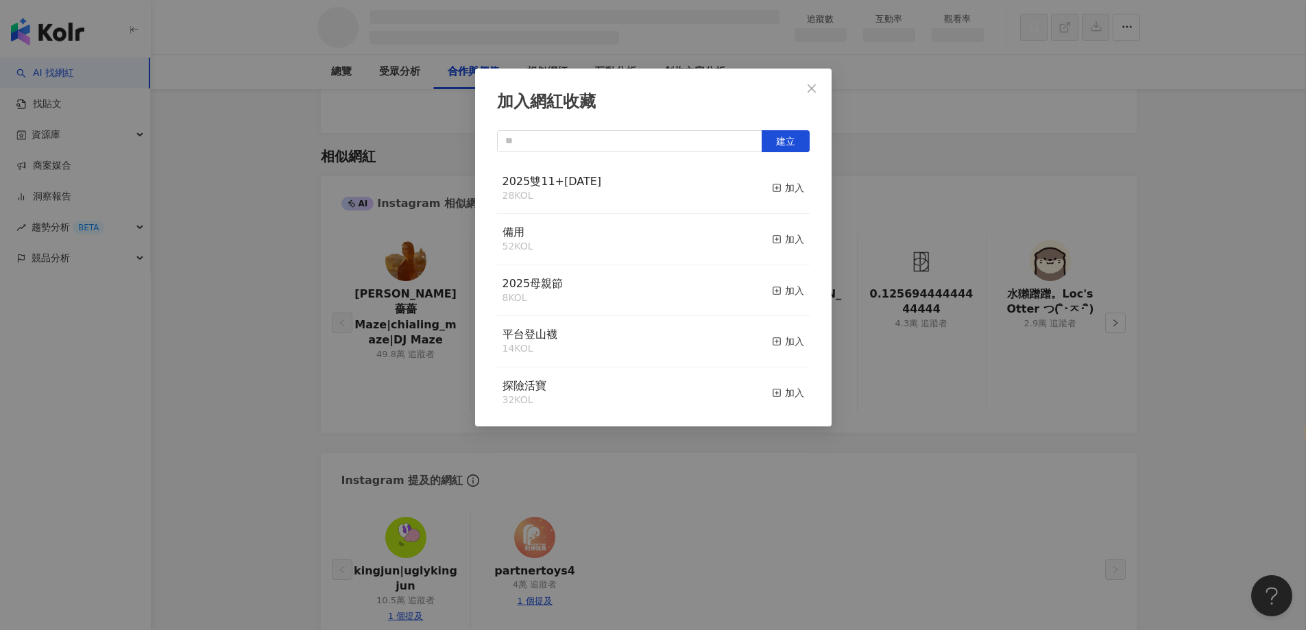
scroll to position [1573, 0]
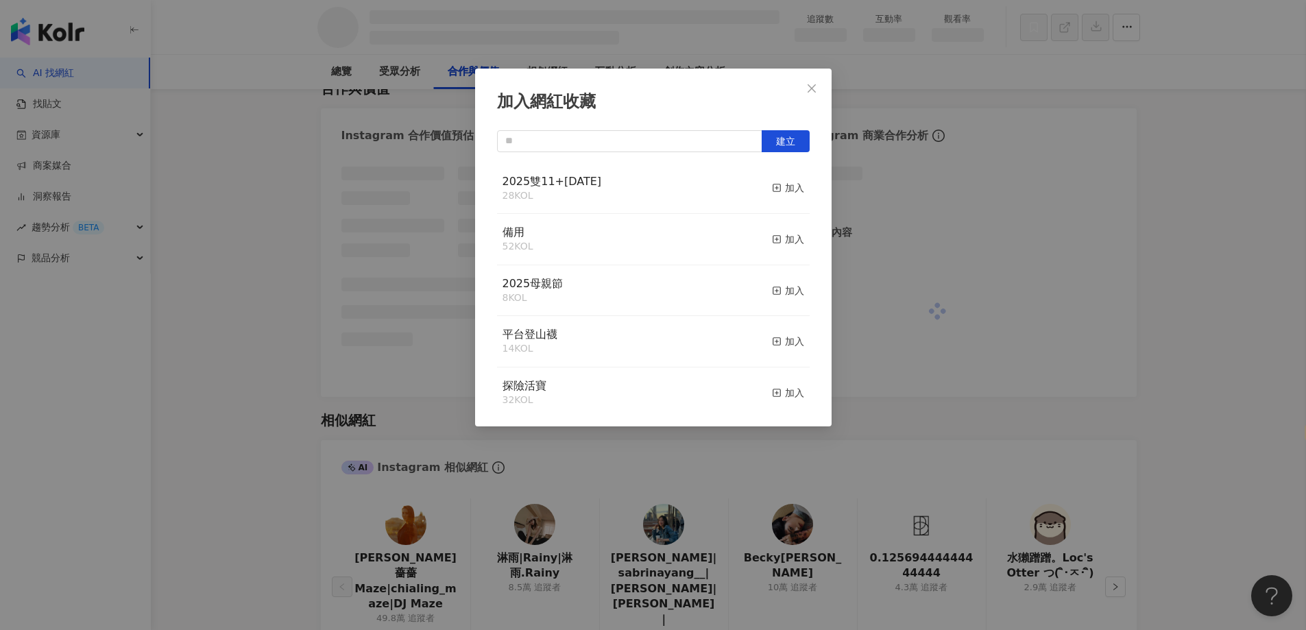
click at [947, 168] on div "加入網紅收藏 建立 2025雙11+聖誕節 28 KOL 加入 備用 52 KOL 加入 2025母親節 8 KOL 加入 平台登山襪 14 KOL 加入 探…" at bounding box center [653, 315] width 1306 height 630
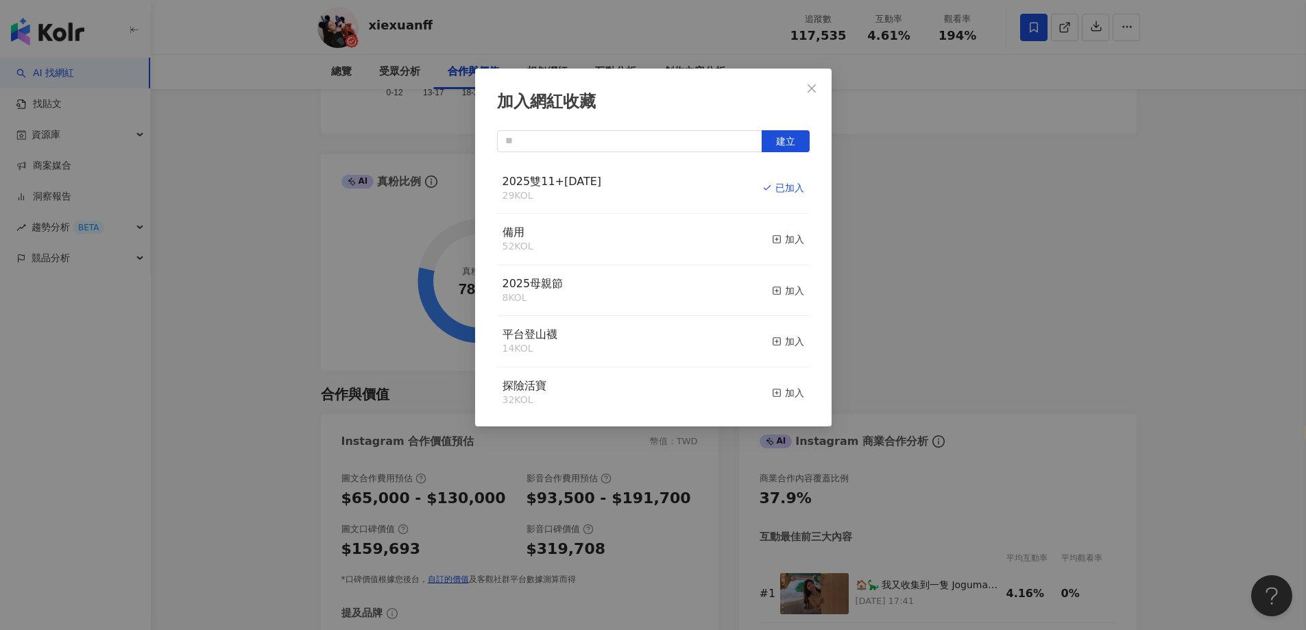
scroll to position [1837, 0]
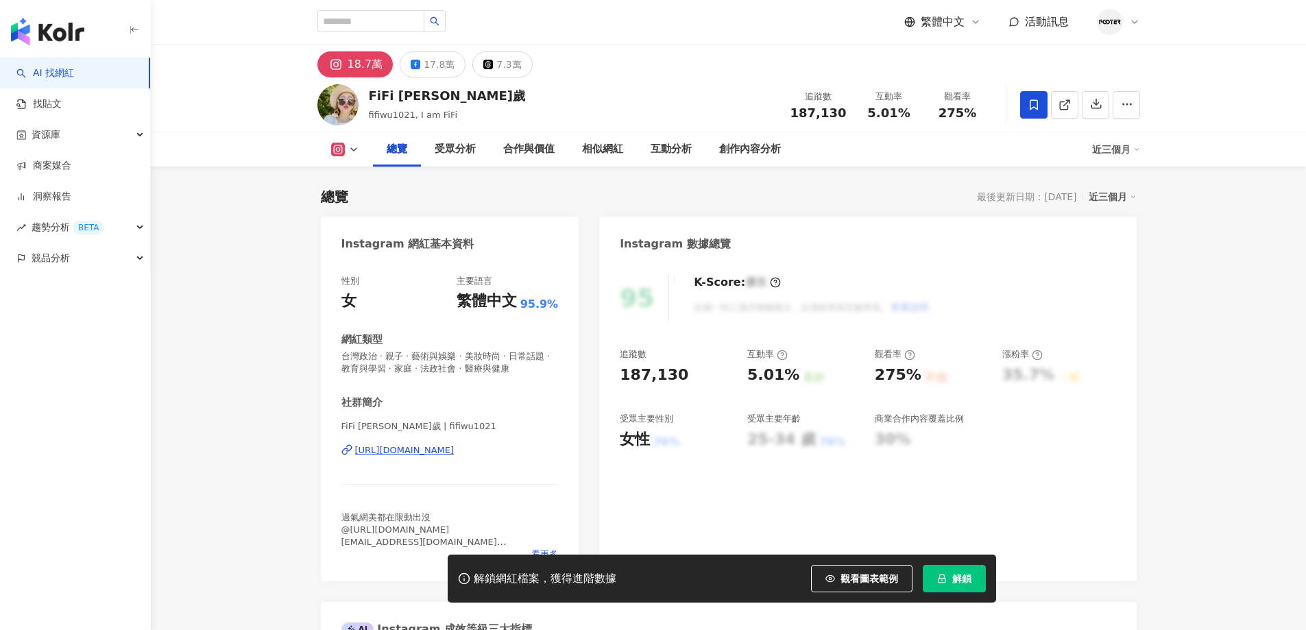
select select "*****"
drag, startPoint x: 955, startPoint y: 575, endPoint x: 988, endPoint y: 559, distance: 35.9
click at [988, 559] on div "解鎖網紅檔案，獲得進階數據 觀看圖表範例 解鎖" at bounding box center [722, 579] width 549 height 48
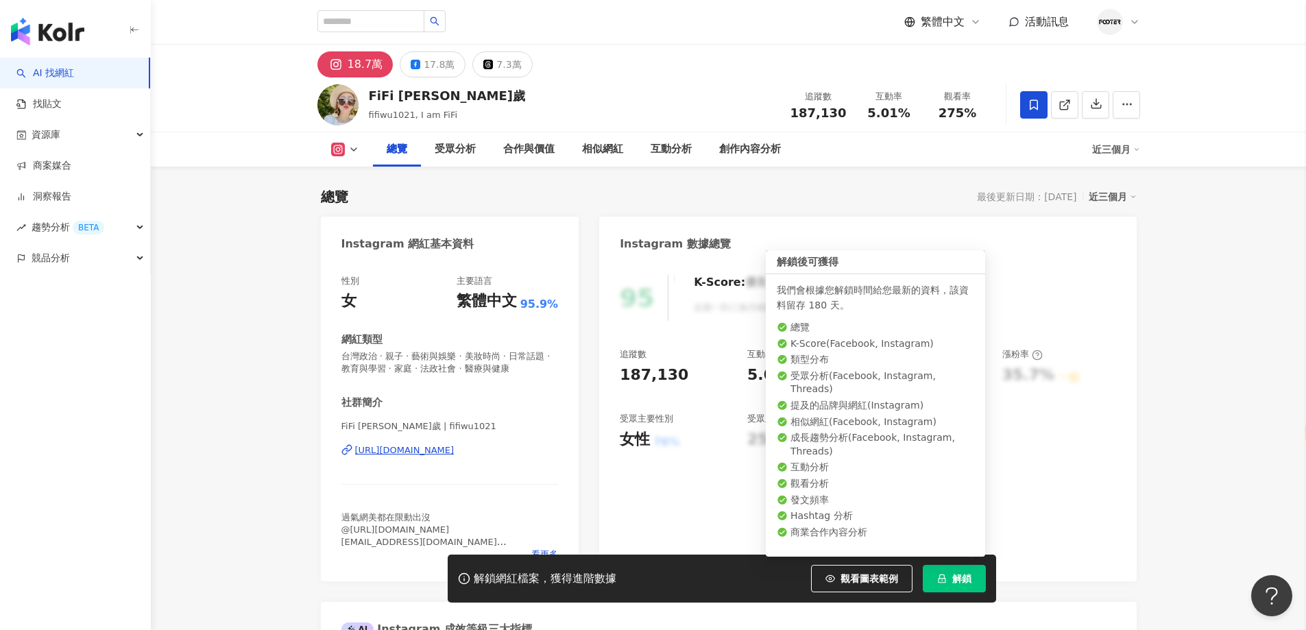
click at [955, 580] on span "解鎖" at bounding box center [962, 578] width 19 height 11
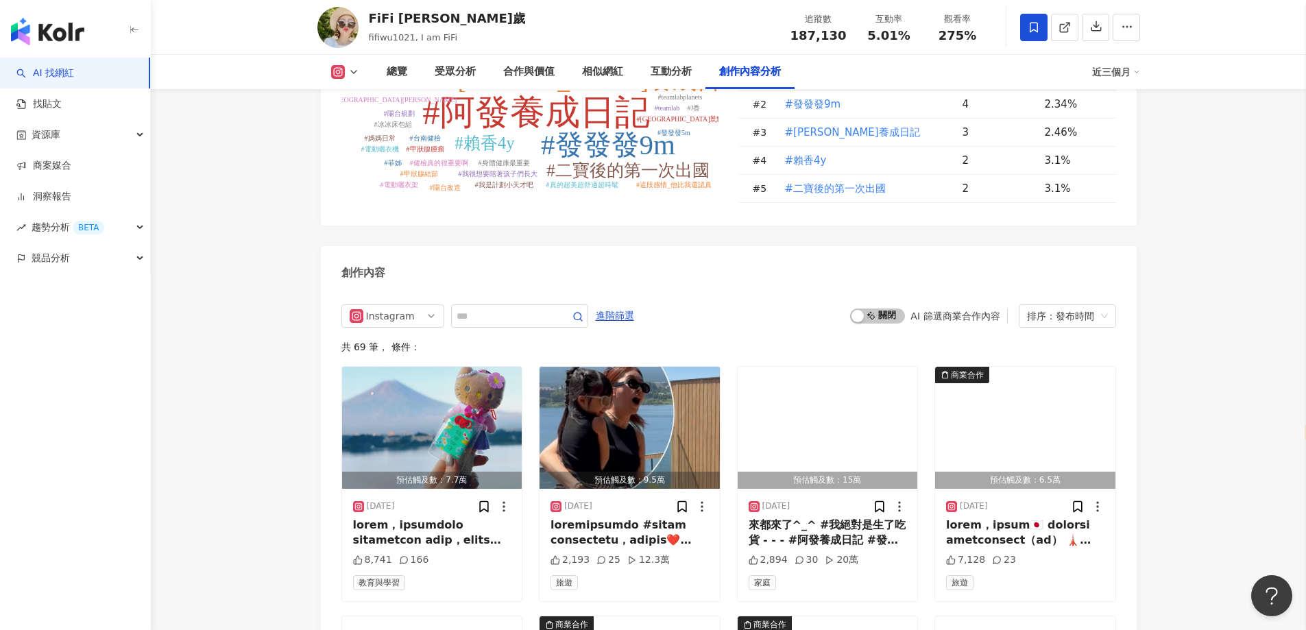
scroll to position [4115, 0]
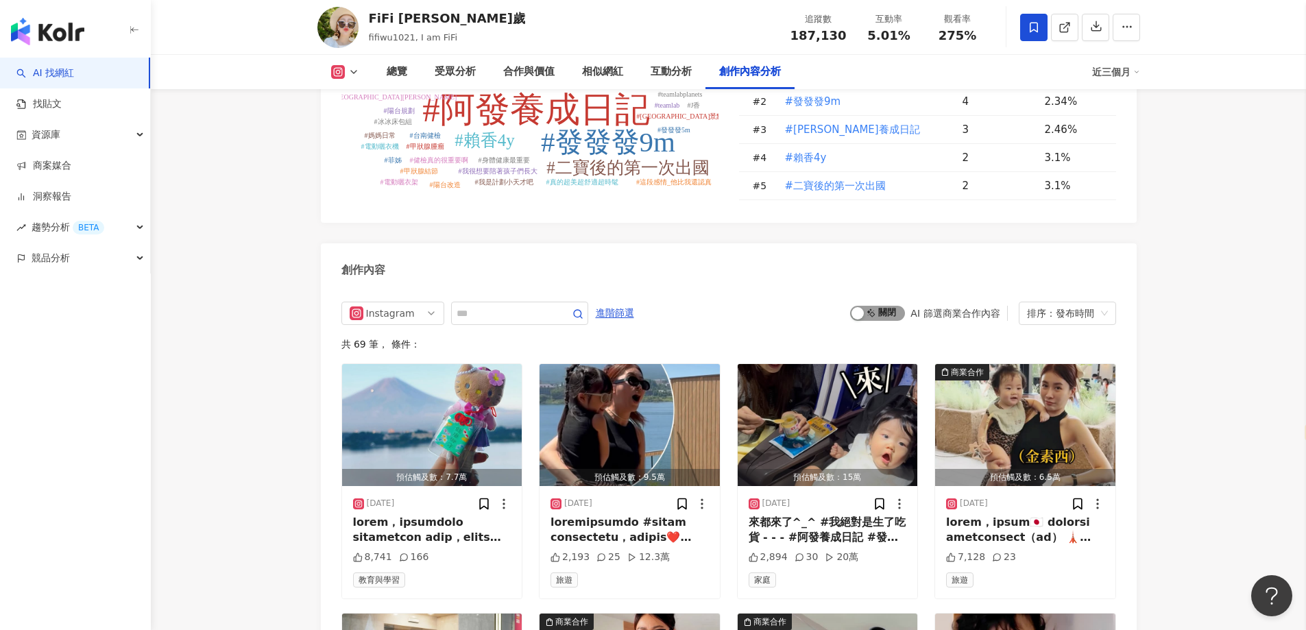
click at [863, 307] on div "button" at bounding box center [858, 313] width 12 height 12
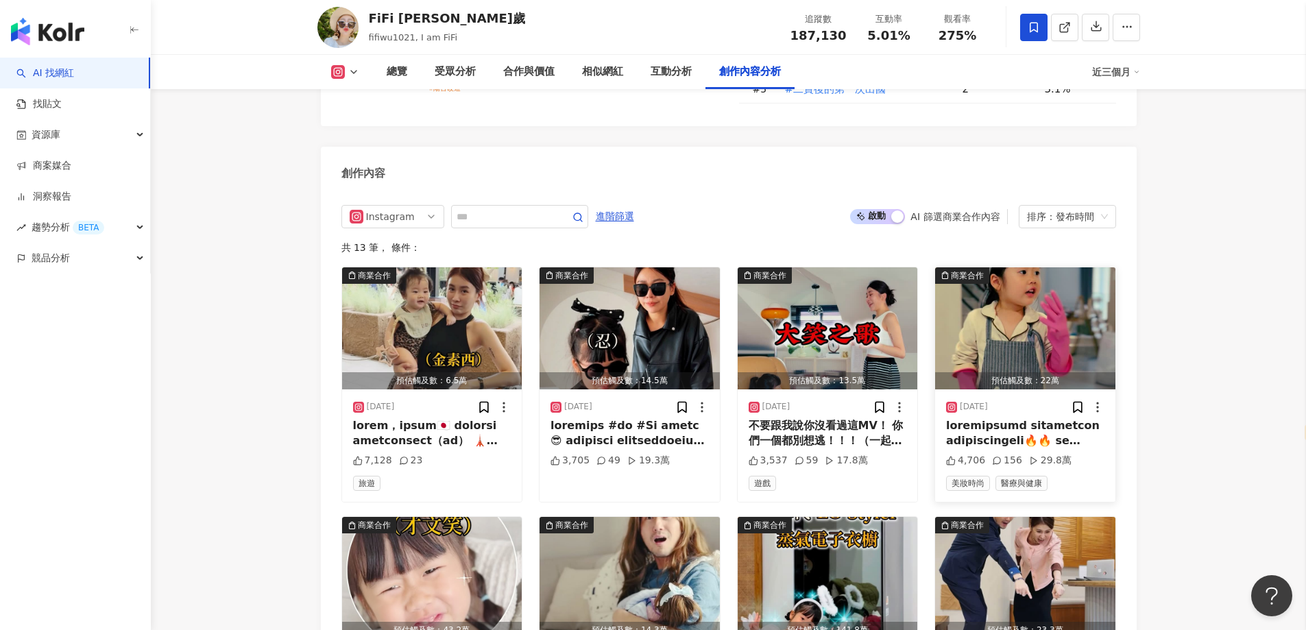
drag, startPoint x: 1251, startPoint y: 265, endPoint x: 990, endPoint y: 314, distance: 265.8
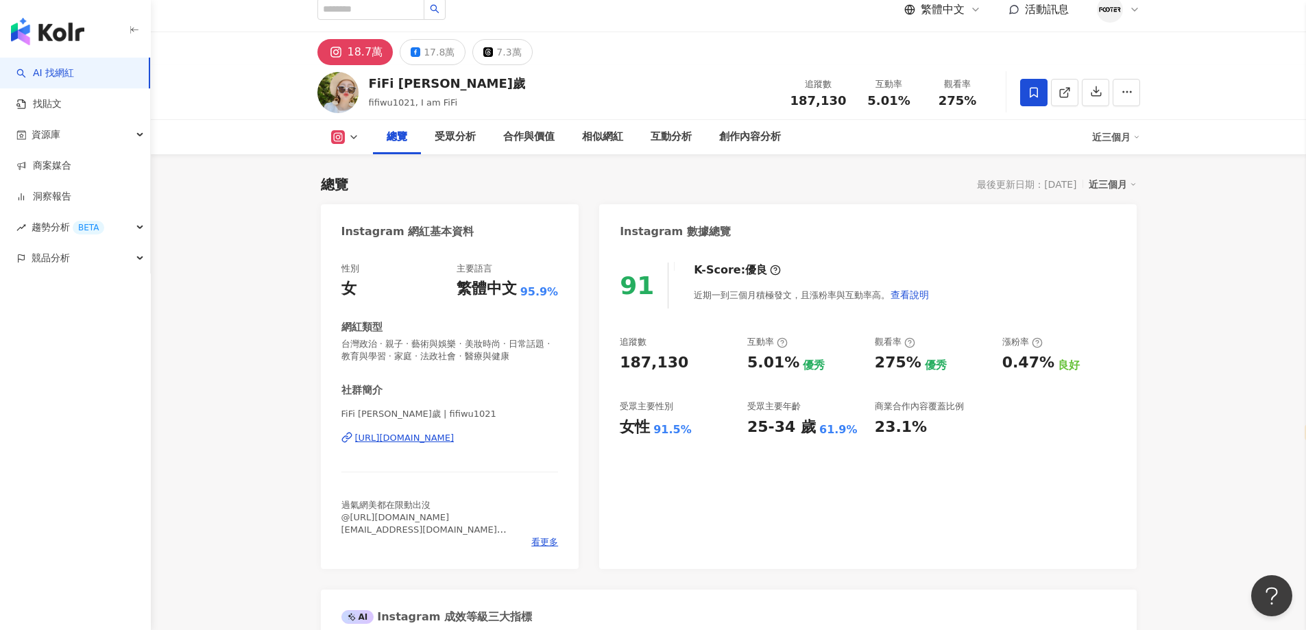
scroll to position [0, 0]
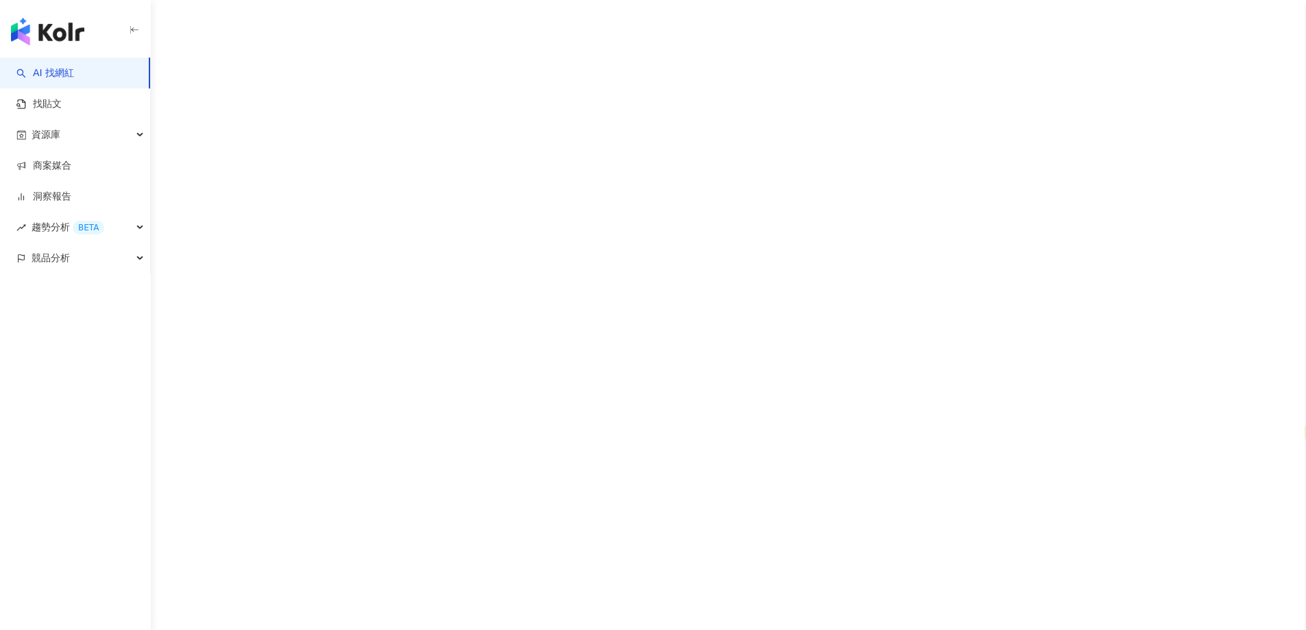
select select "*****"
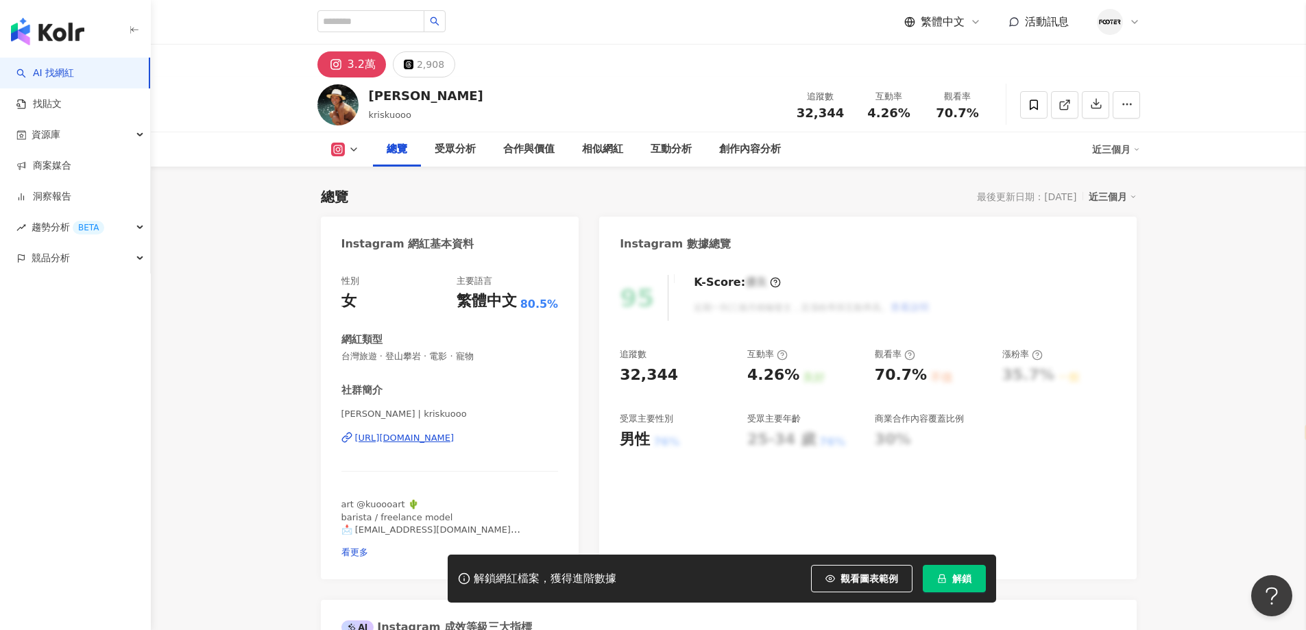
click at [455, 432] on div "[URL][DOMAIN_NAME]" at bounding box center [404, 438] width 99 height 12
click at [1036, 112] on span at bounding box center [1033, 104] width 27 height 27
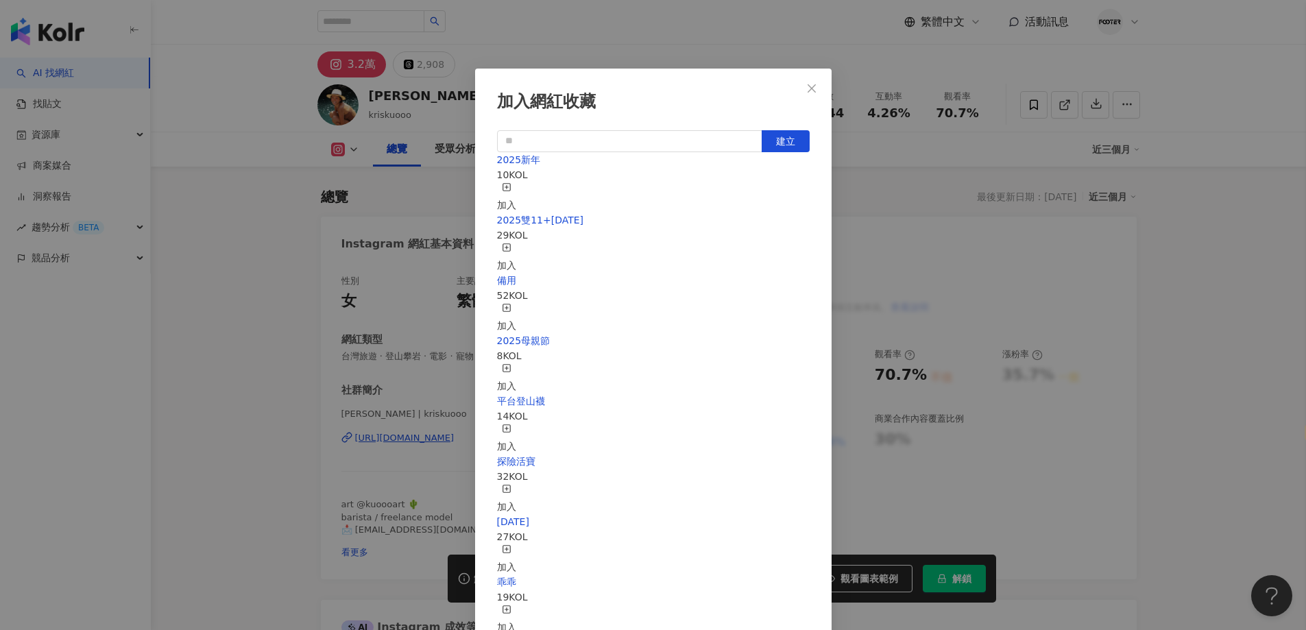
click at [516, 424] on div "加入" at bounding box center [506, 439] width 19 height 30
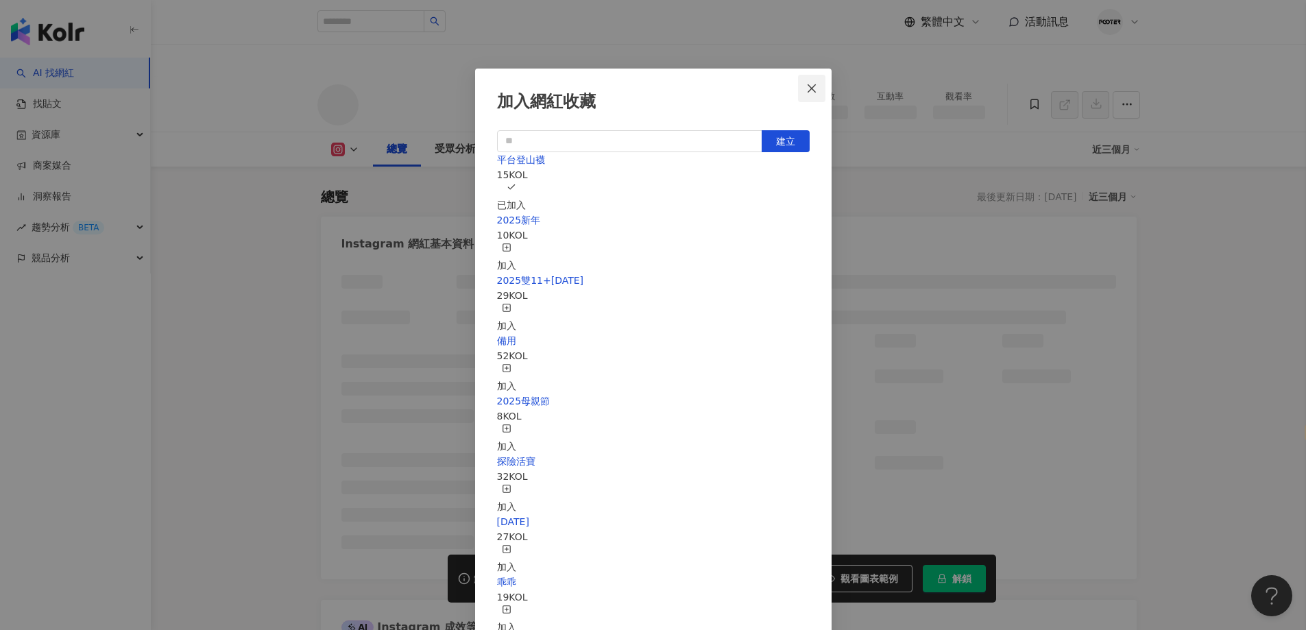
click at [812, 86] on icon "close" at bounding box center [811, 88] width 11 height 11
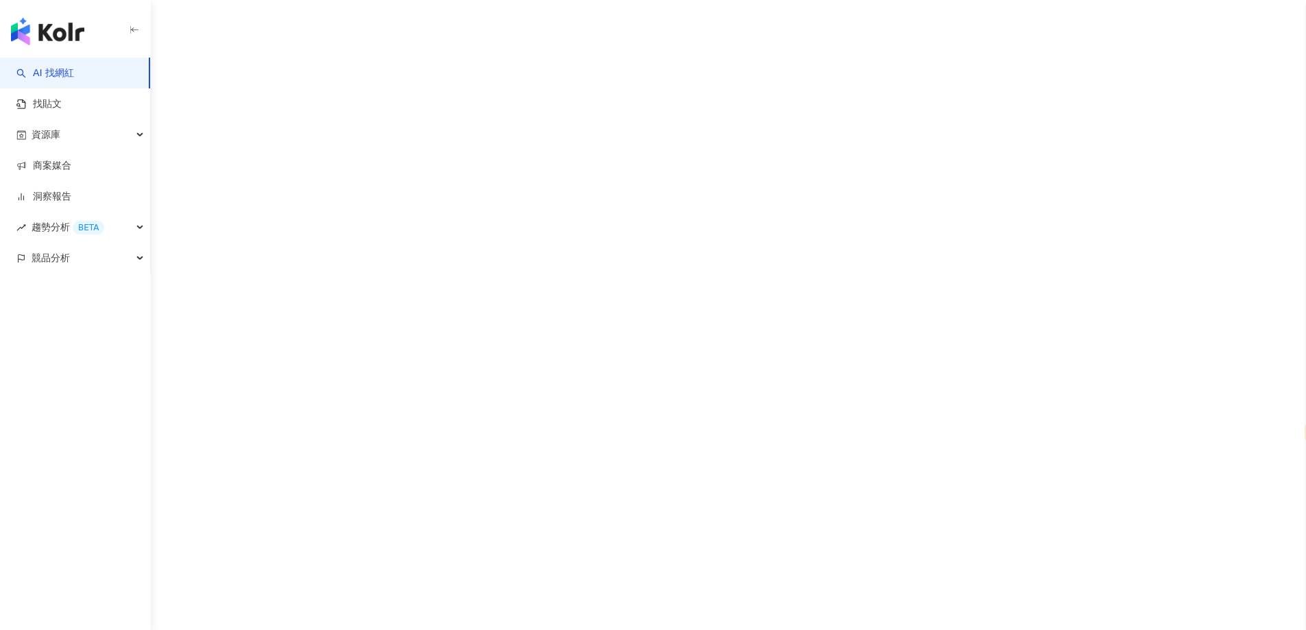
select select "*****"
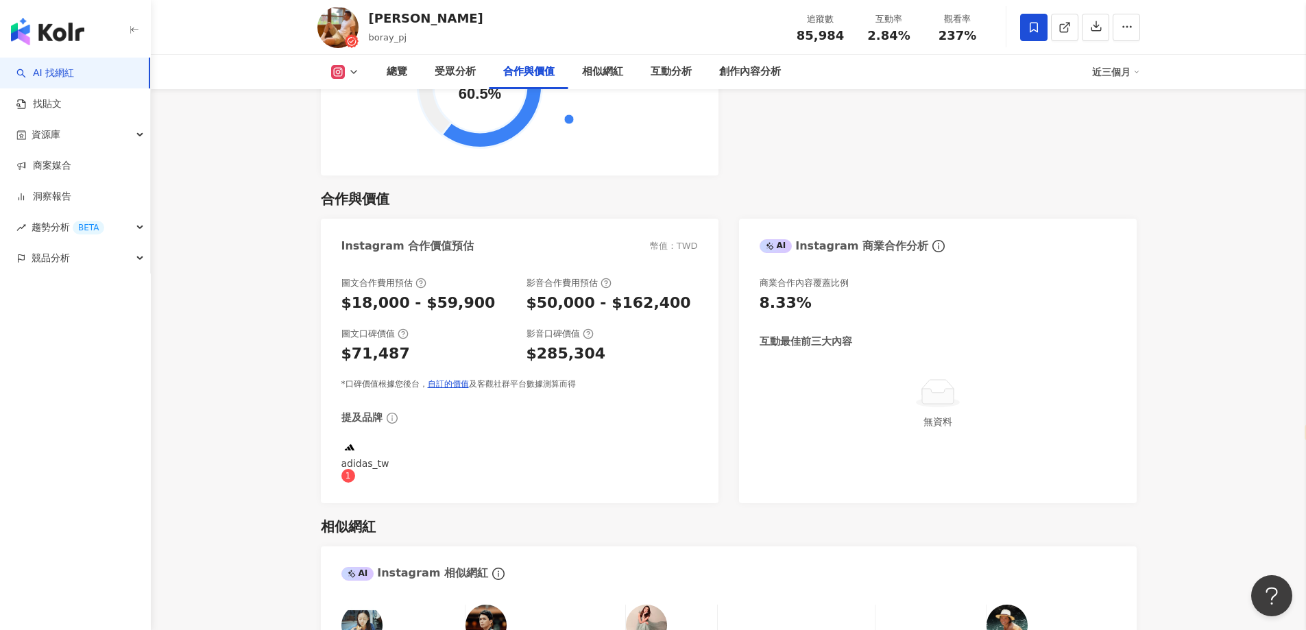
scroll to position [1989, 0]
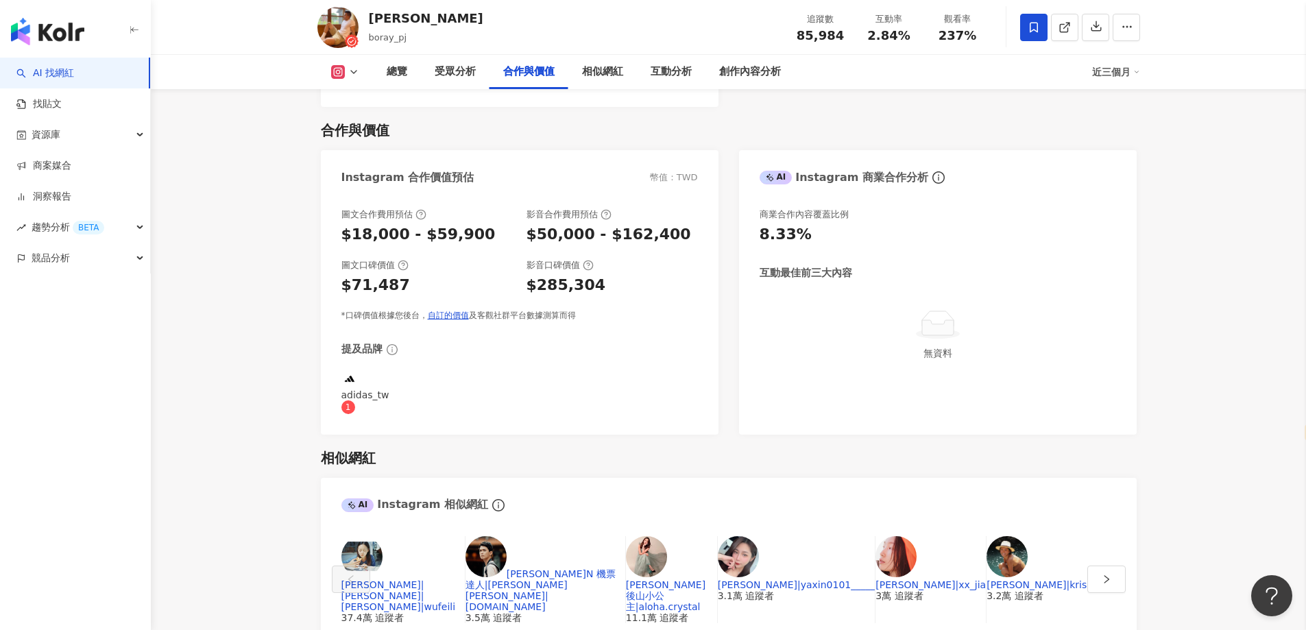
click at [507, 536] on img at bounding box center [486, 556] width 41 height 41
click at [1125, 566] on button "button" at bounding box center [1107, 579] width 38 height 27
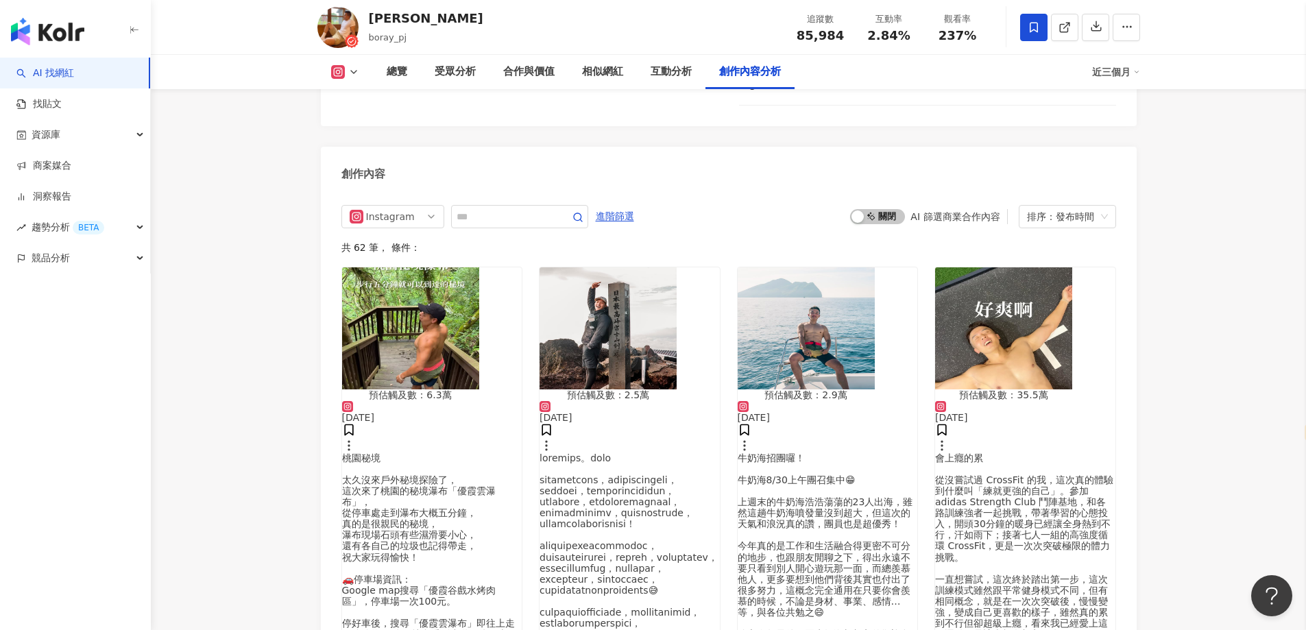
scroll to position [4644, 0]
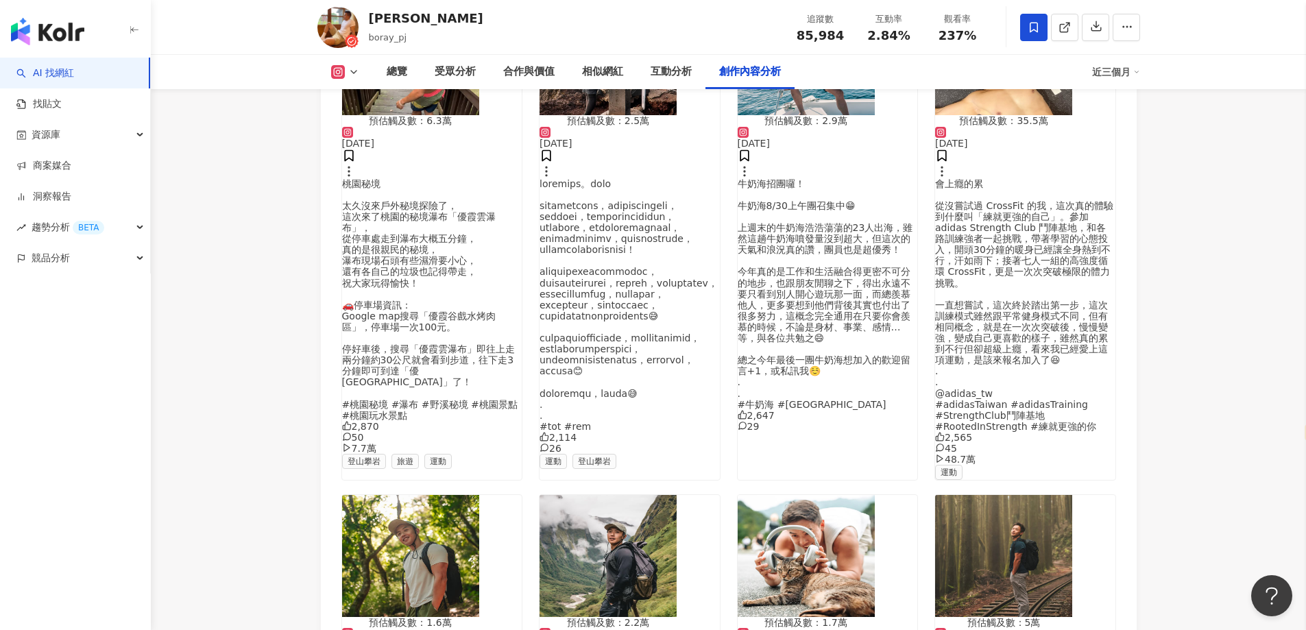
drag, startPoint x: 1212, startPoint y: 135, endPoint x: 920, endPoint y: 307, distance: 338.1
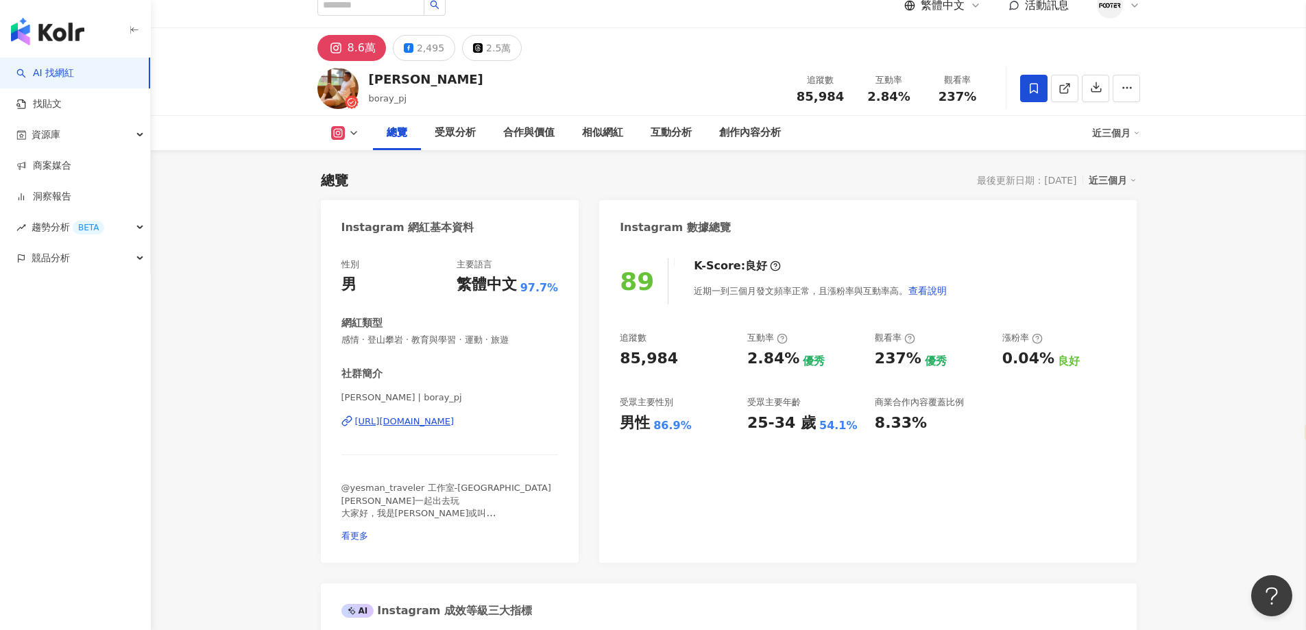
scroll to position [0, 0]
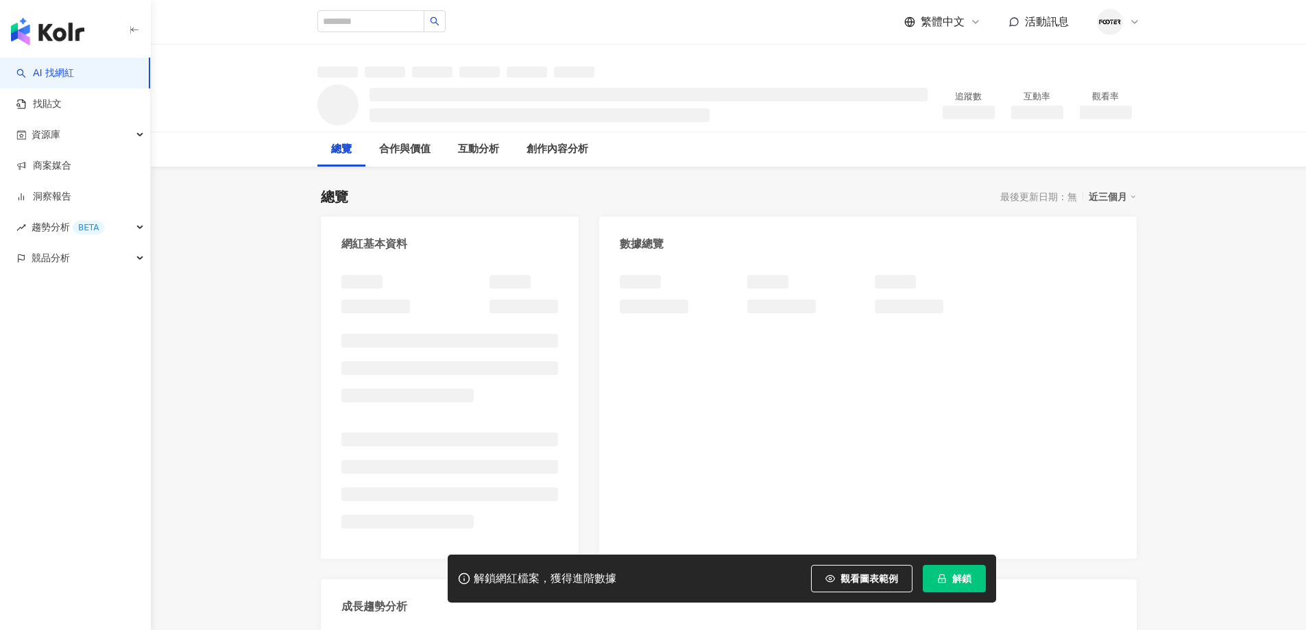
select select "*****"
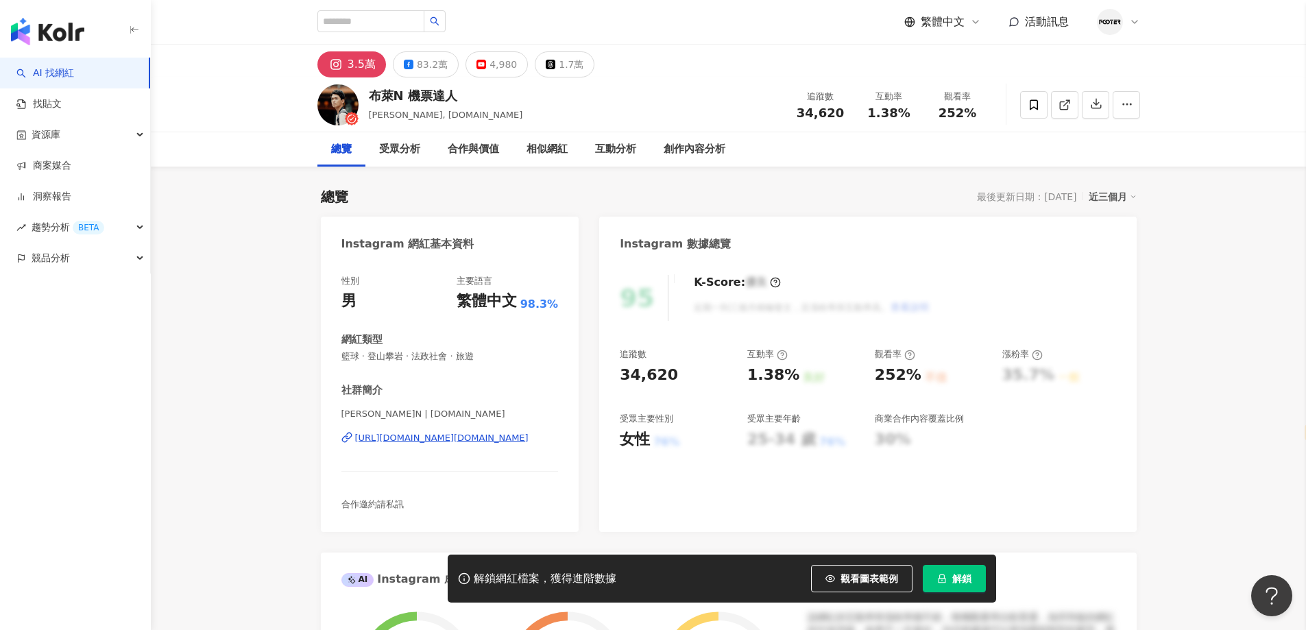
click at [999, 235] on div "Instagram 數據總覽" at bounding box center [867, 239] width 537 height 45
click at [429, 444] on div "[URL][DOMAIN_NAME][DOMAIN_NAME]" at bounding box center [442, 438] width 174 height 12
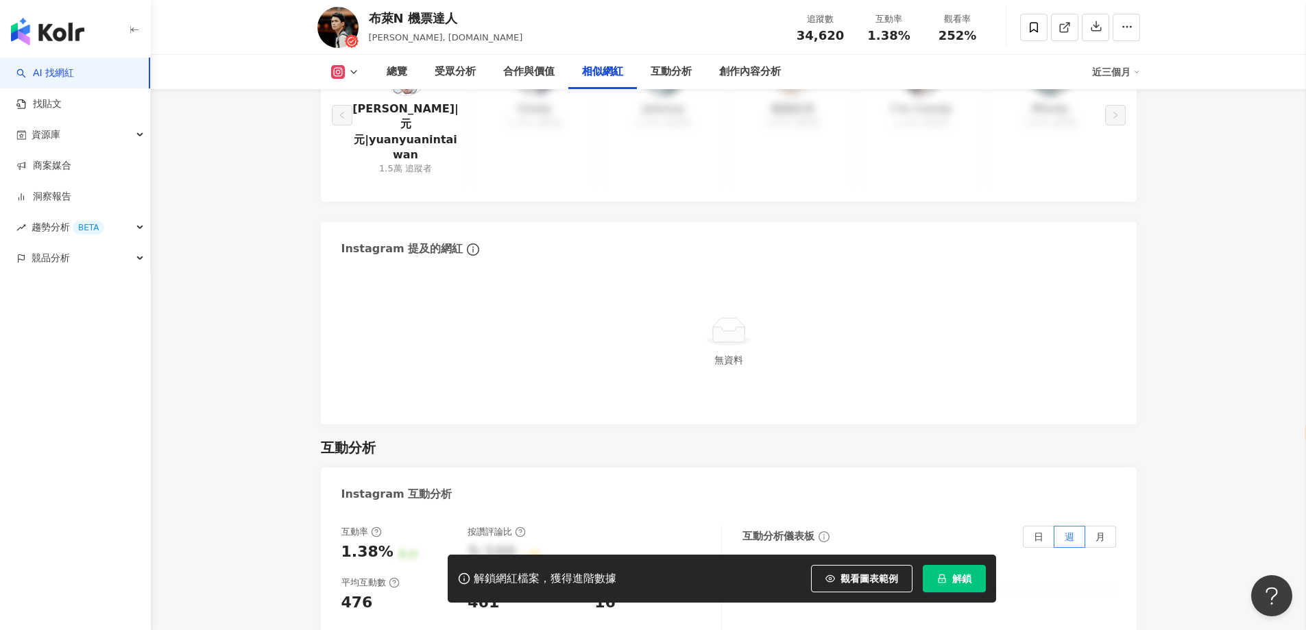
scroll to position [2195, 0]
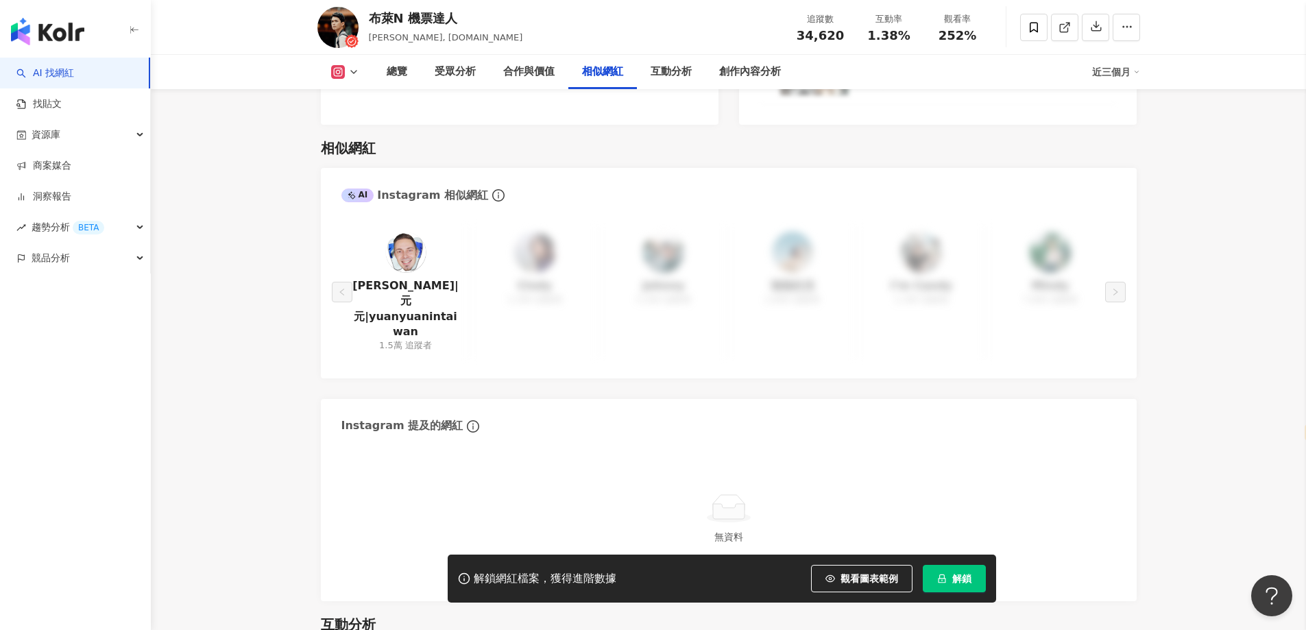
click at [248, 251] on main "3.5萬 83.2萬 4,980 1.7萬 布萊N 機票達人 布萊N, brianin.tw 追蹤數 34,620 互動率 1.38% 觀看率 252% 總覽…" at bounding box center [729, 166] width 1156 height 4632
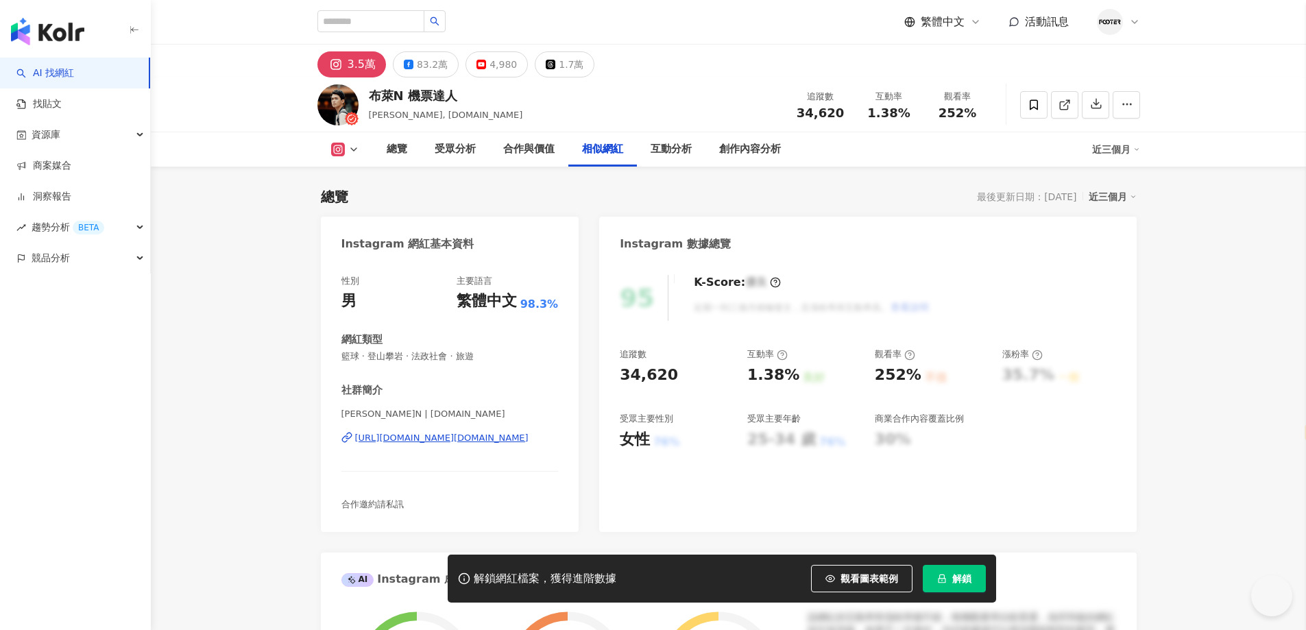
select select "*****"
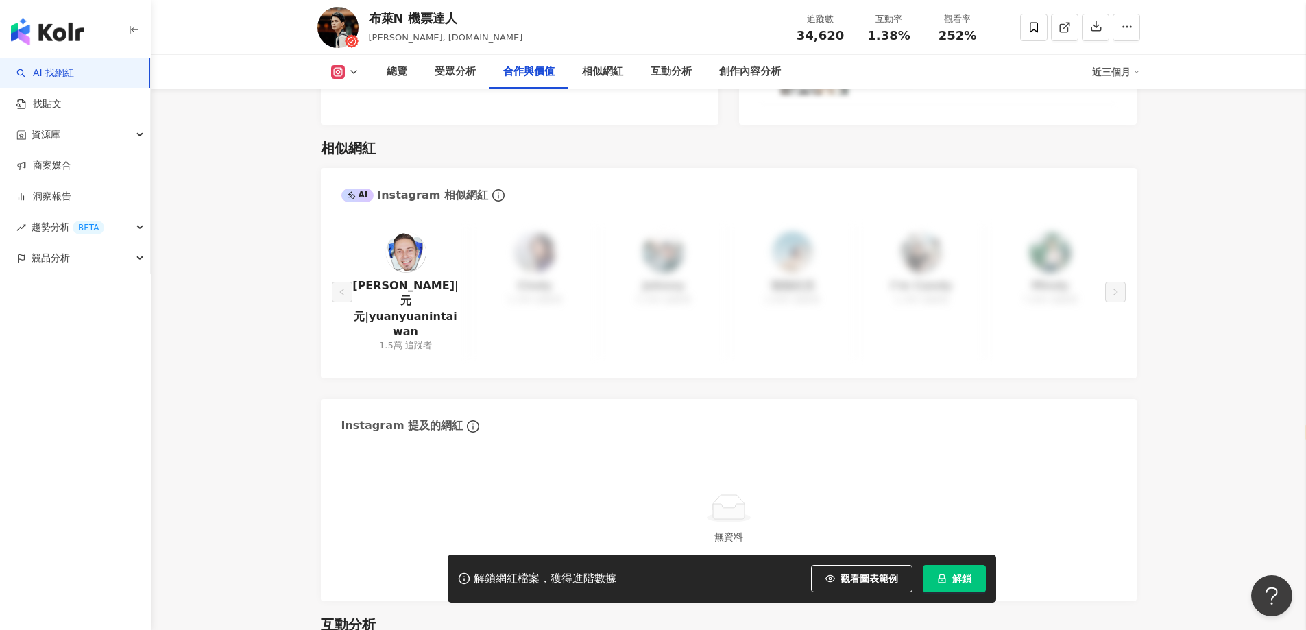
scroll to position [1783, 0]
